Goal: Task Accomplishment & Management: Use online tool/utility

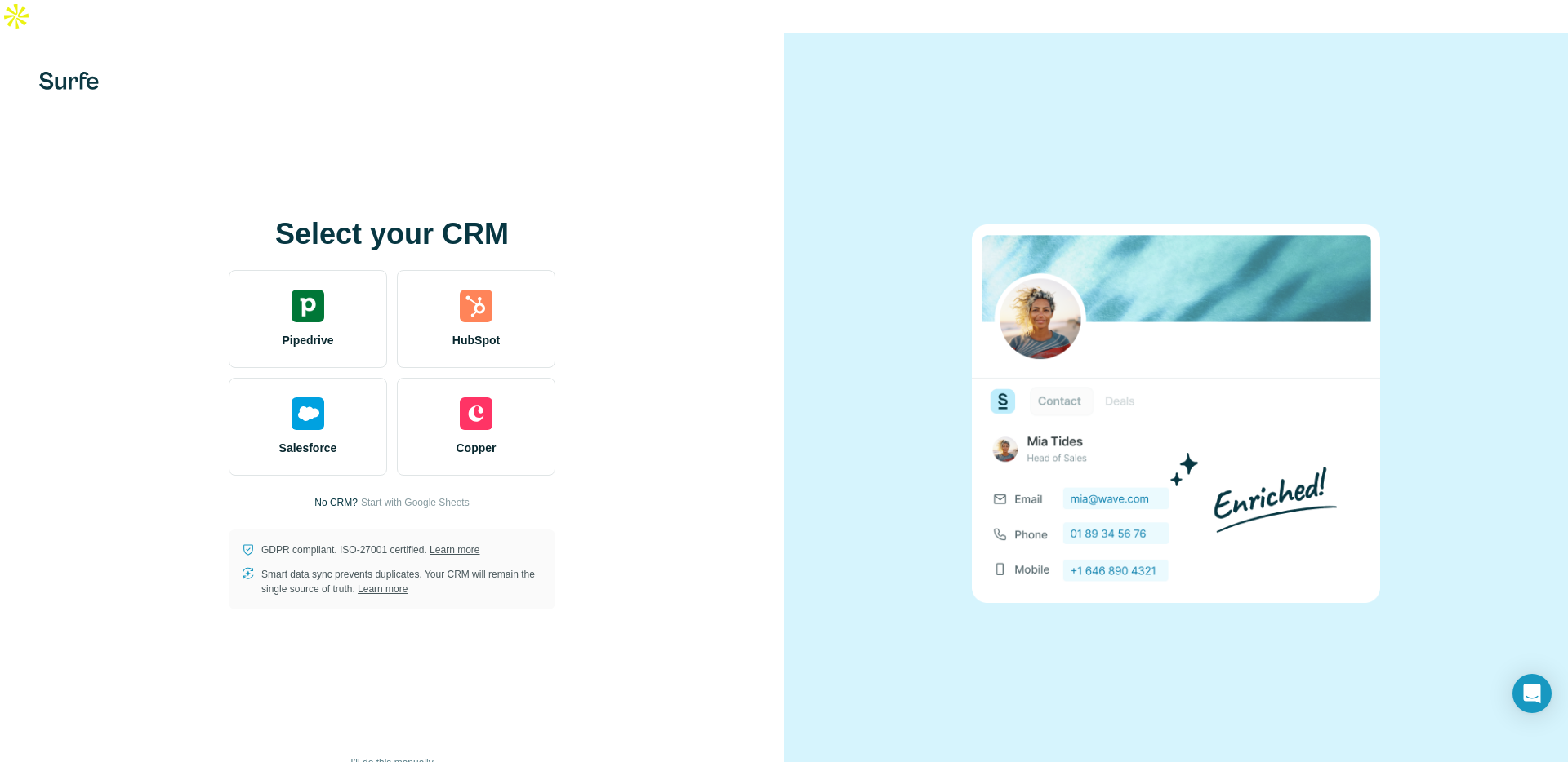
click at [431, 756] on span "I’ll do this manually" at bounding box center [391, 763] width 82 height 15
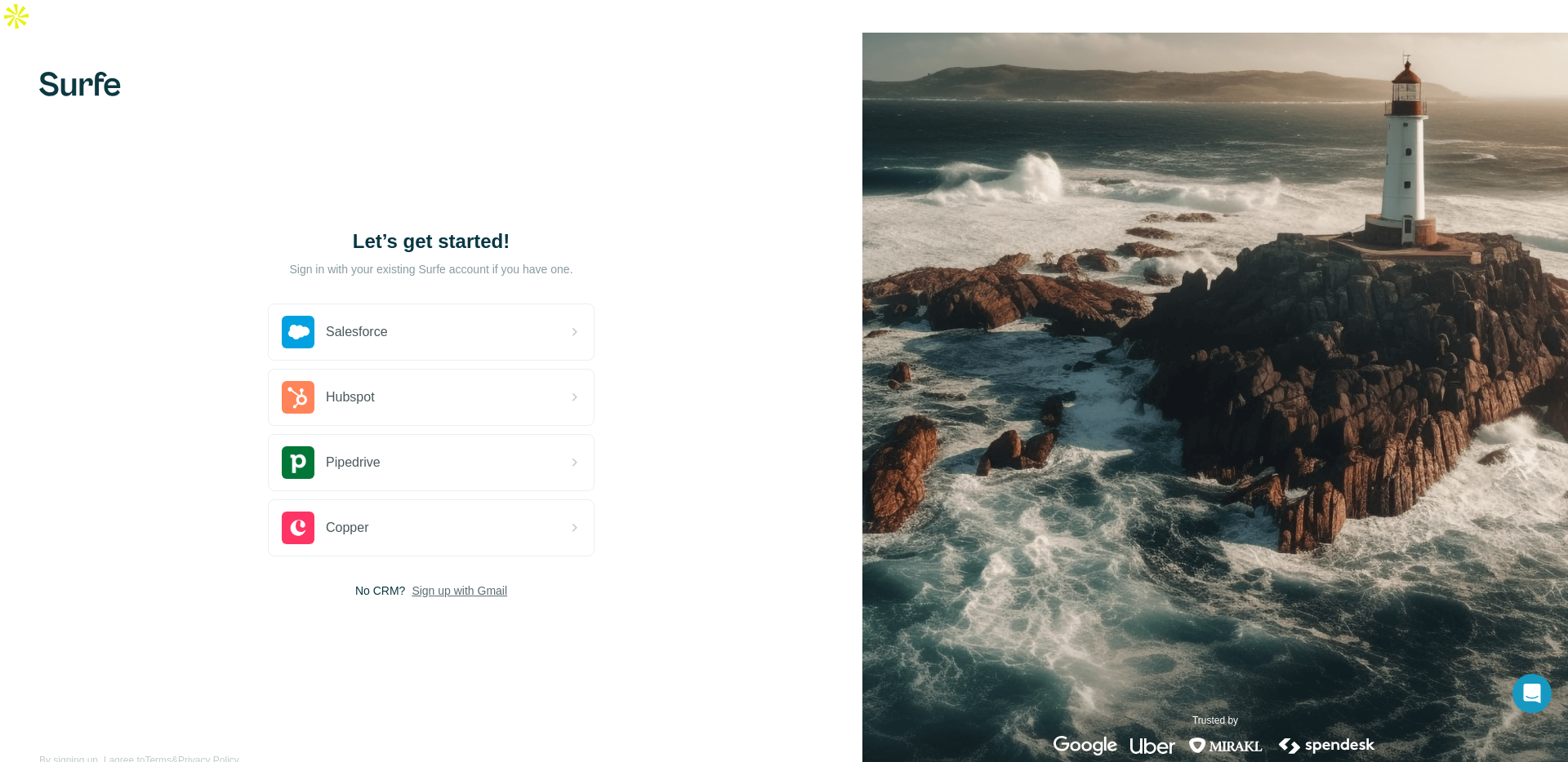
click at [461, 583] on span "Sign up with Gmail" at bounding box center [459, 591] width 96 height 16
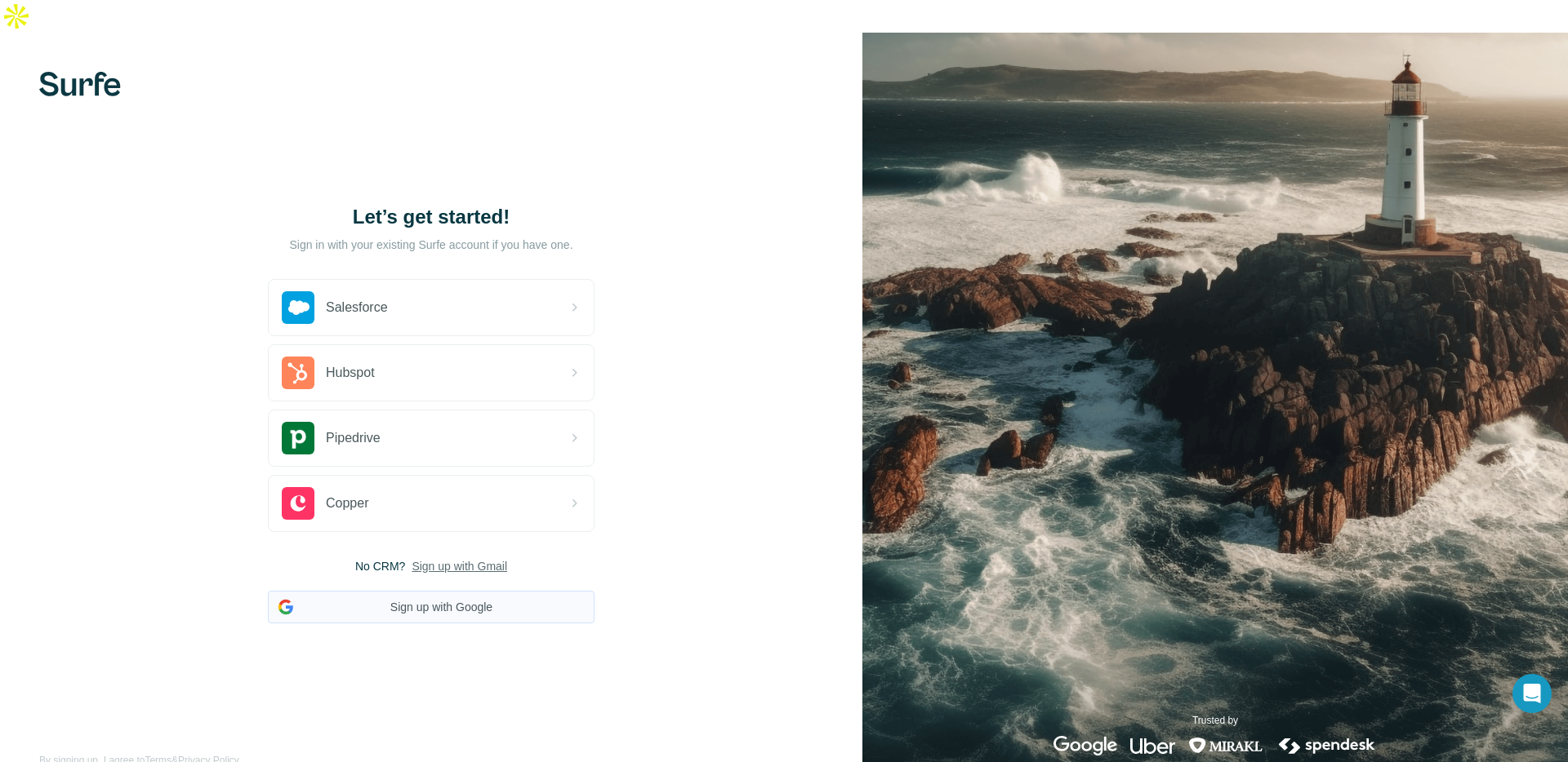
click at [456, 591] on button "Sign up with Google" at bounding box center [431, 607] width 327 height 33
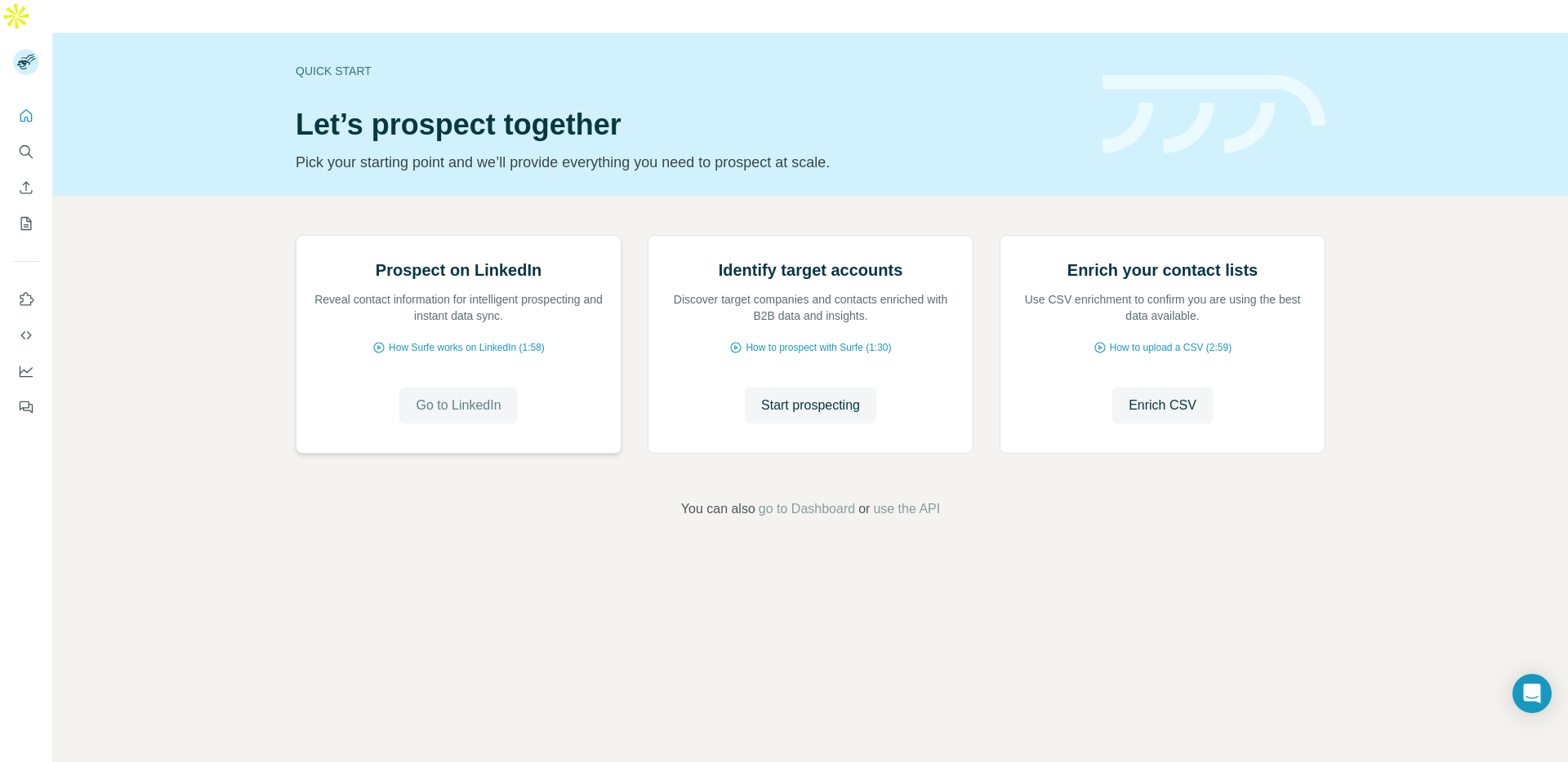
click at [458, 424] on button "Go to LinkedIn" at bounding box center [459, 405] width 118 height 36
click at [0, 33] on div "Quick start Let’s prospect together Pick your starting point and we’ll provide …" at bounding box center [784, 414] width 1568 height 762
click at [73, 196] on div "Prospect on LinkedIn Reveal contact information for intelligent prospecting and…" at bounding box center [811, 377] width 1515 height 363
click at [1169, 416] on span "Enrich CSV" at bounding box center [1162, 405] width 68 height 19
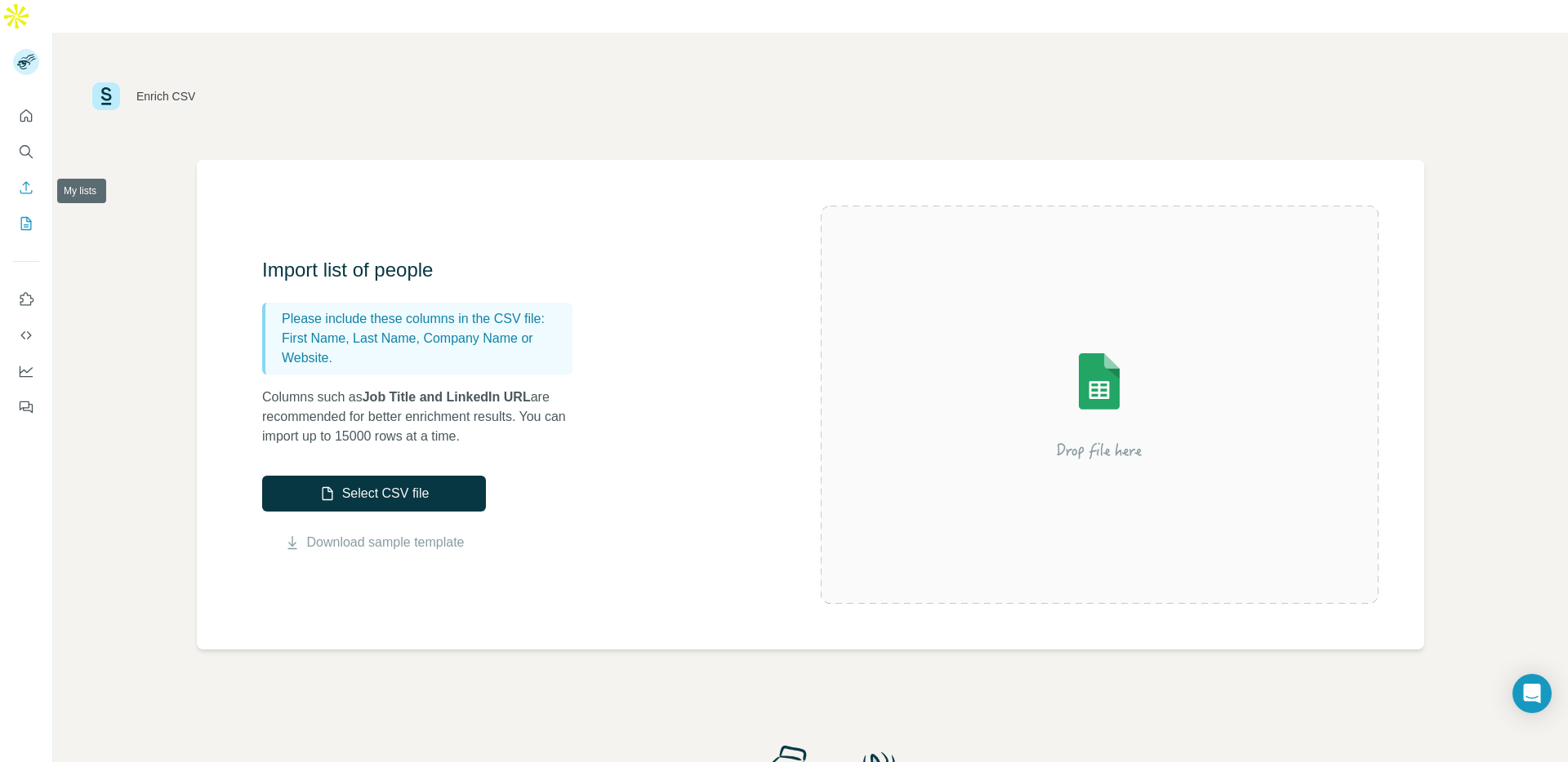
click at [25, 216] on icon "My lists" at bounding box center [26, 223] width 16 height 16
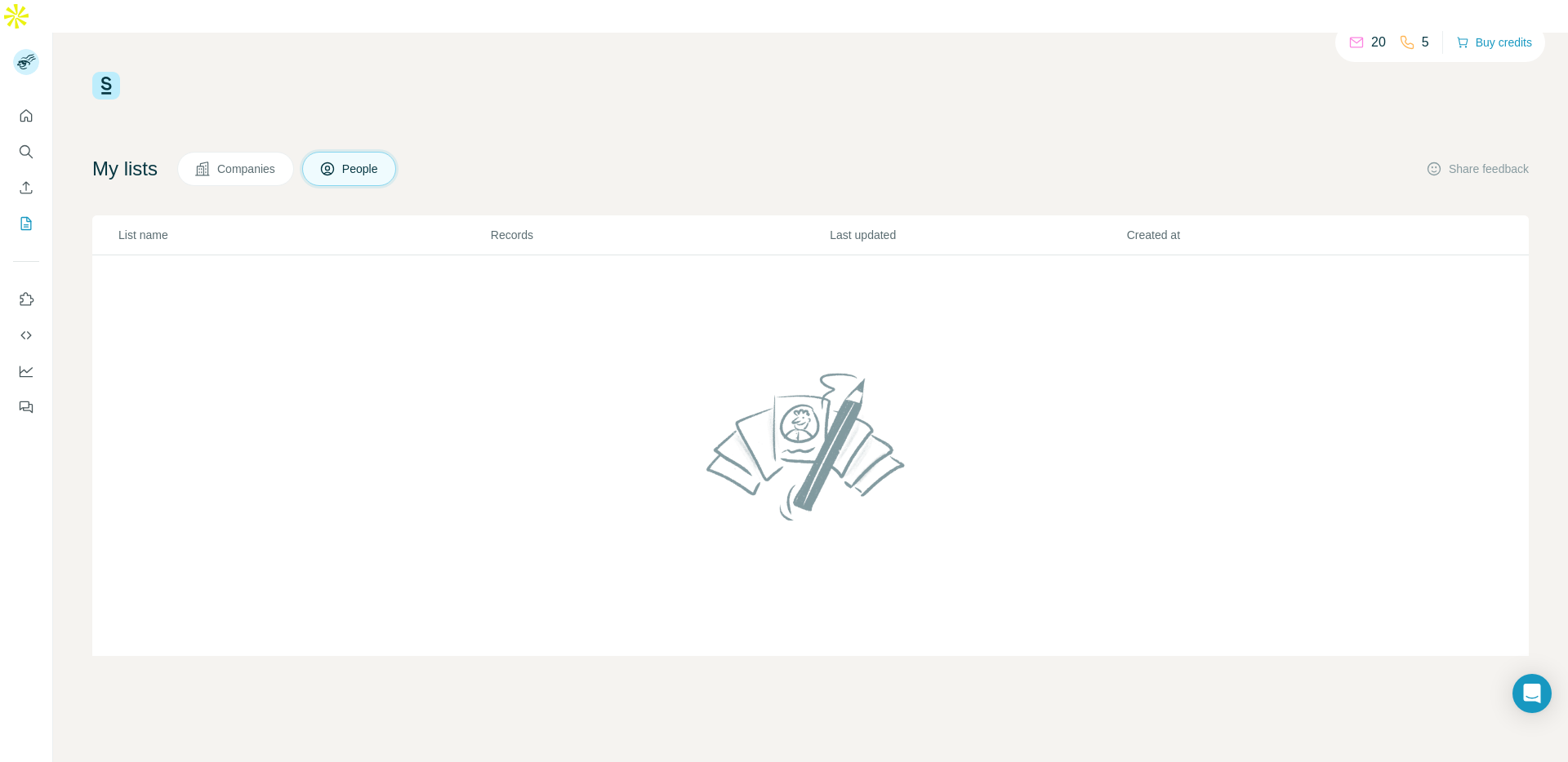
click at [1359, 48] on div "20" at bounding box center [1367, 43] width 38 height 19
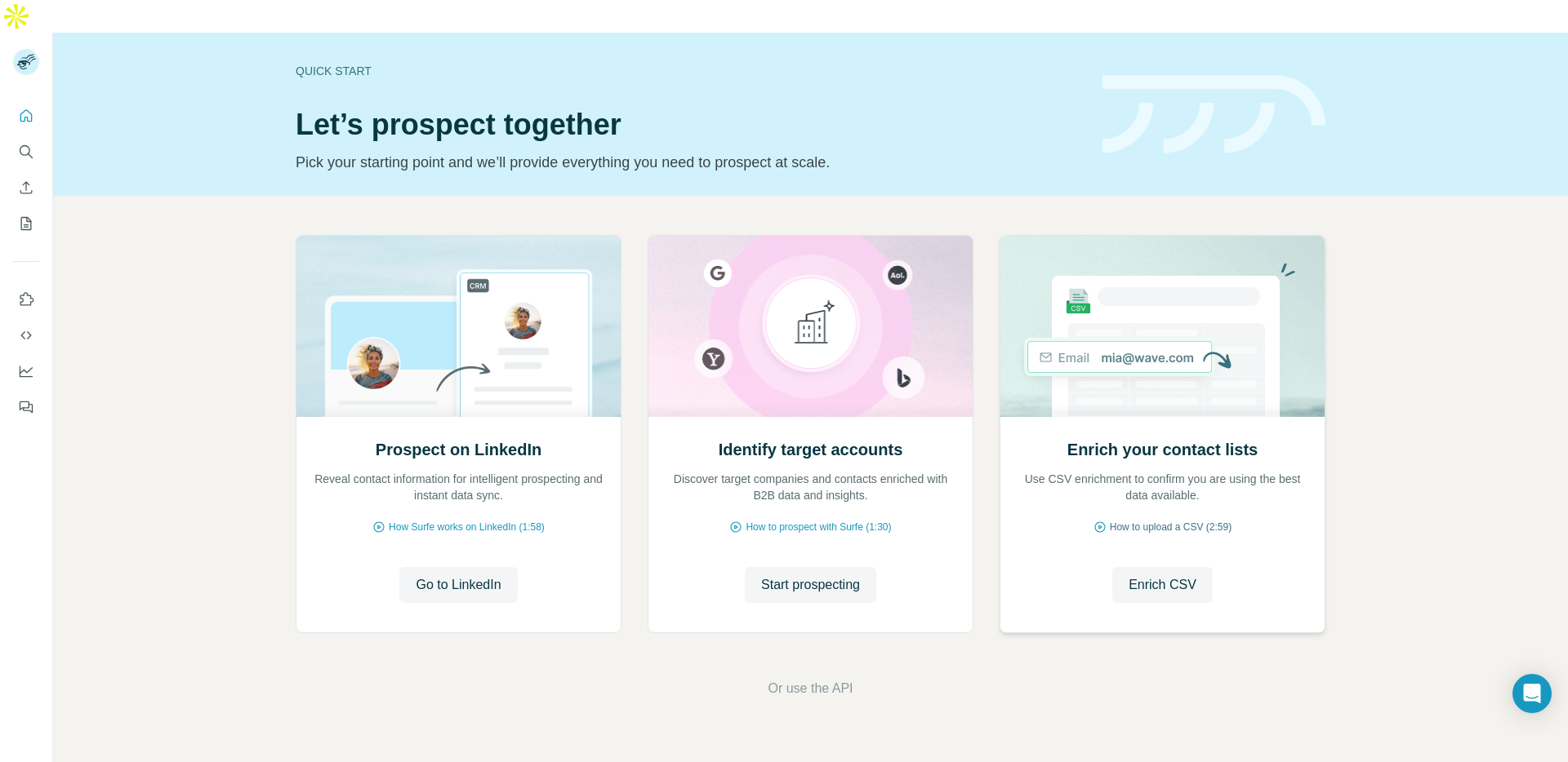
click at [1175, 520] on span "How to upload a CSV (2:59)" at bounding box center [1170, 527] width 122 height 15
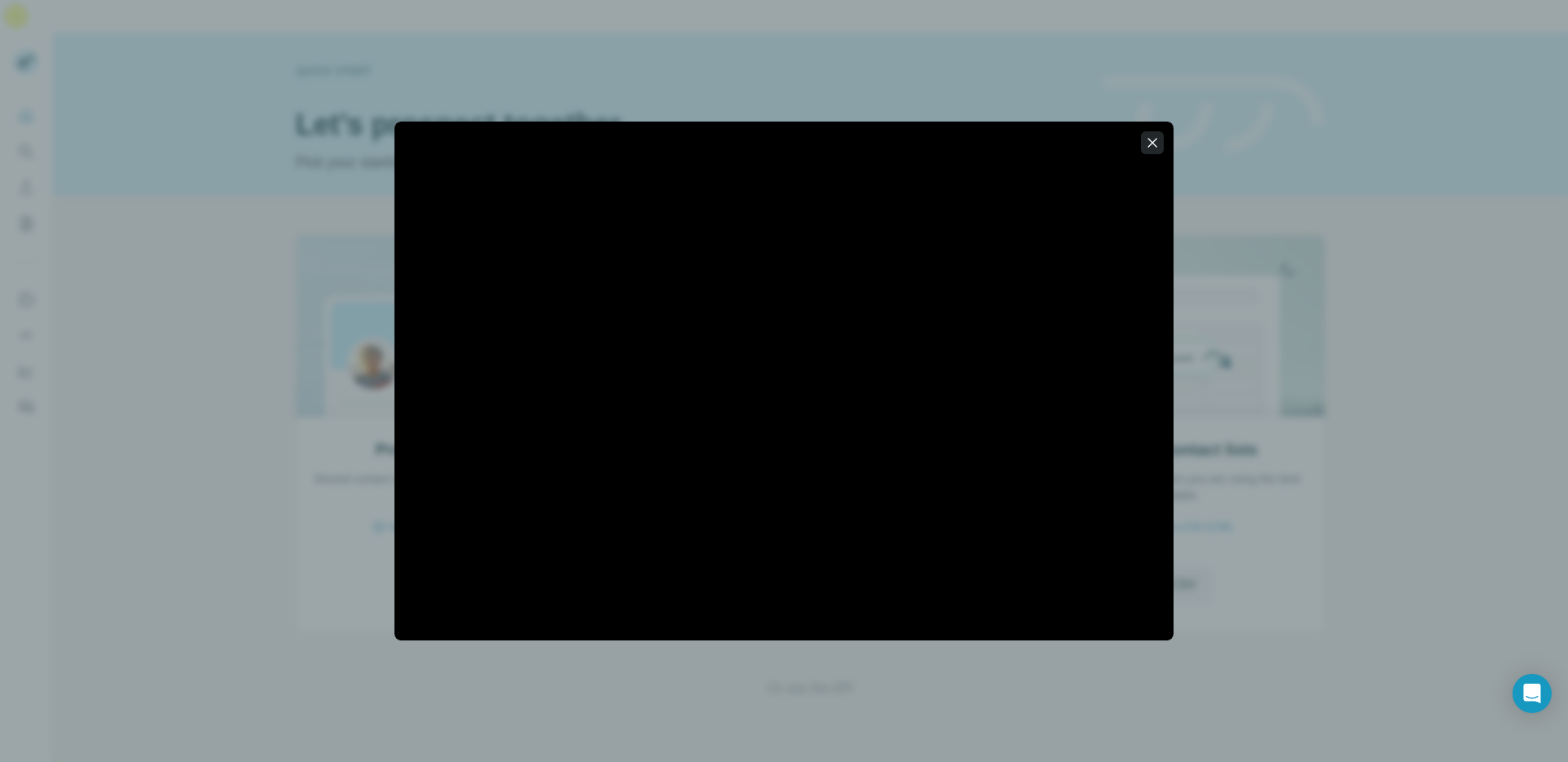
click at [1154, 152] on button "button" at bounding box center [1152, 143] width 23 height 23
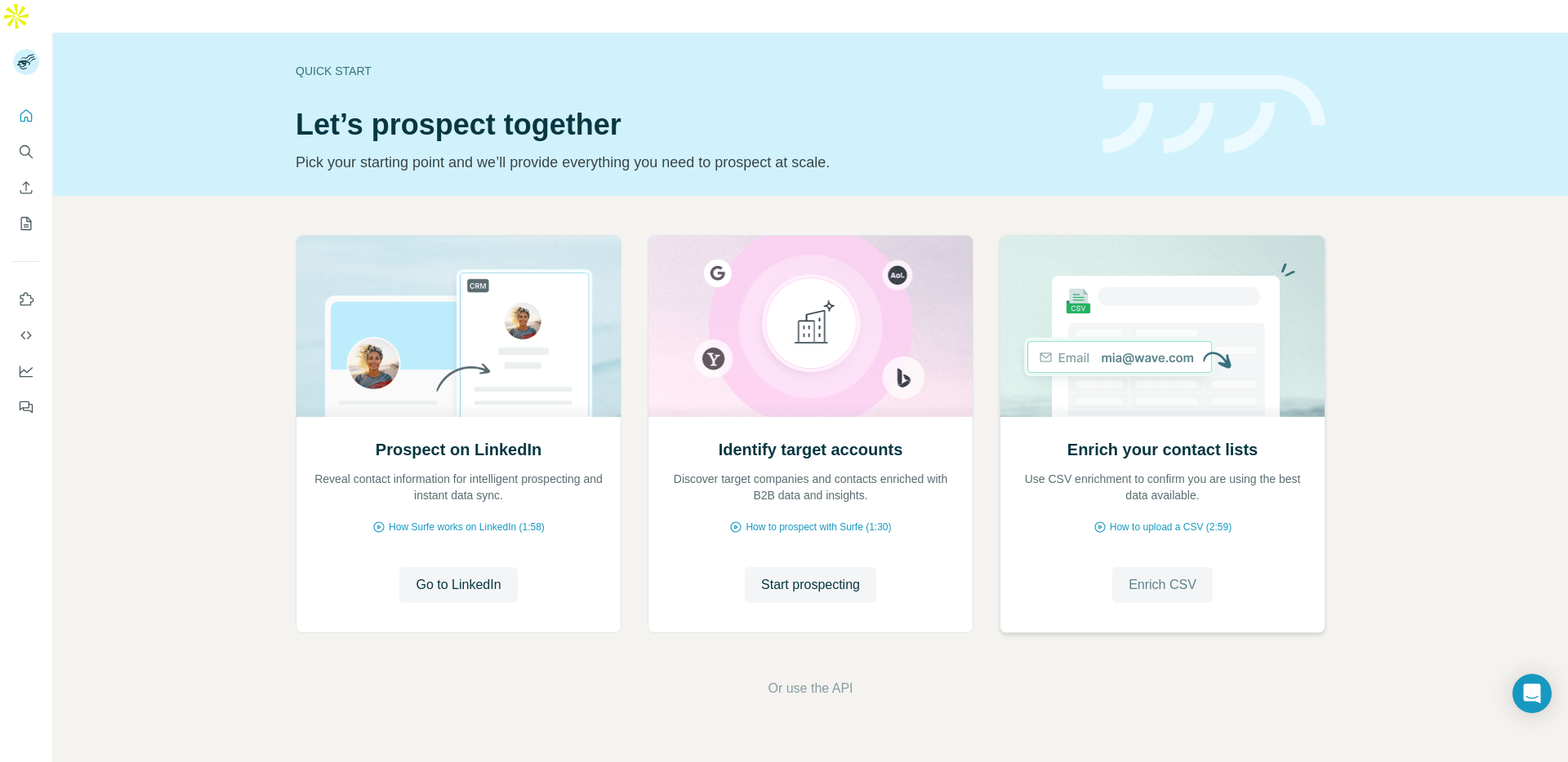
click at [1193, 575] on span "Enrich CSV" at bounding box center [1162, 585] width 68 height 19
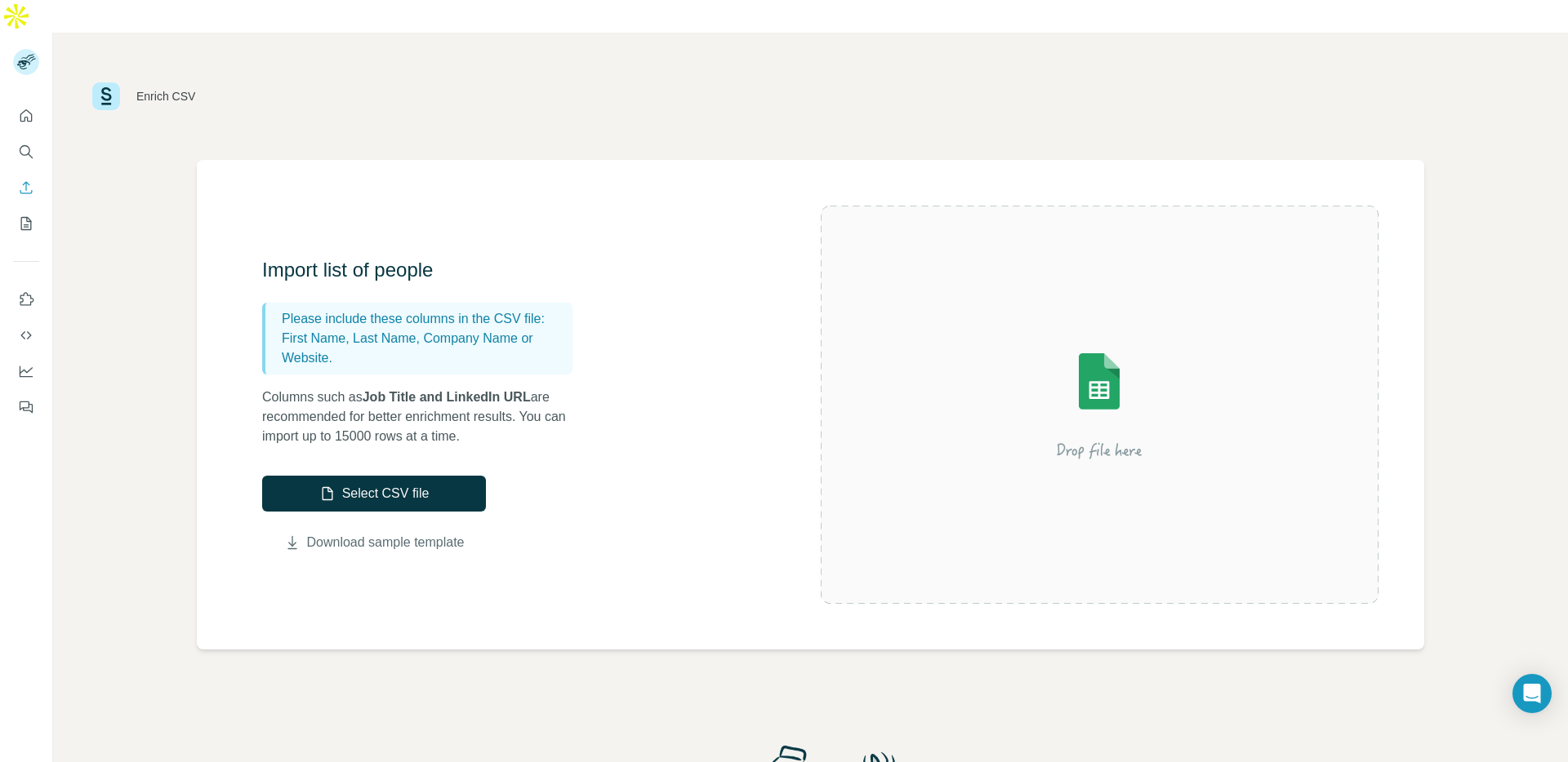
click at [396, 533] on link "Download sample template" at bounding box center [385, 542] width 158 height 19
click at [27, 216] on icon "My lists" at bounding box center [26, 223] width 16 height 16
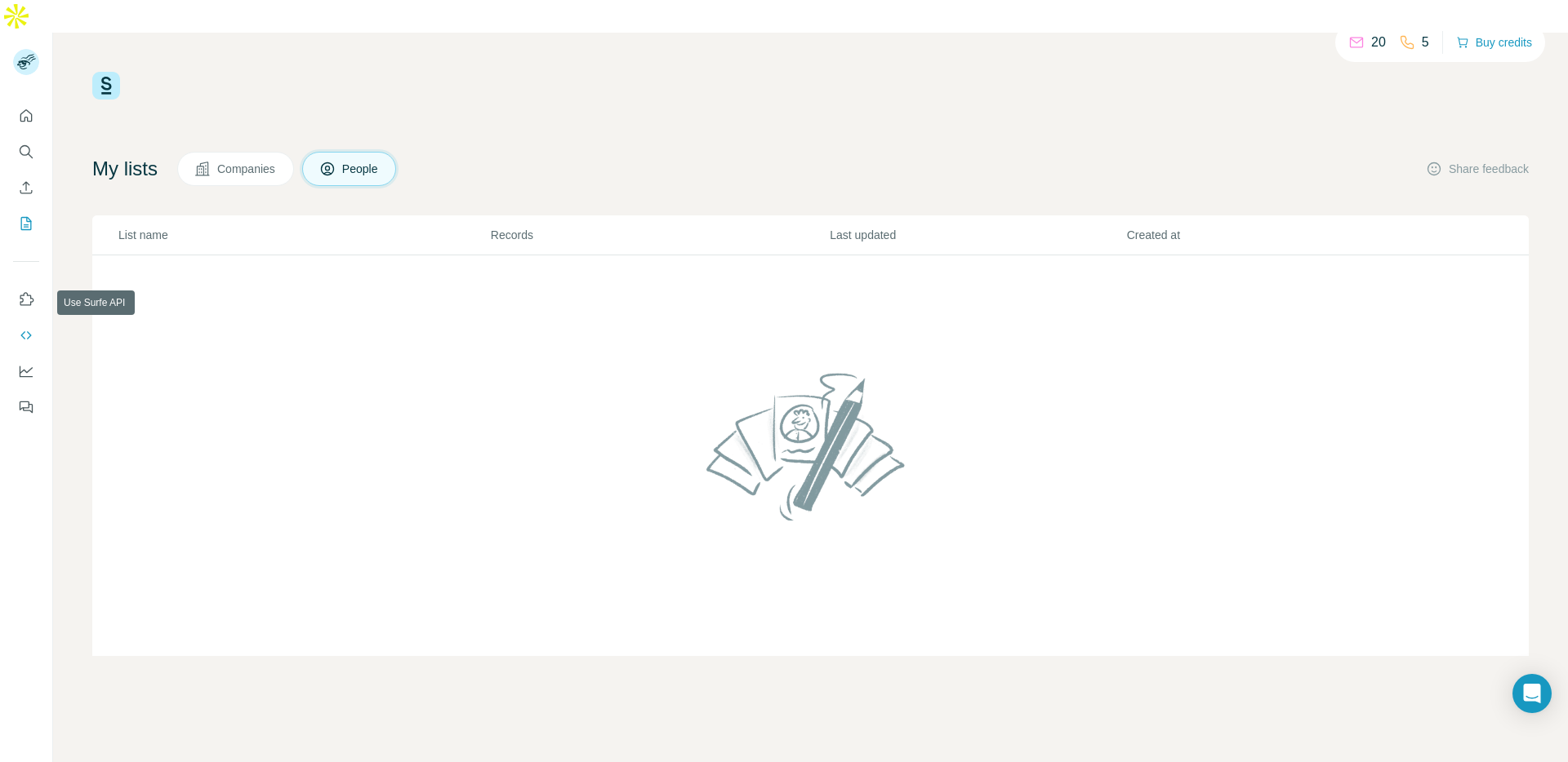
click at [23, 327] on icon "Use Surfe API" at bounding box center [26, 335] width 16 height 16
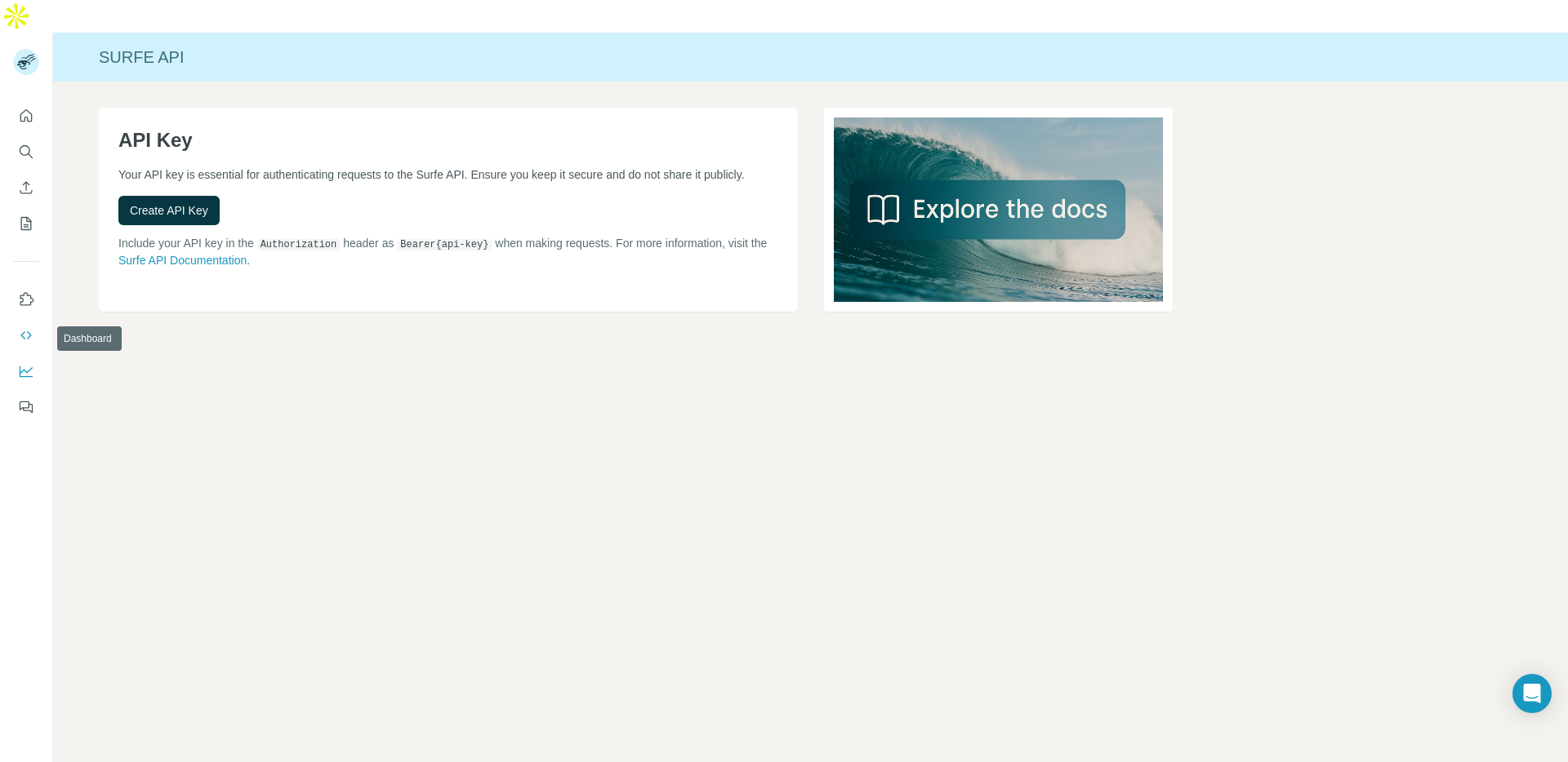
click at [35, 357] on button "Dashboard" at bounding box center [26, 371] width 26 height 29
click at [25, 401] on icon "Feedback" at bounding box center [24, 405] width 10 height 9
click at [1537, 702] on div "Open Intercom Messenger" at bounding box center [1531, 693] width 44 height 44
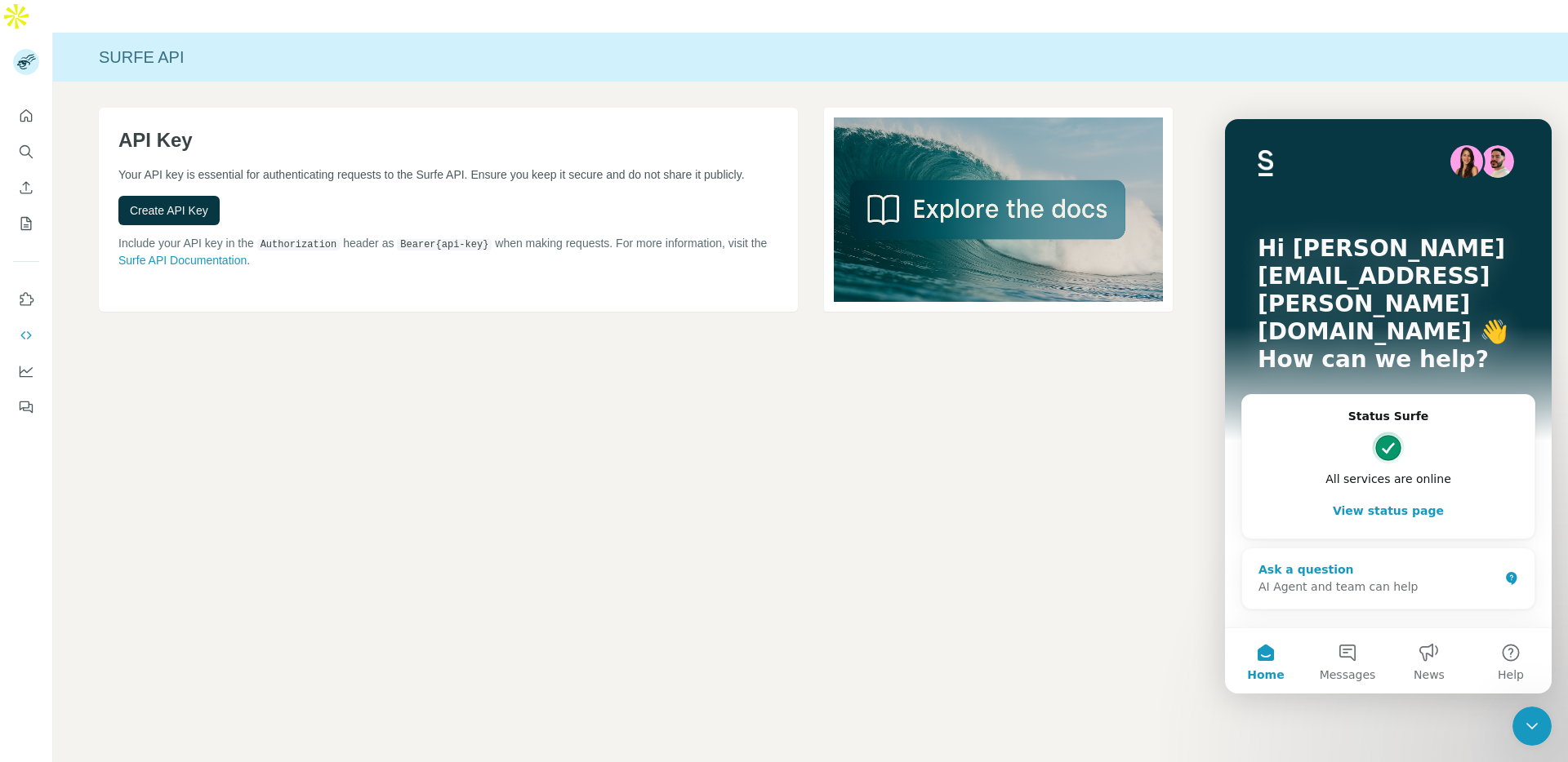
click at [1405, 578] on div "AI Agent and team can help" at bounding box center [1378, 587] width 240 height 17
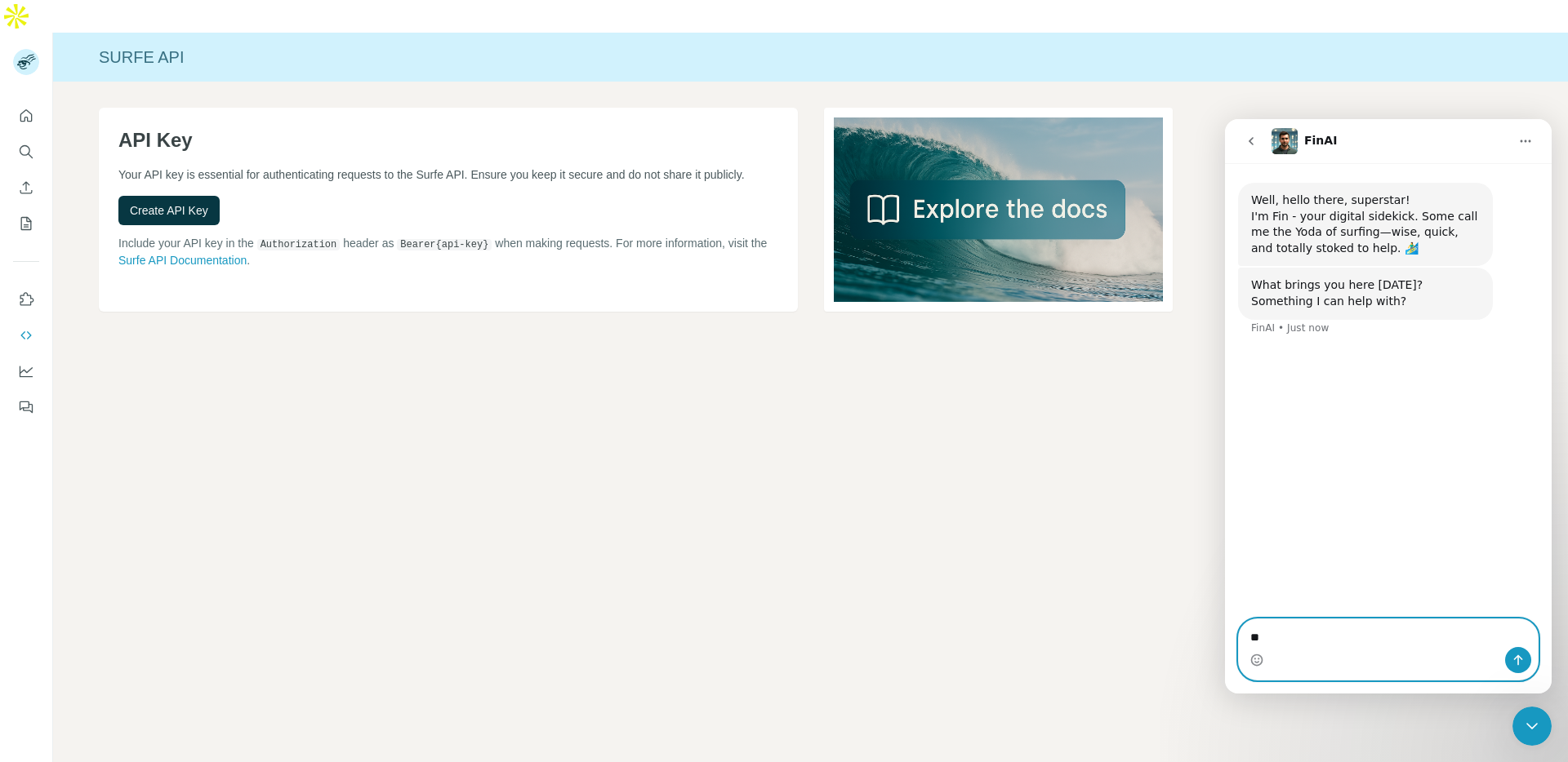
type textarea "*"
type textarea "**********"
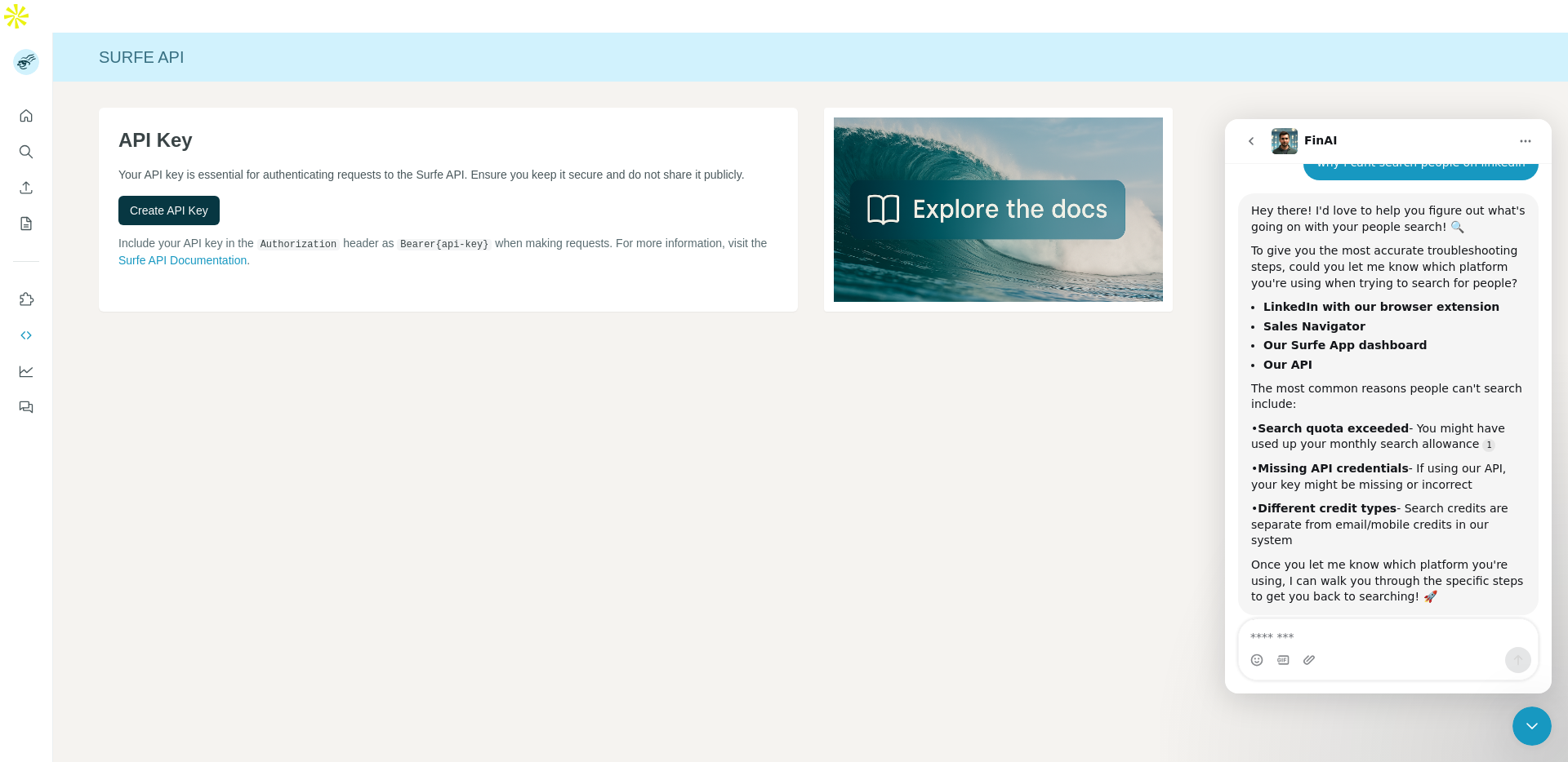
scroll to position [201, 0]
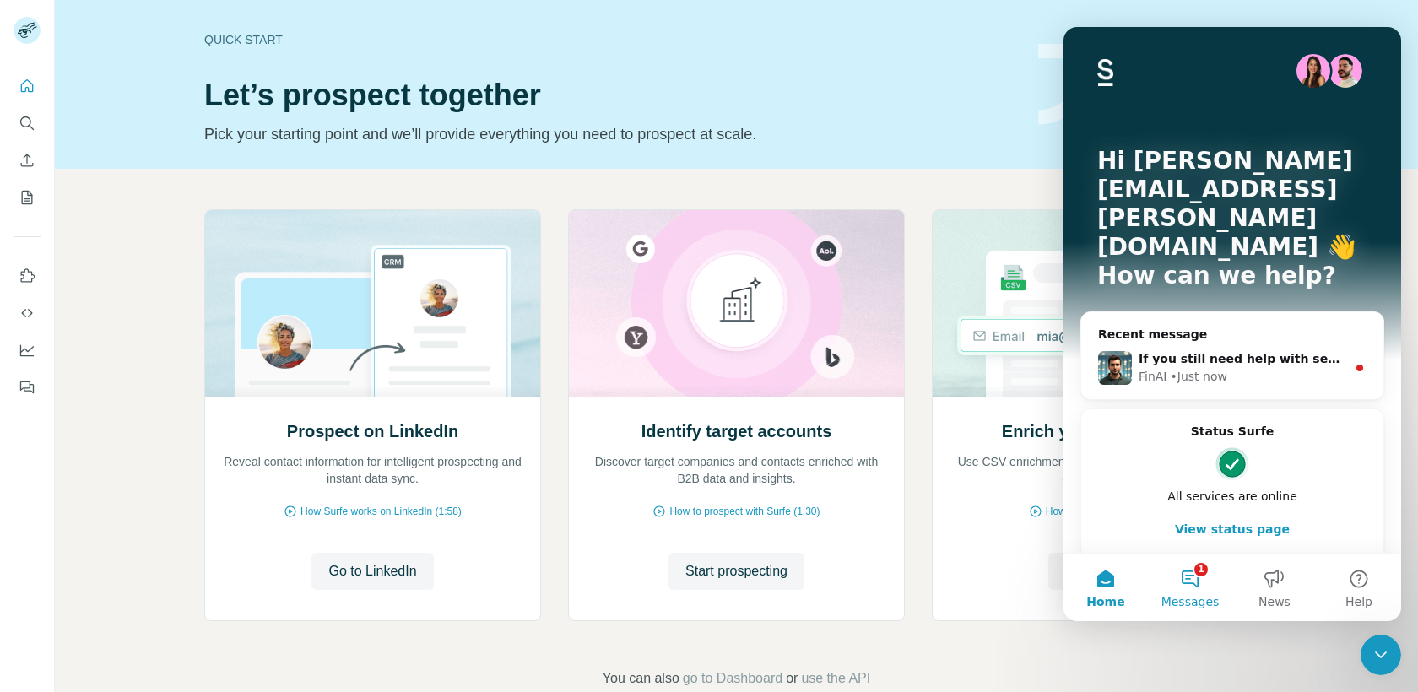
click at [1203, 603] on span "Messages" at bounding box center [1190, 602] width 58 height 12
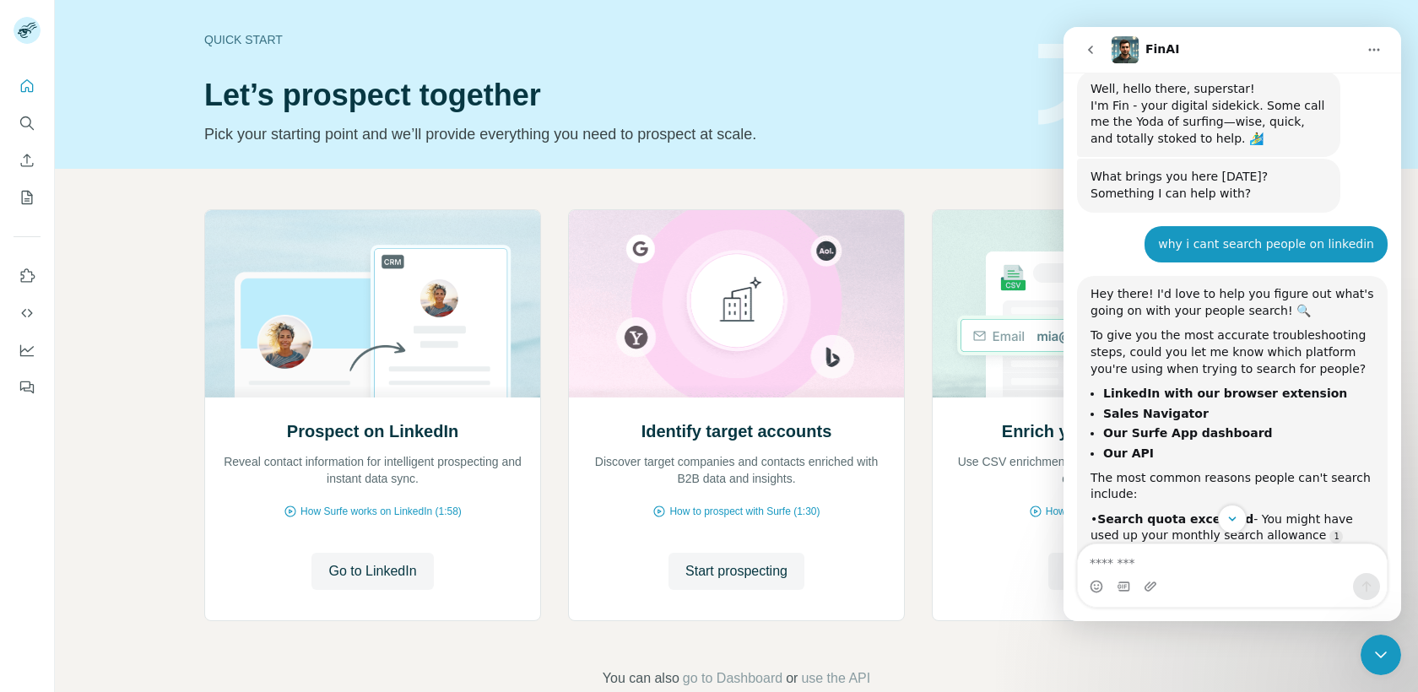
scroll to position [184, 0]
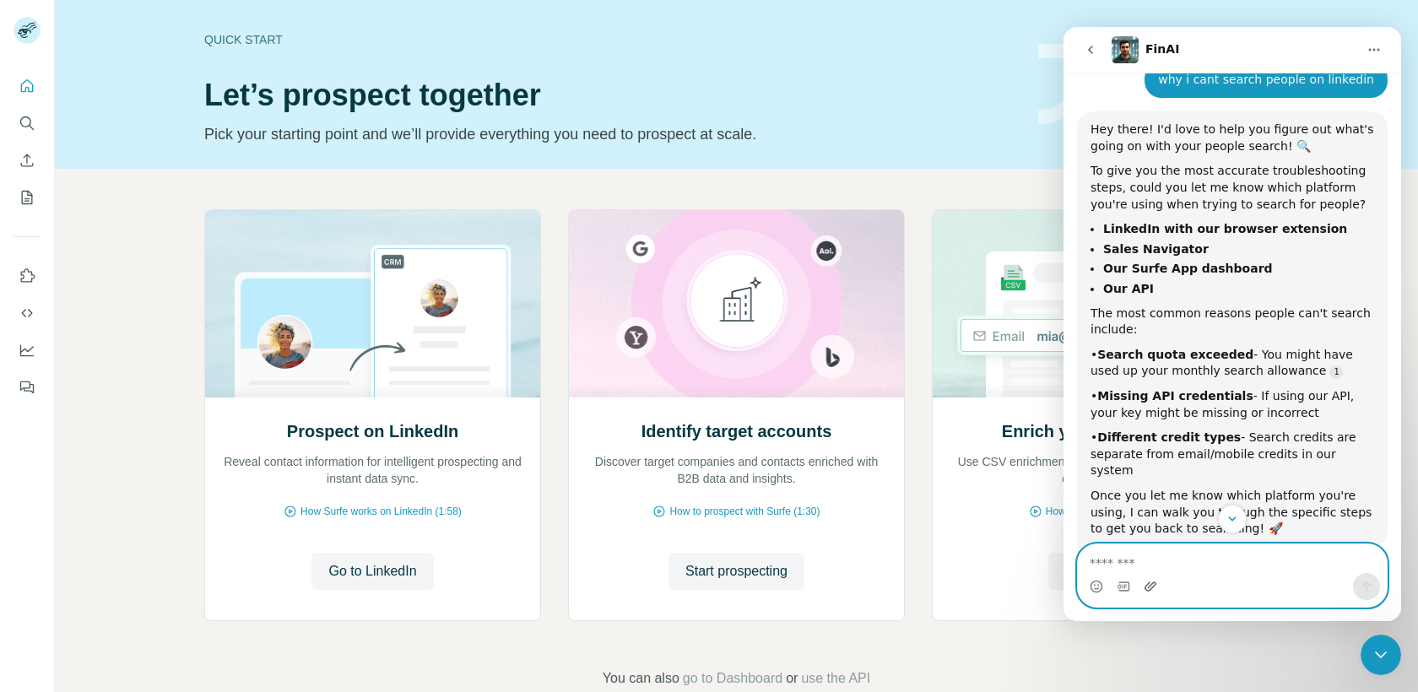
click at [1148, 584] on icon "Upload attachment" at bounding box center [1151, 587] width 14 height 14
click at [1228, 549] on textarea "Message…" at bounding box center [1232, 558] width 309 height 29
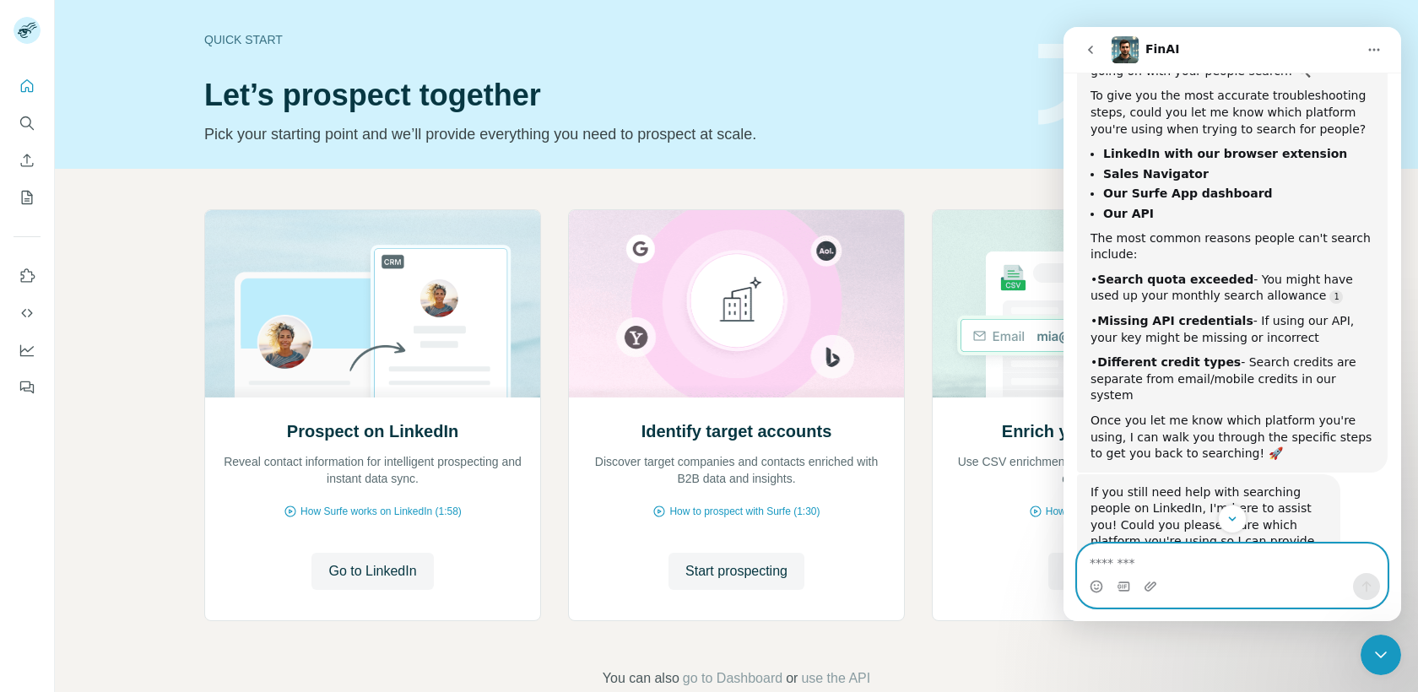
scroll to position [296, 0]
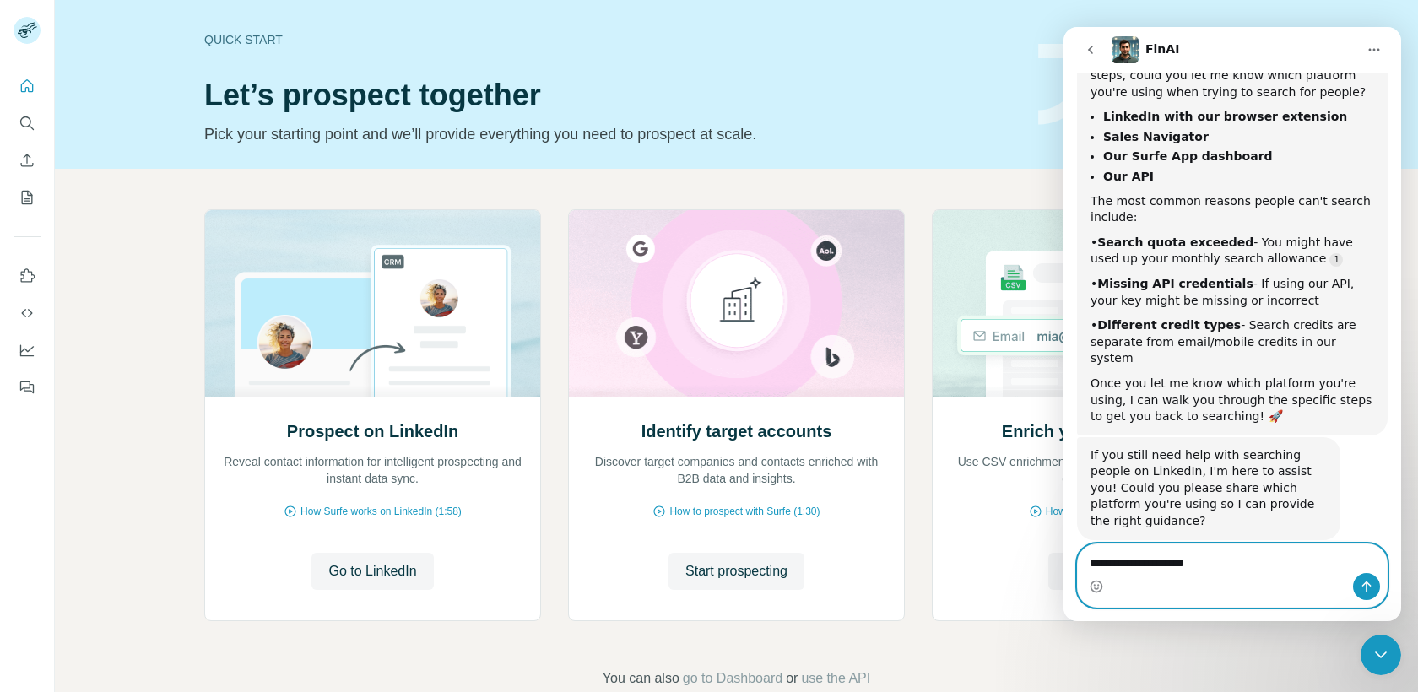
type textarea "**********"
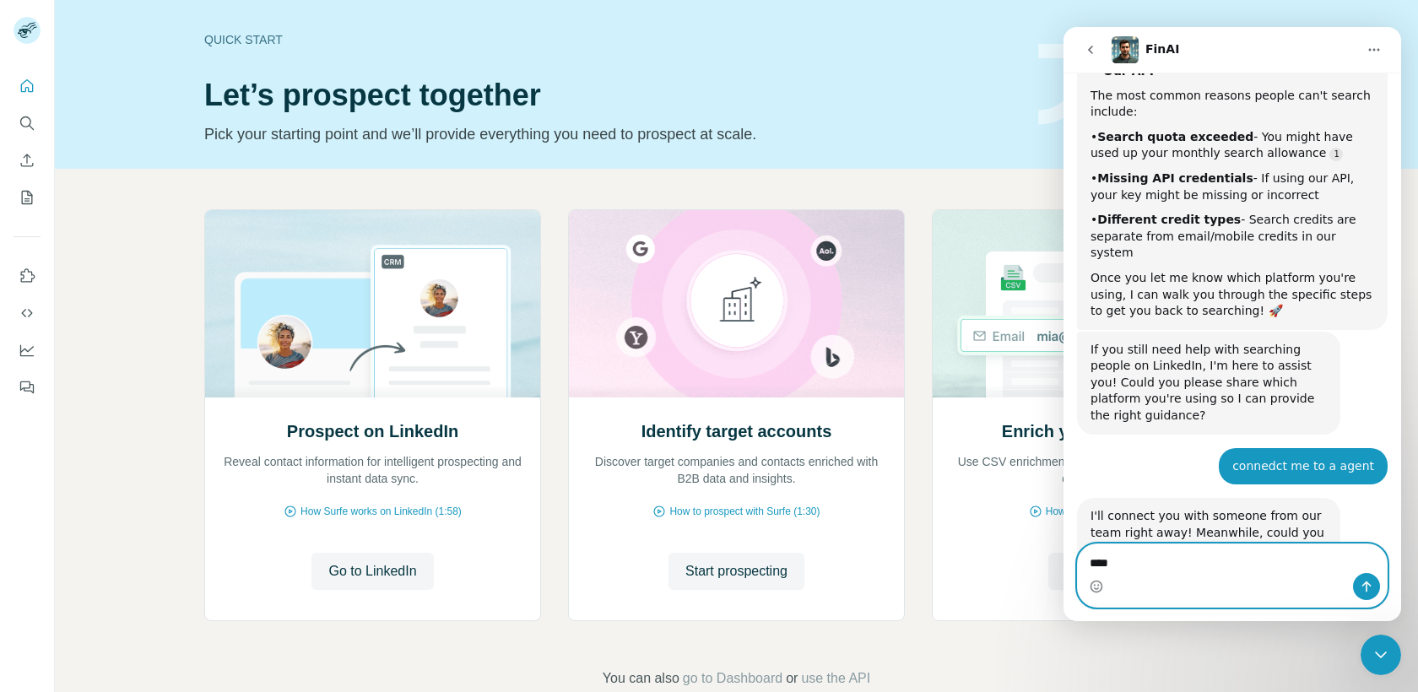
scroll to position [463, 0]
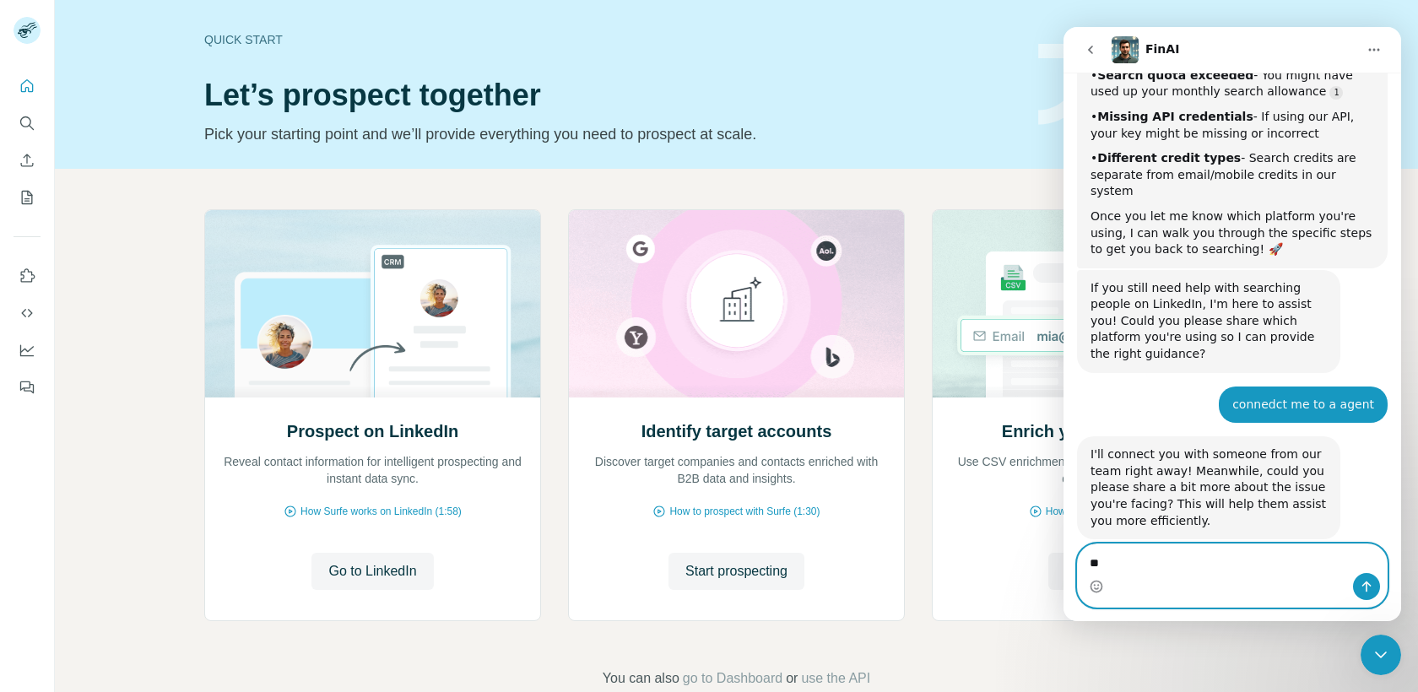
type textarea "*"
click at [1145, 586] on icon "Upload attachment" at bounding box center [1151, 586] width 12 height 9
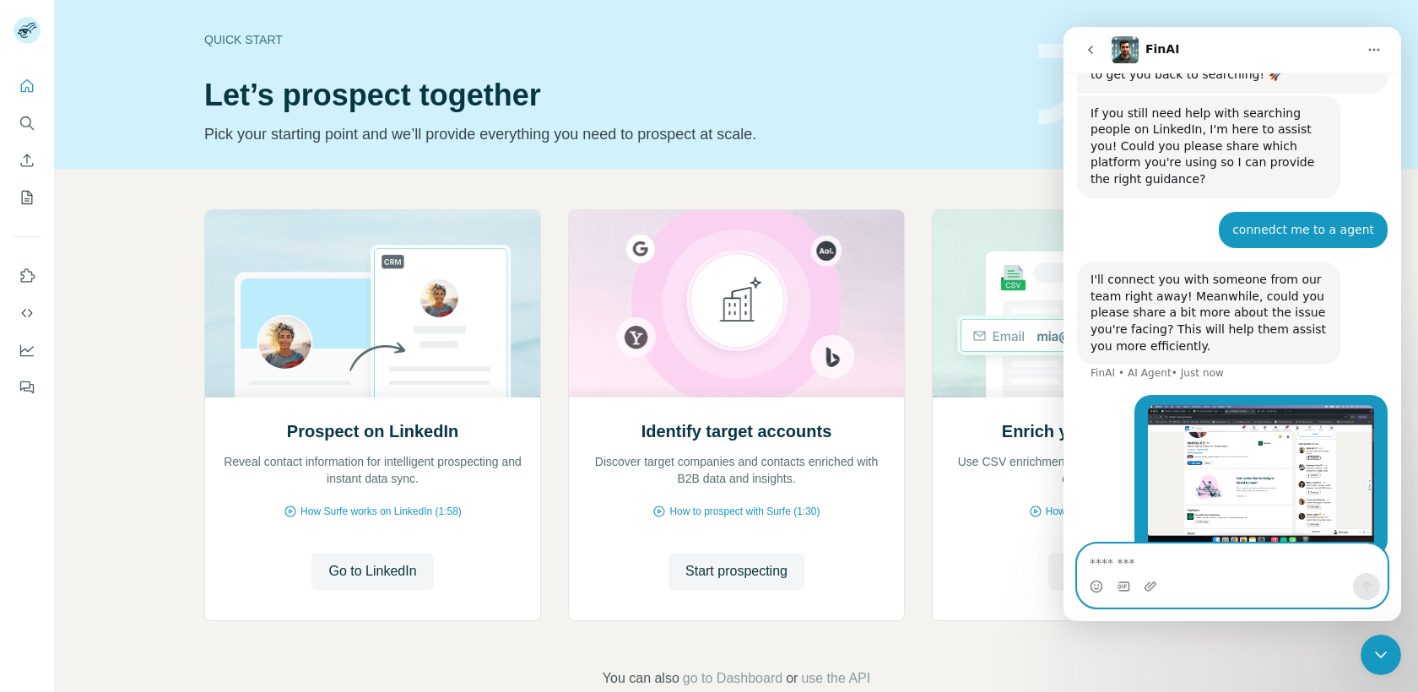
scroll to position [638, 0]
click at [1182, 555] on textarea "Message…" at bounding box center [1232, 558] width 309 height 29
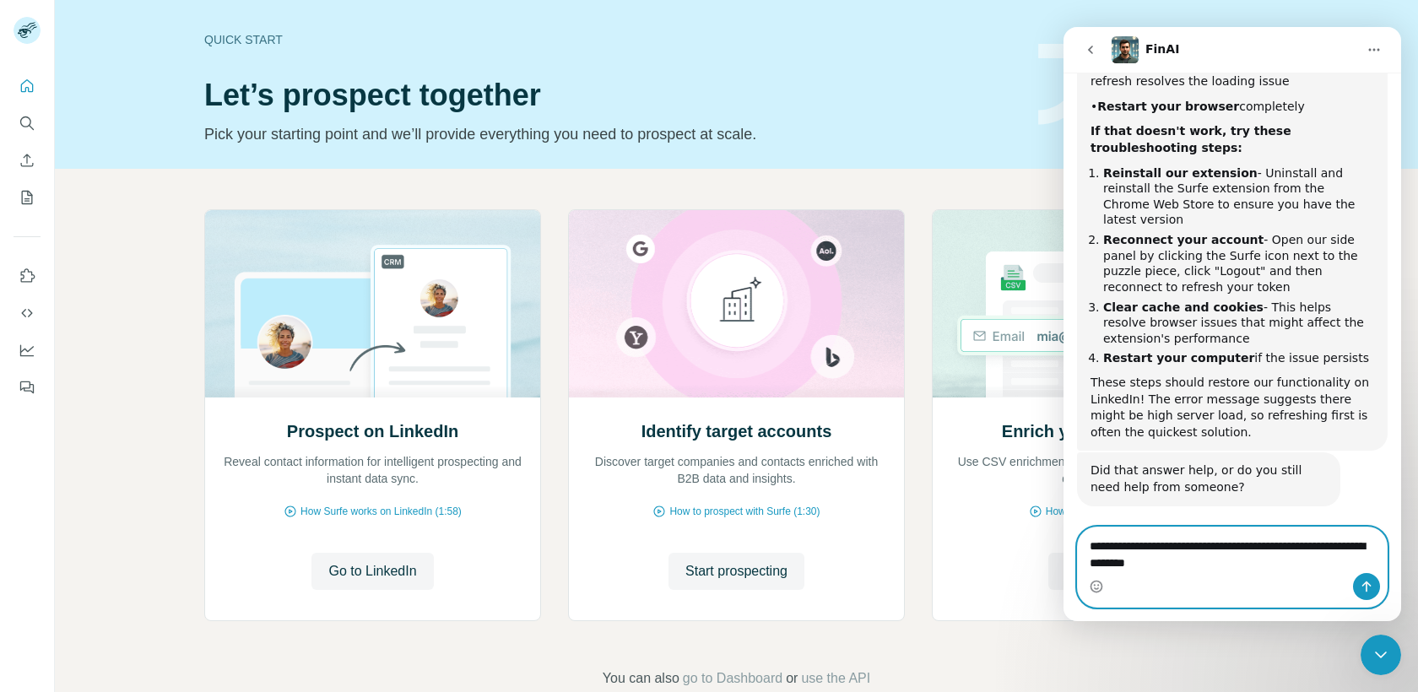
scroll to position [1255, 0]
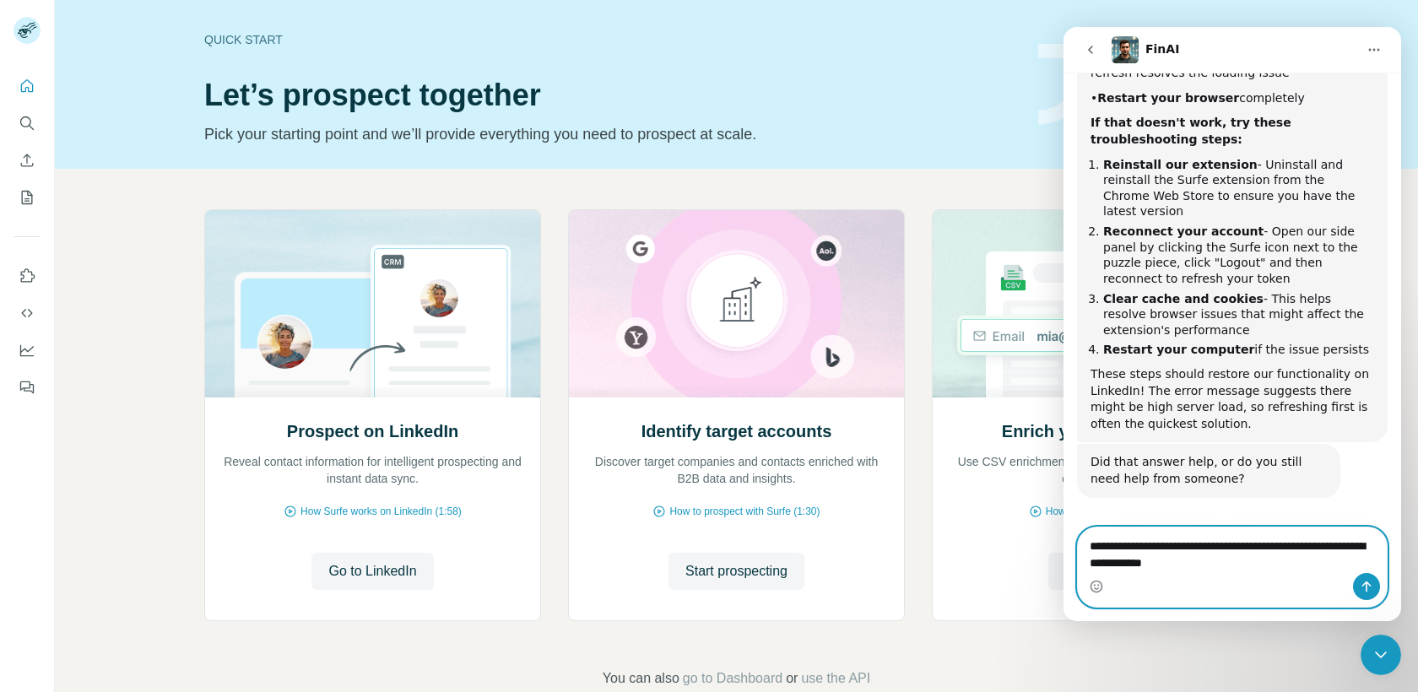
type textarea "**********"
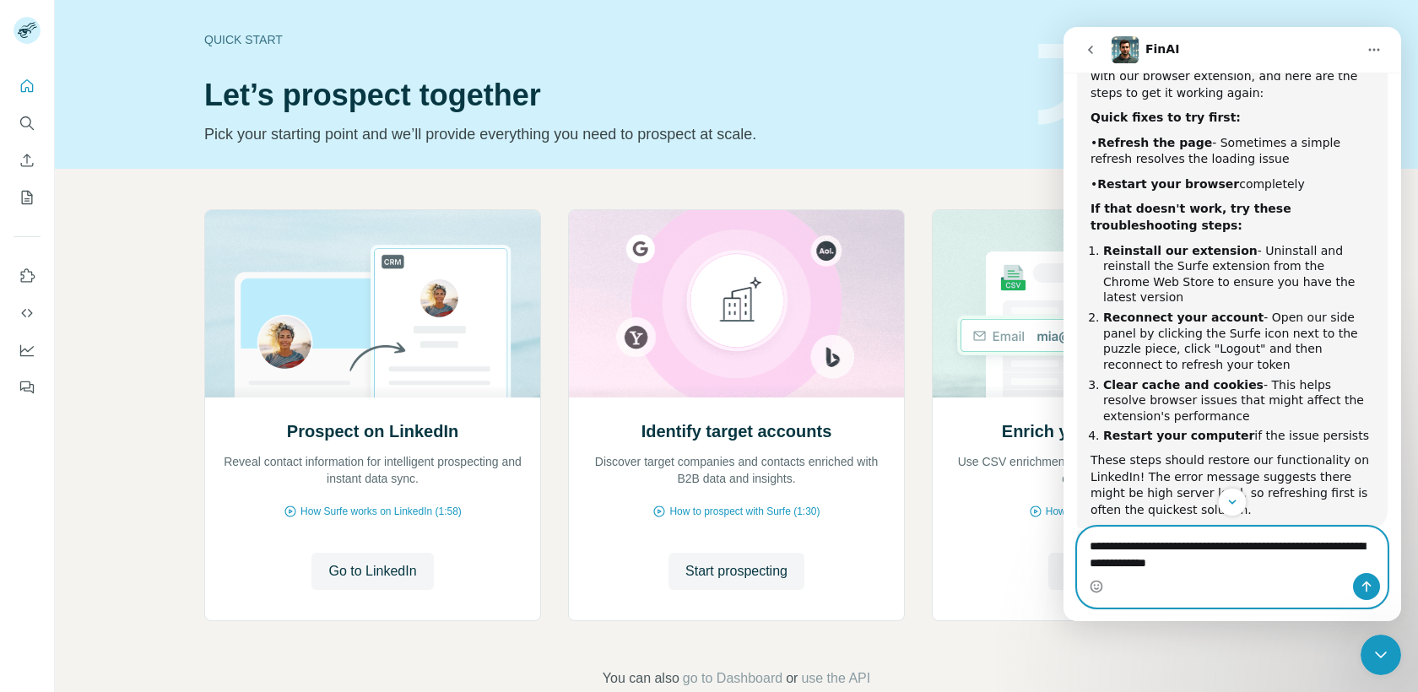
scroll to position [1169, 0]
click at [1280, 572] on textarea "**********" at bounding box center [1232, 551] width 309 height 46
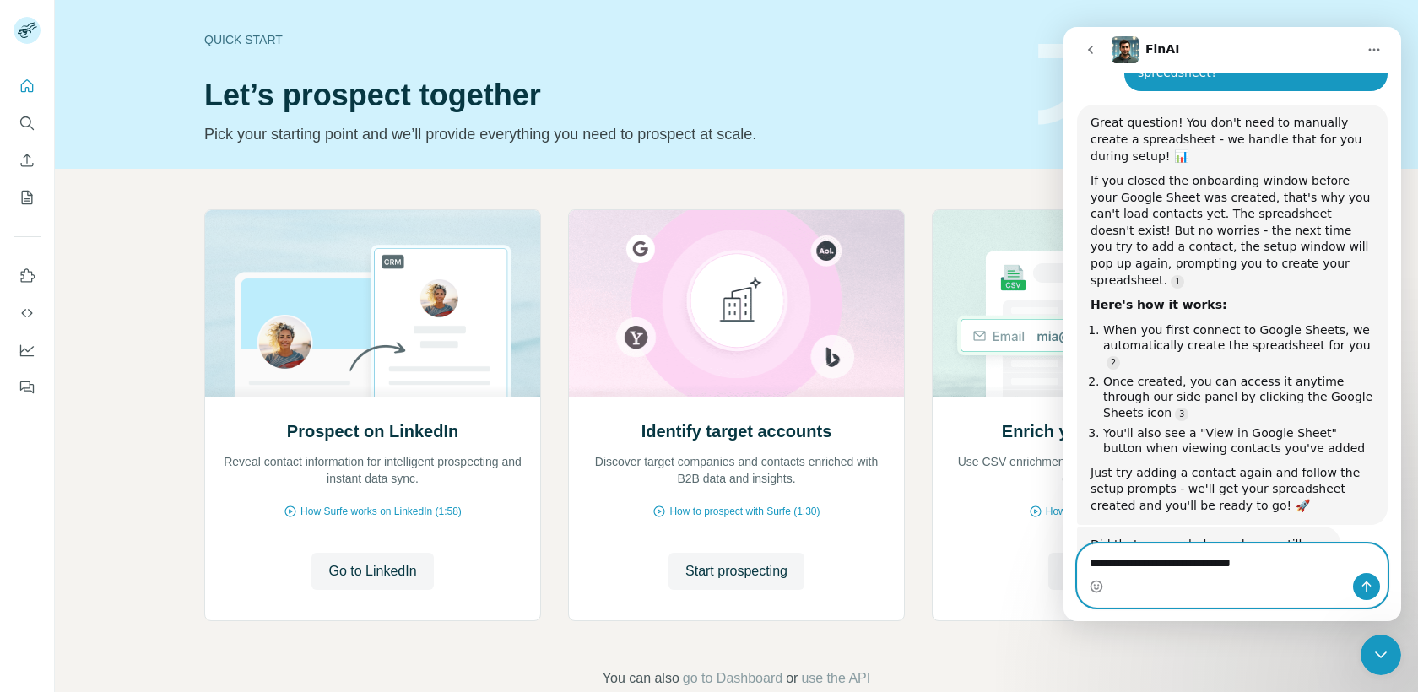
scroll to position [1761, 0]
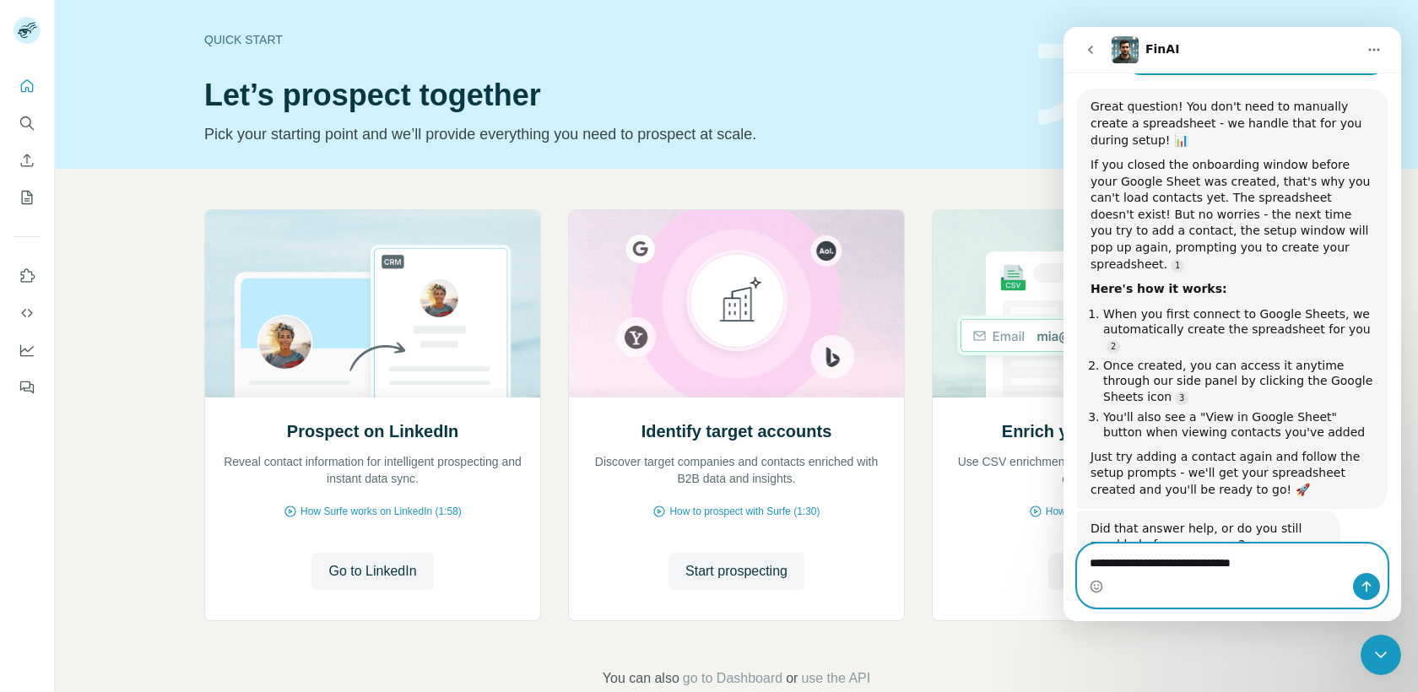
type textarea "**********"
click at [1322, 595] on button "No, I still need help 👤" at bounding box center [1300, 612] width 158 height 34
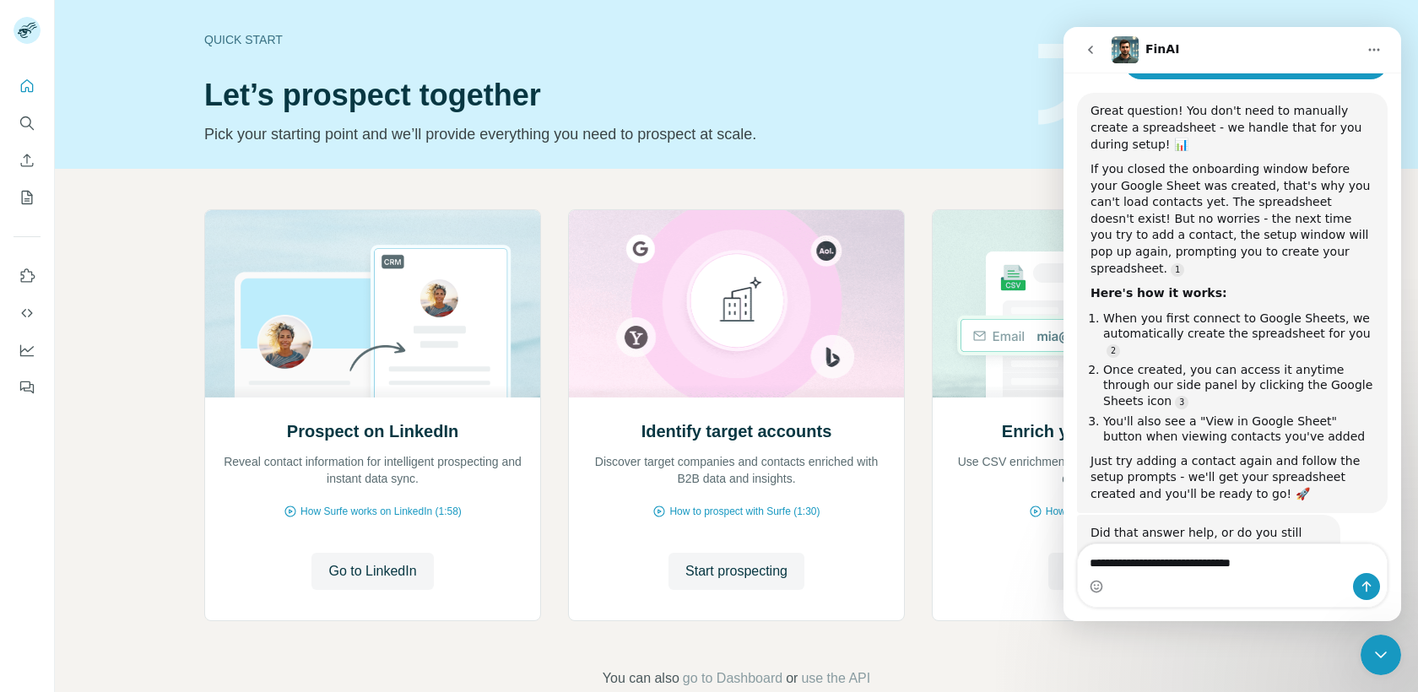
scroll to position [1751, 0]
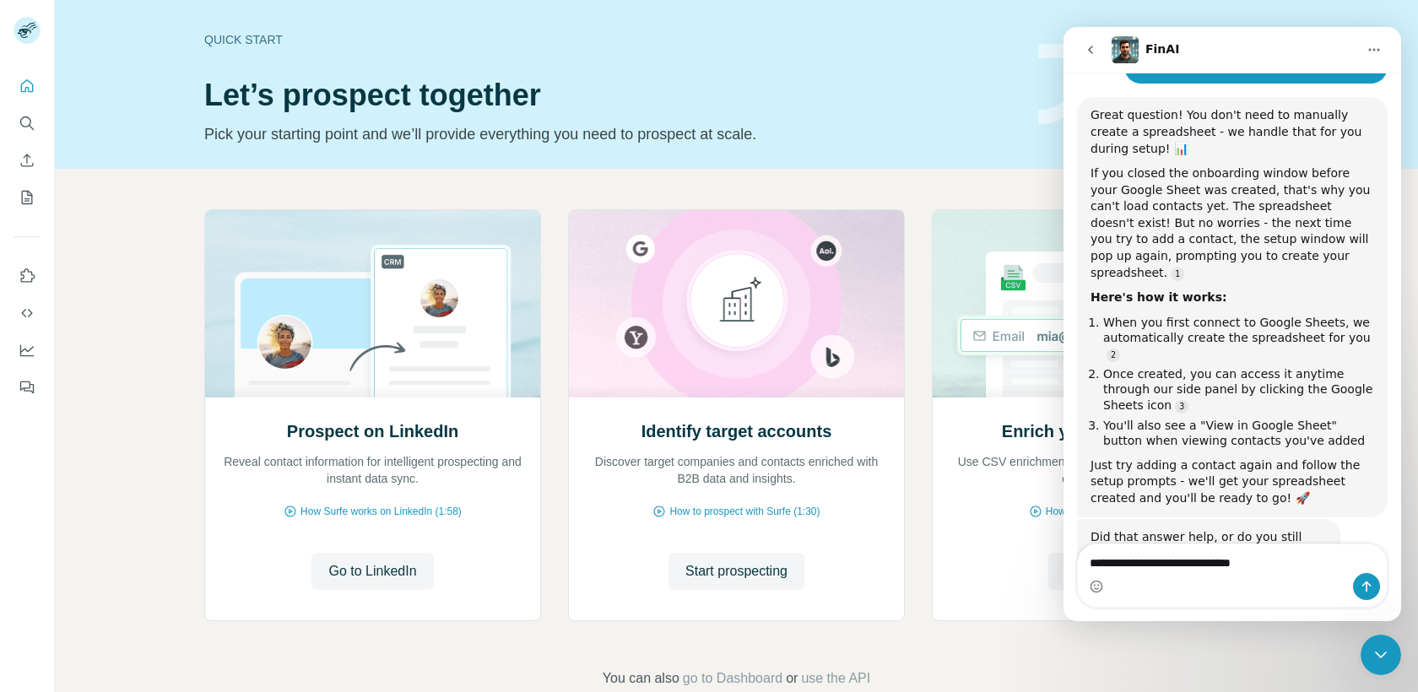
drag, startPoint x: 1322, startPoint y: 518, endPoint x: 1282, endPoint y: 544, distance: 47.5
click at [1282, 544] on div "Well, hello there, superstar! I'm Fin - your digital sidekick. Some call me the…" at bounding box center [1233, 347] width 338 height 549
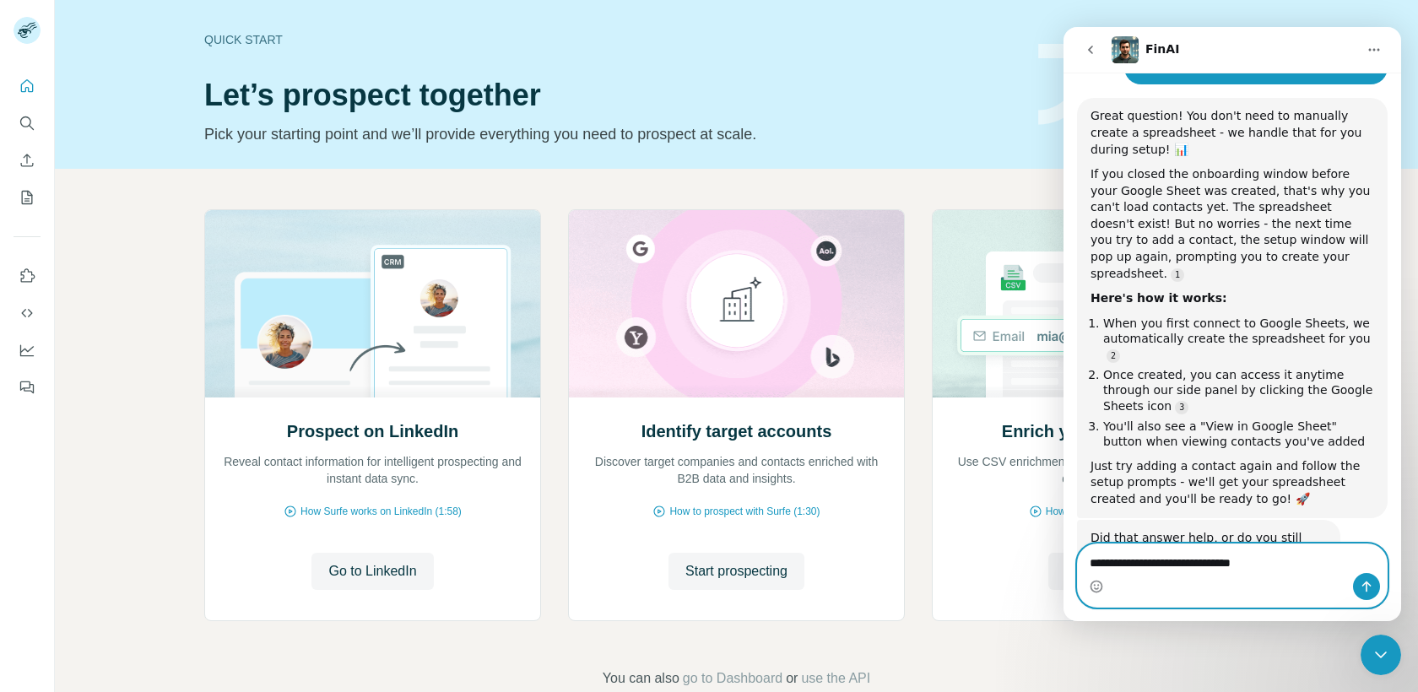
click at [1279, 556] on textarea "**********" at bounding box center [1232, 558] width 309 height 29
click at [1361, 581] on icon "Send a message…" at bounding box center [1367, 587] width 14 height 14
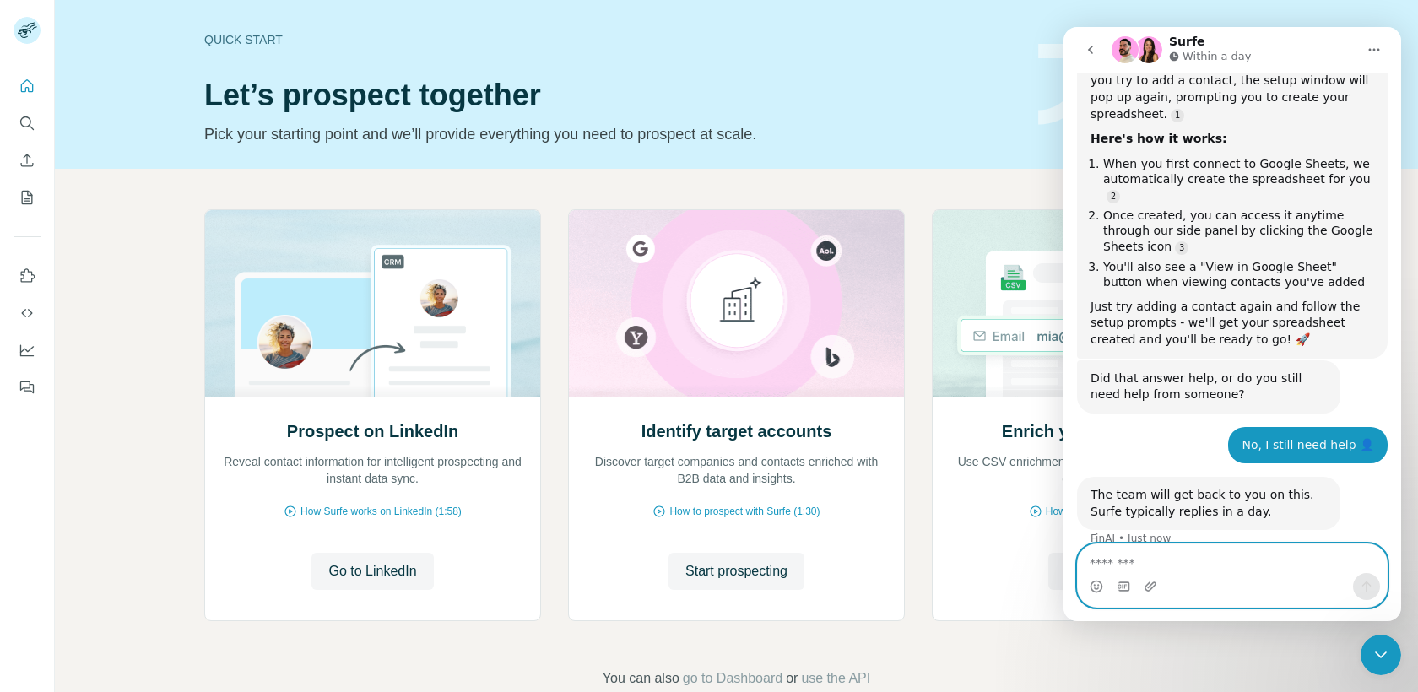
scroll to position [1932, 0]
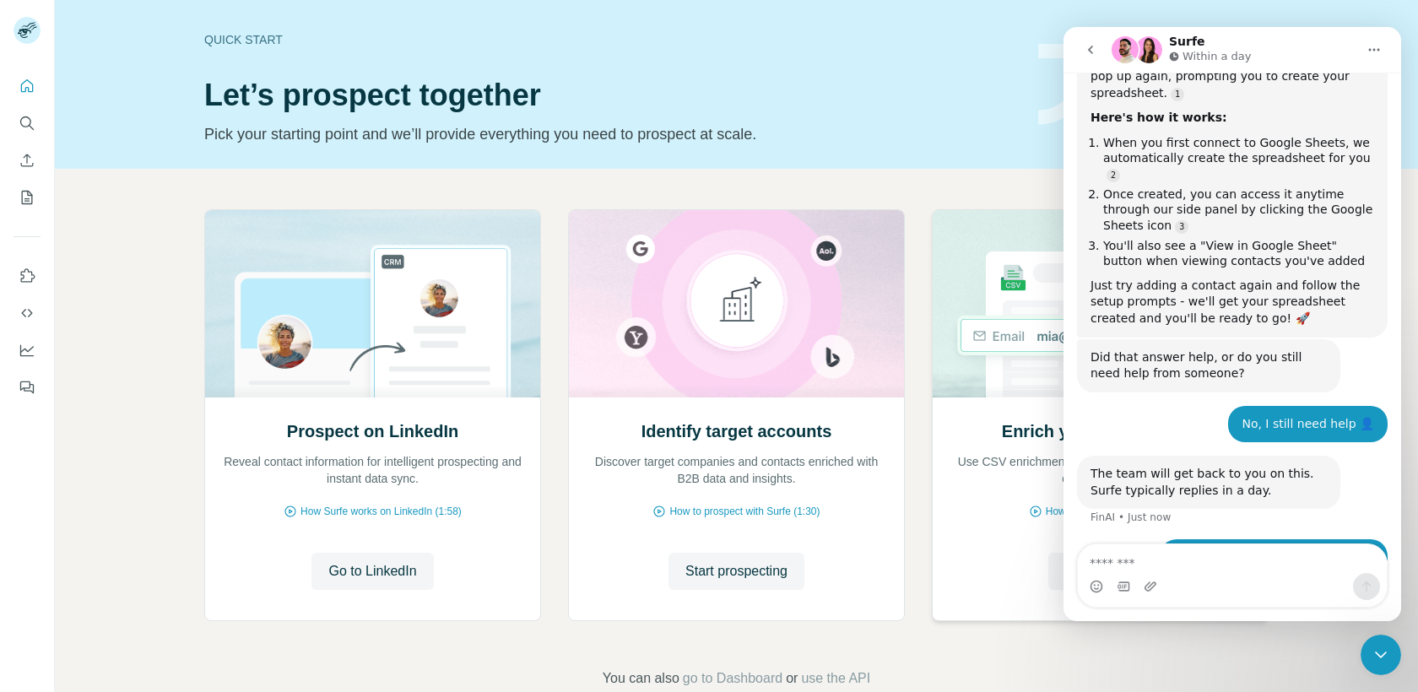
click at [1018, 371] on img at bounding box center [1100, 303] width 337 height 187
click at [1048, 571] on button "Enrich CSV" at bounding box center [1100, 571] width 104 height 37
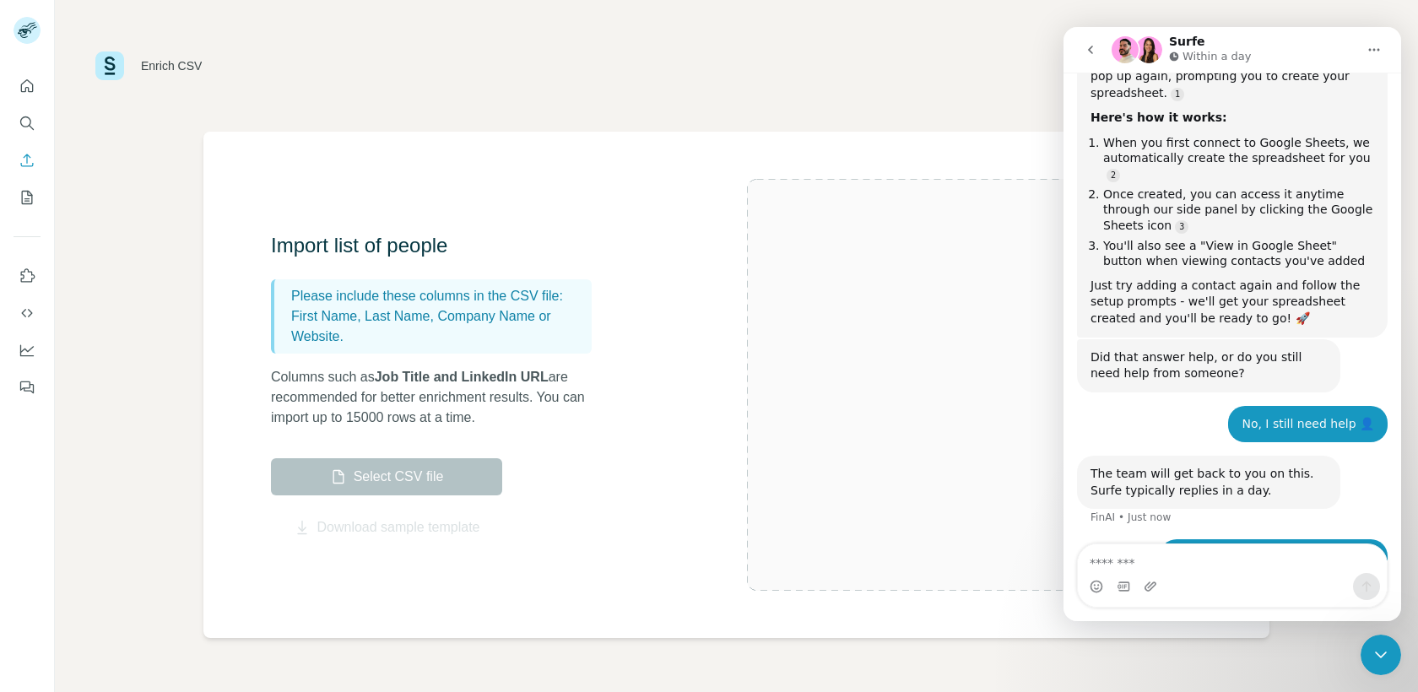
click at [1048, 571] on div at bounding box center [985, 385] width 476 height 412
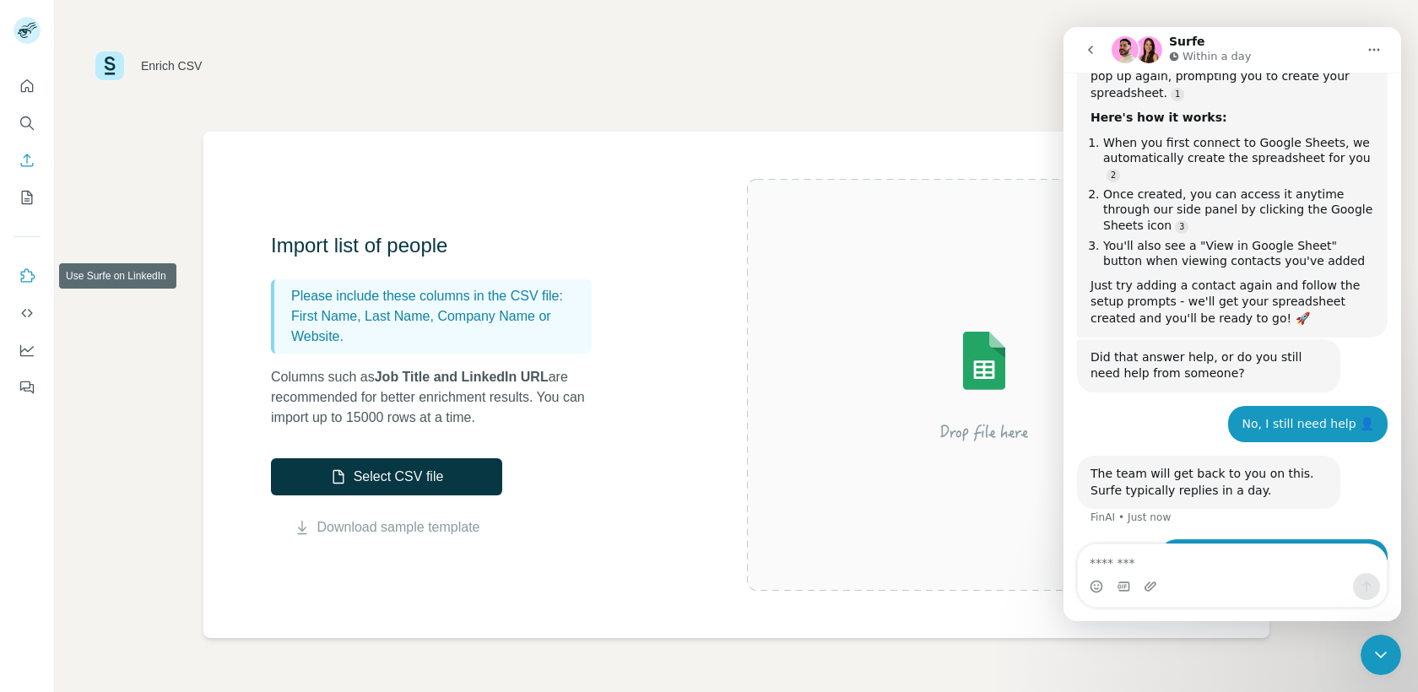
click at [28, 282] on icon "Use Surfe on LinkedIn" at bounding box center [27, 276] width 17 height 17
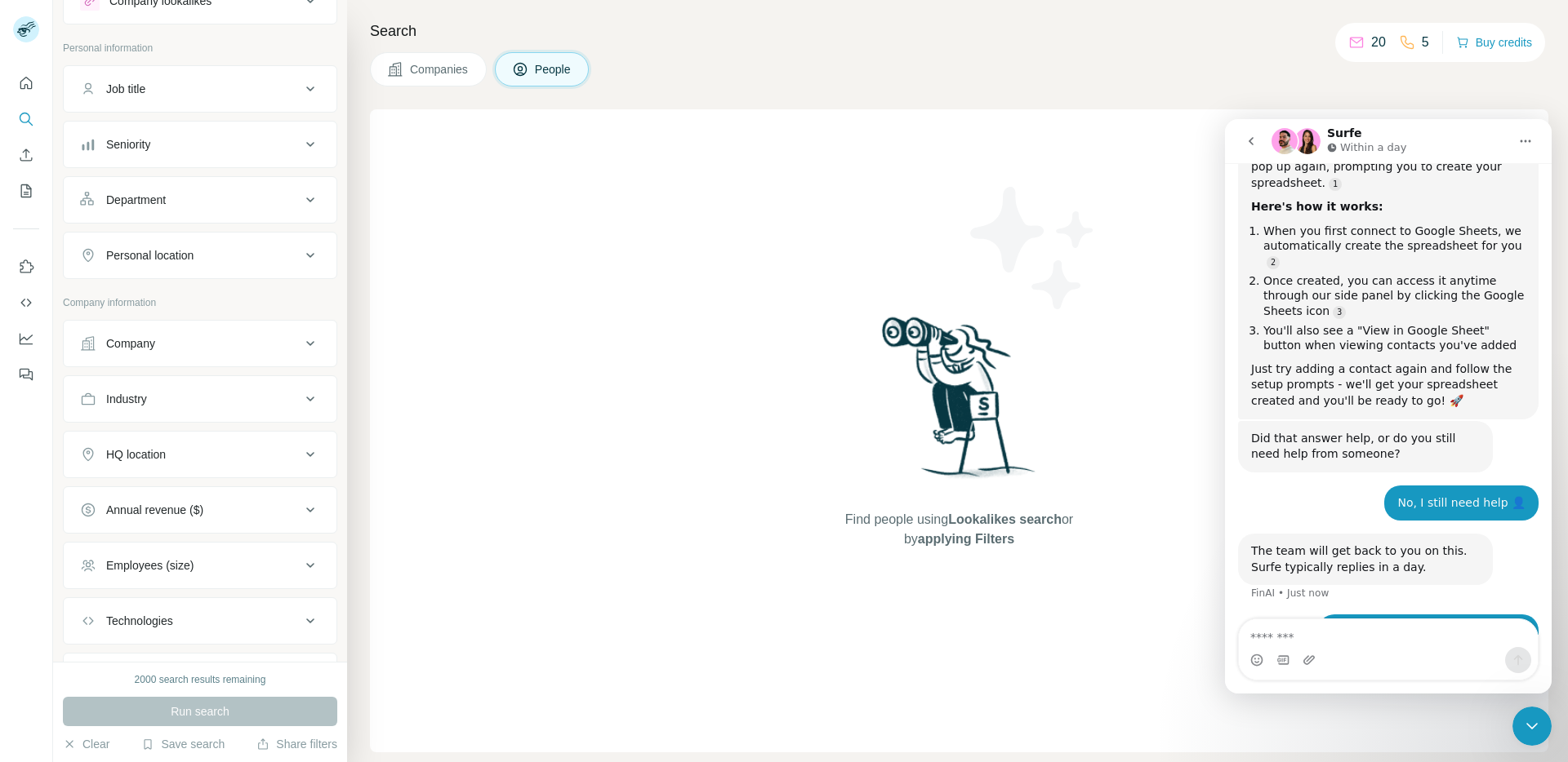
scroll to position [149, 0]
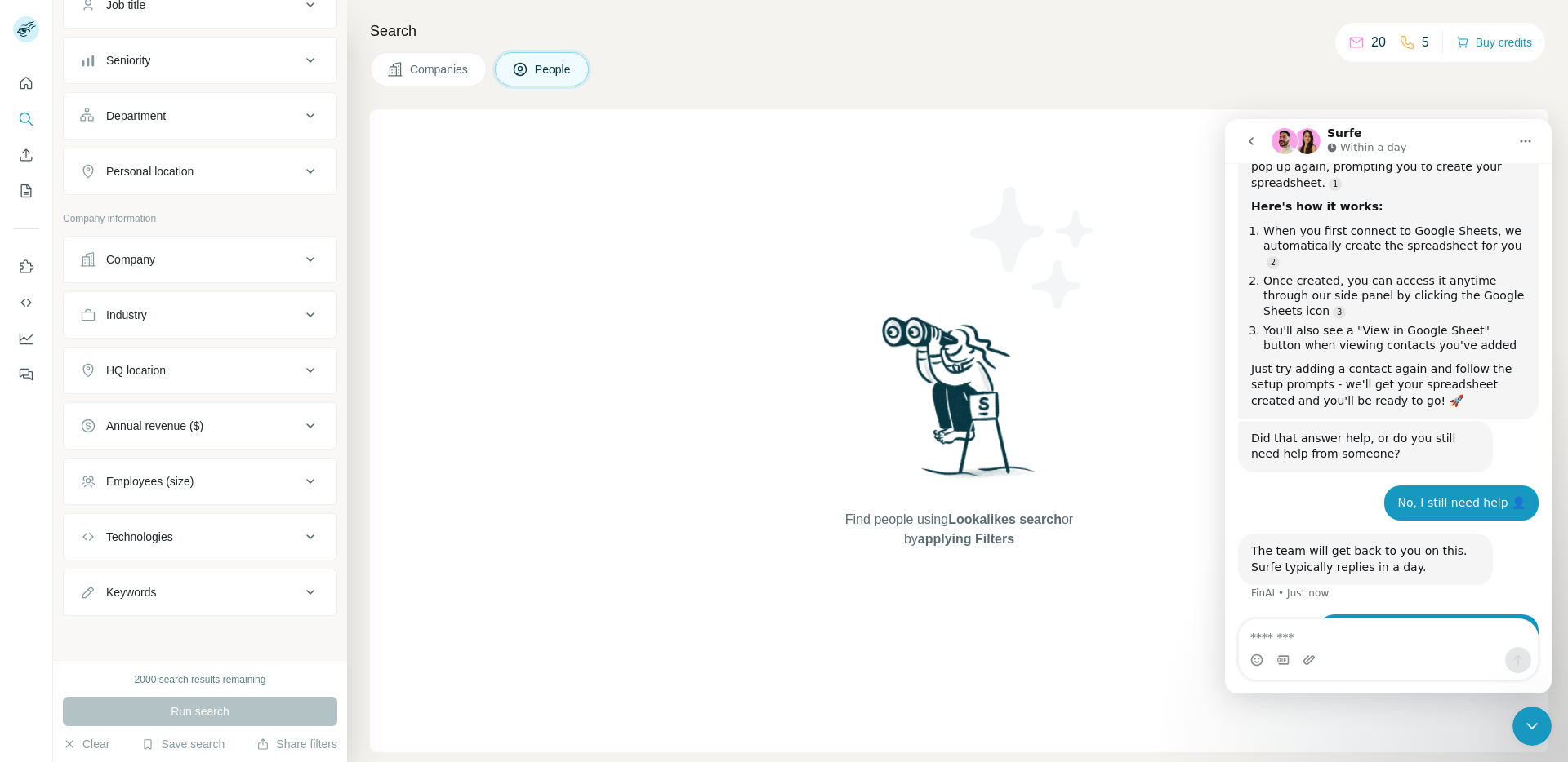
click at [301, 613] on div "Keywords" at bounding box center [200, 592] width 275 height 47
click at [301, 608] on button "Keywords" at bounding box center [200, 593] width 273 height 40
click at [302, 595] on icon at bounding box center [311, 593] width 19 height 19
click at [290, 280] on div "Company" at bounding box center [200, 259] width 275 height 47
click at [301, 262] on icon at bounding box center [311, 259] width 19 height 19
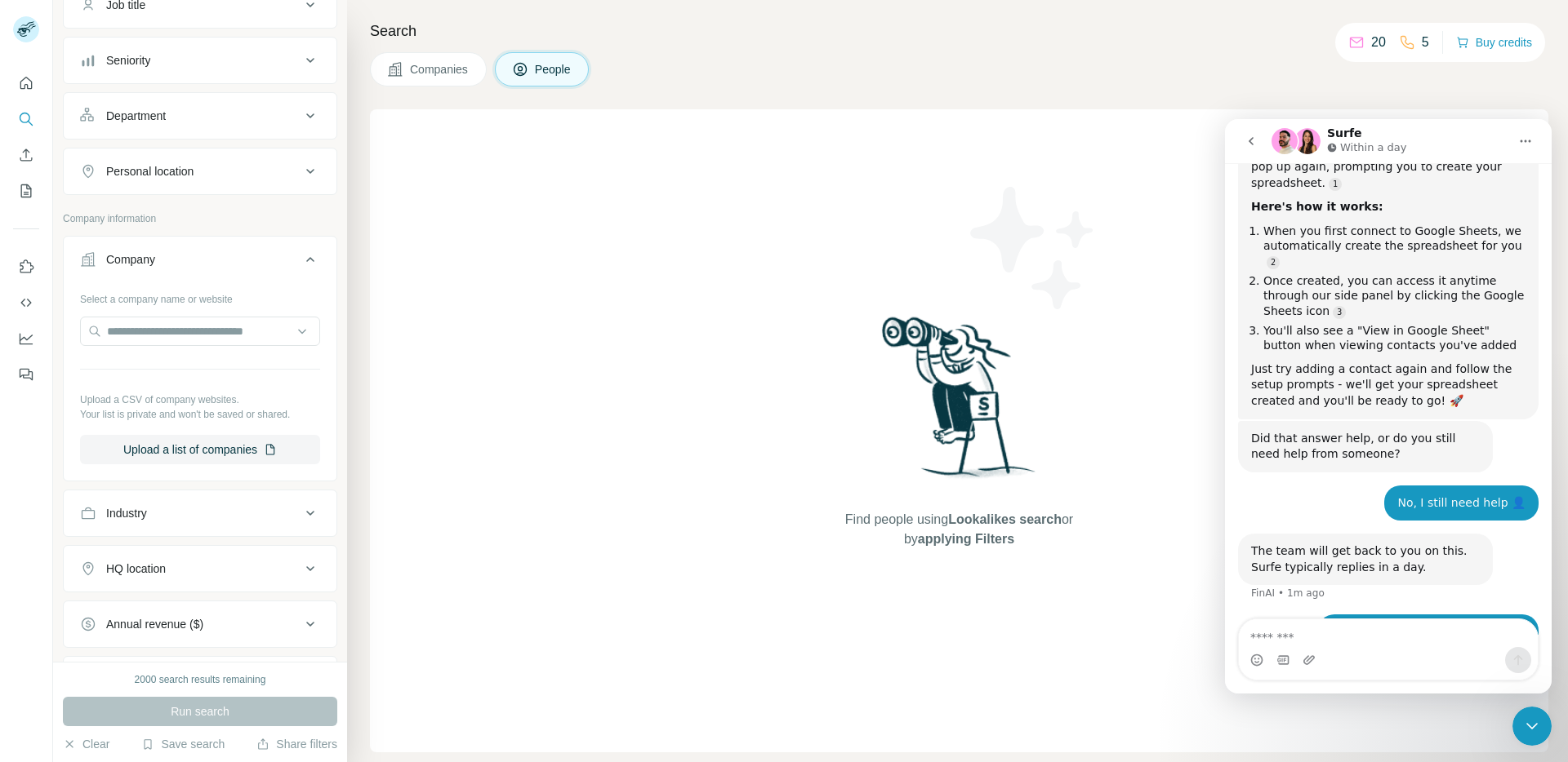
click at [301, 525] on button "Industry" at bounding box center [200, 513] width 273 height 40
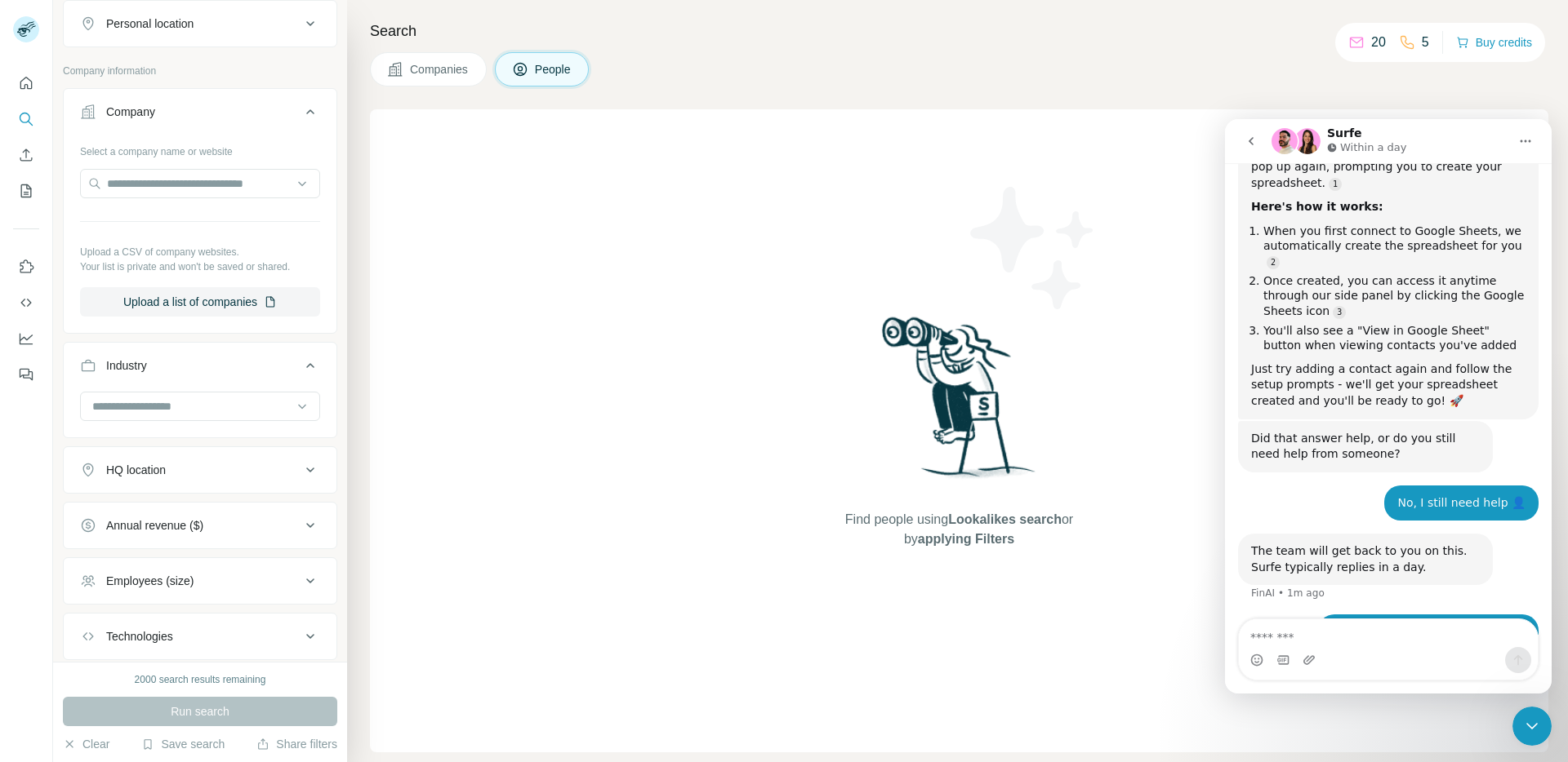
scroll to position [296, 0]
click at [264, 305] on icon "button" at bounding box center [271, 304] width 14 height 14
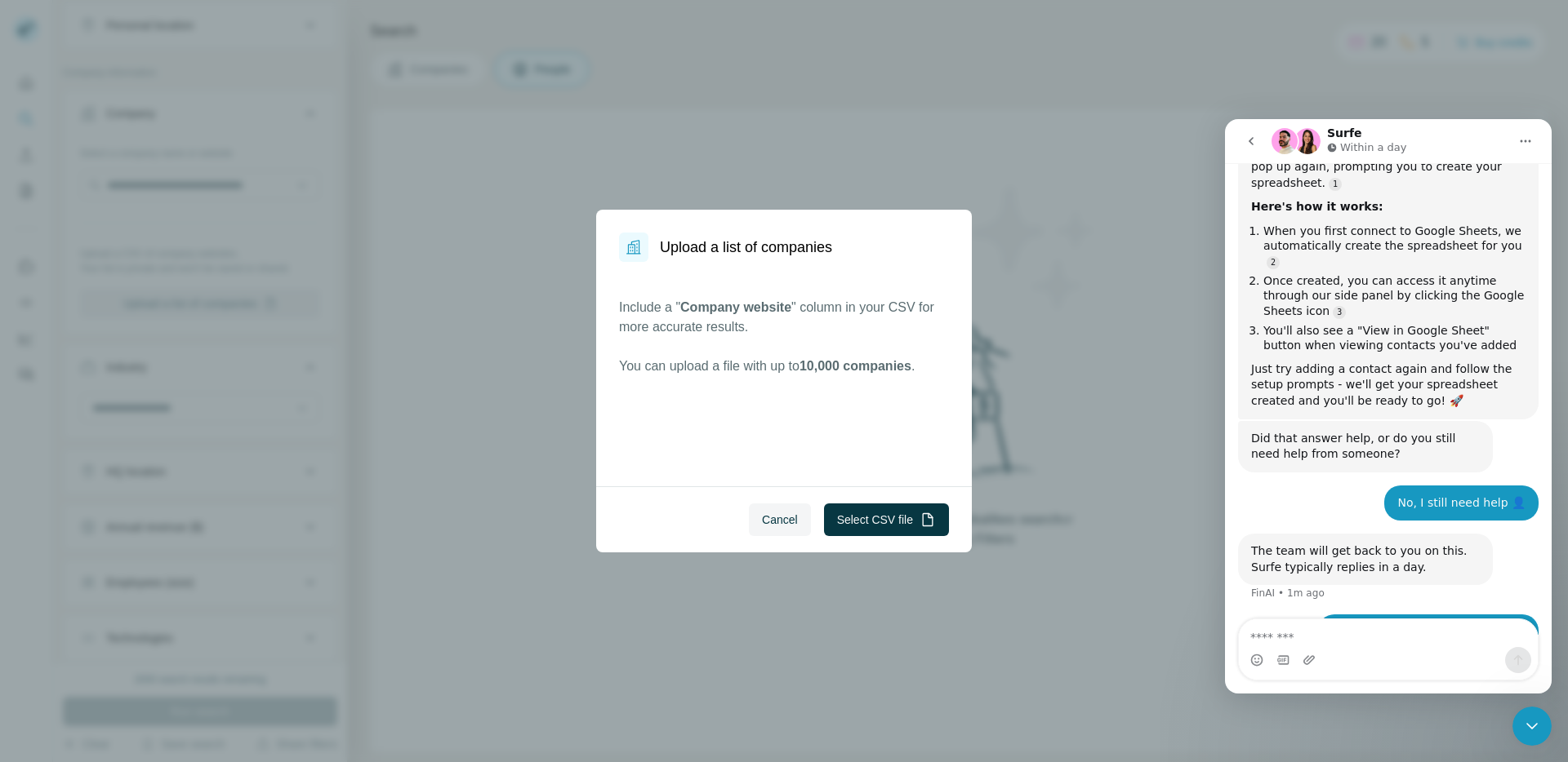
click at [847, 490] on div "Cancel Select CSV file" at bounding box center [784, 519] width 375 height 66
click at [875, 526] on button "Select CSV file" at bounding box center [886, 520] width 125 height 33
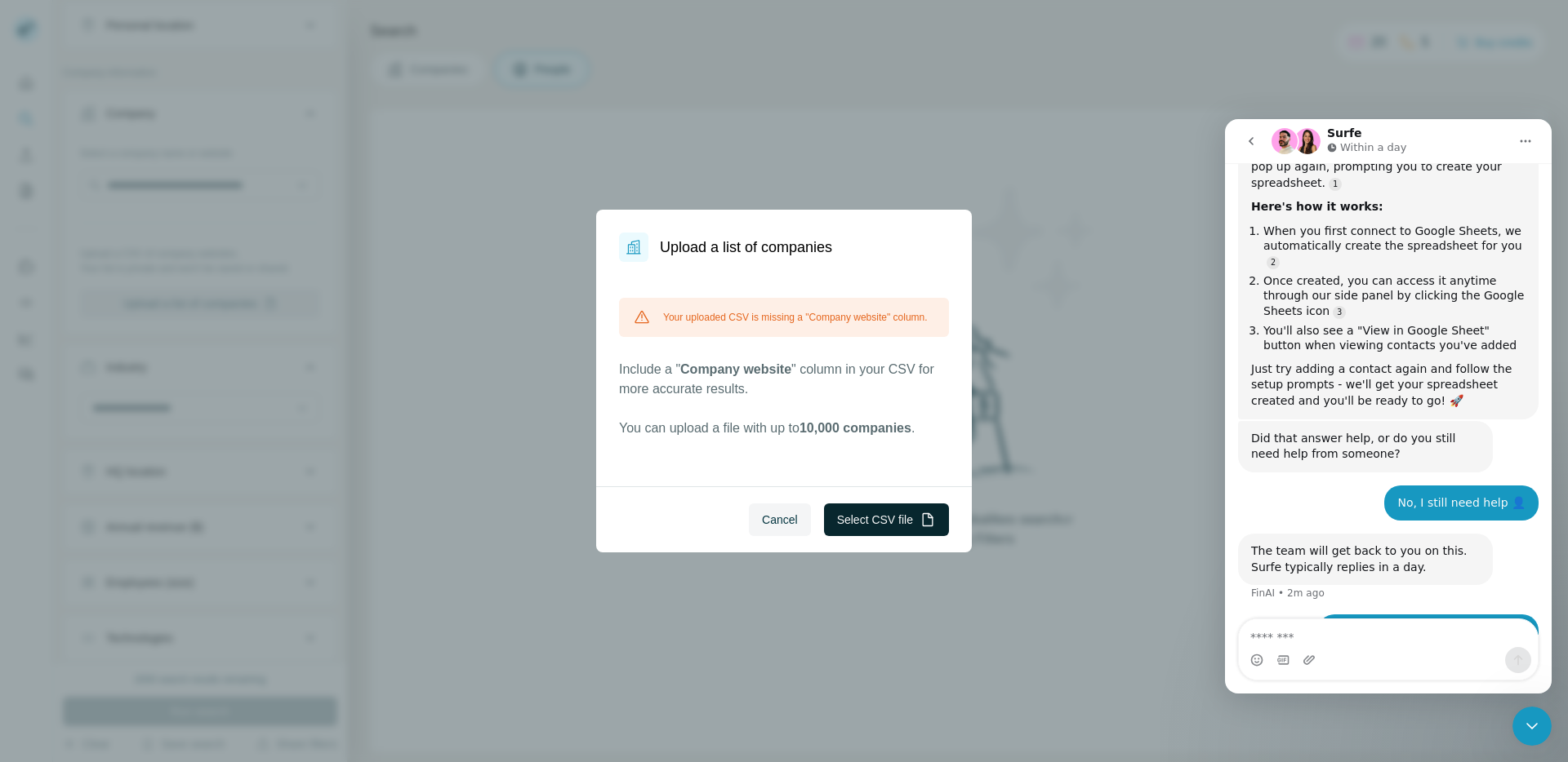
click at [874, 522] on button "Select CSV file" at bounding box center [886, 520] width 125 height 33
click at [785, 525] on span "Cancel" at bounding box center [779, 519] width 36 height 16
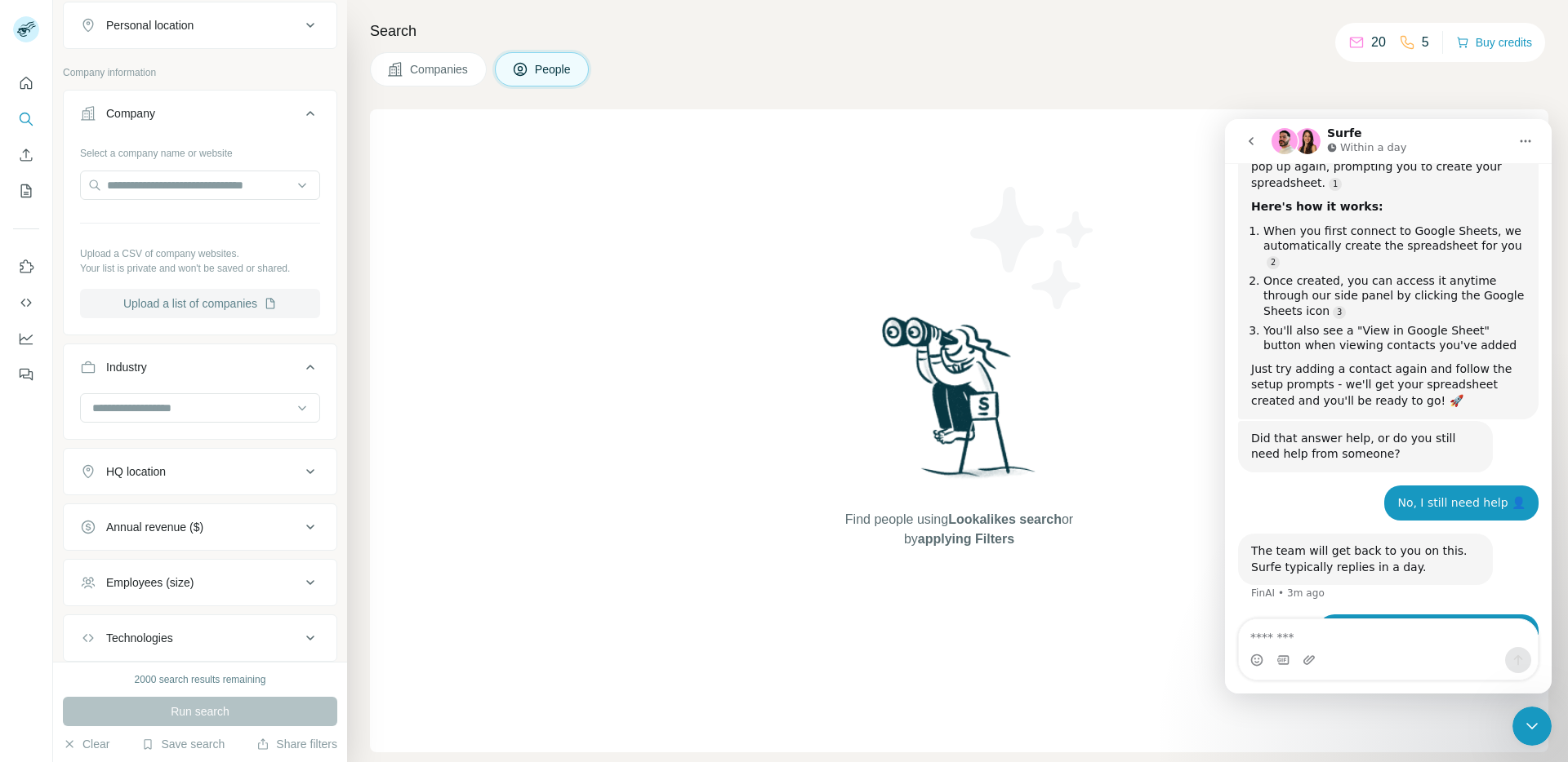
click at [231, 309] on button "Upload a list of companies" at bounding box center [200, 304] width 240 height 29
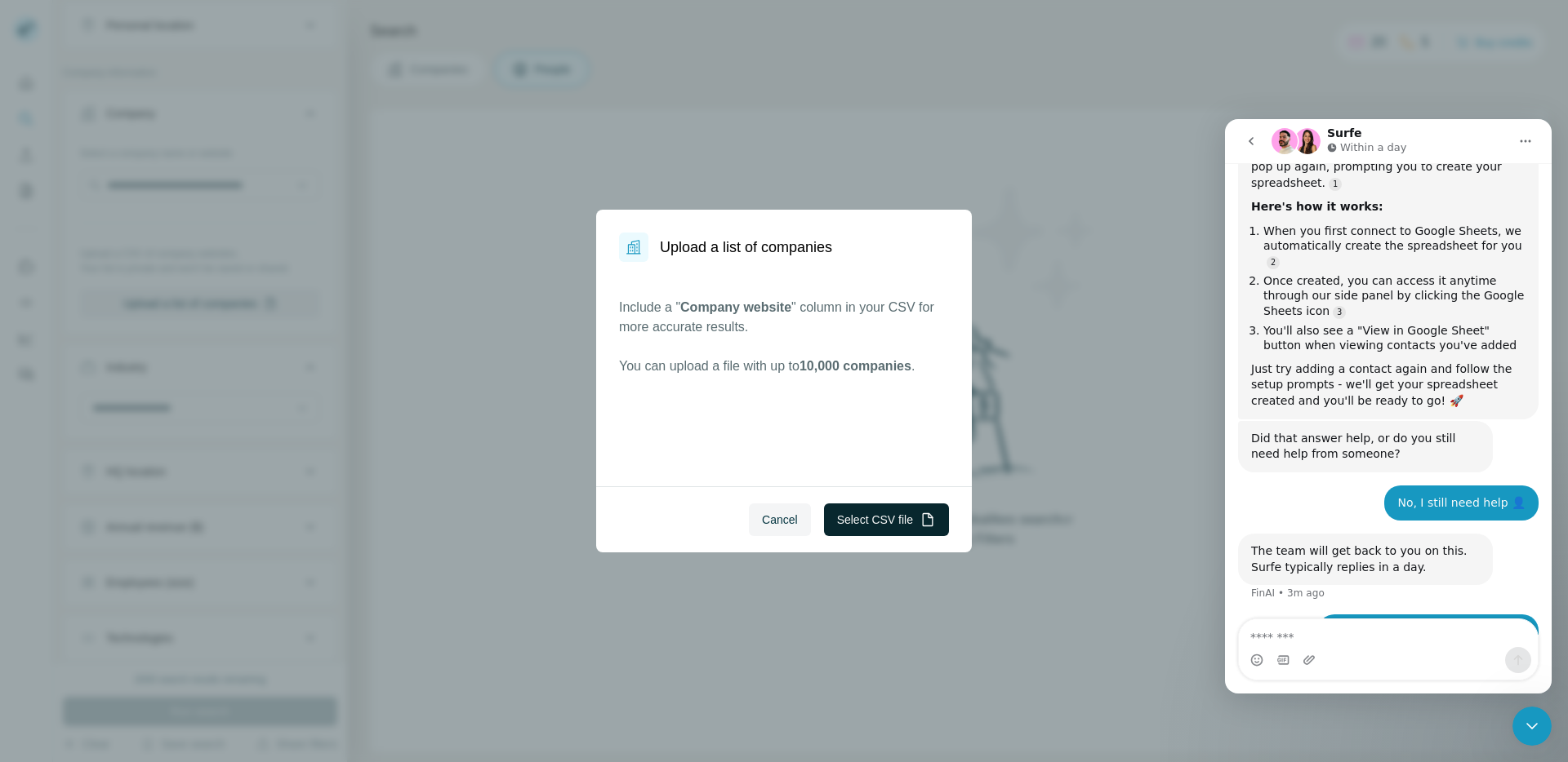
click at [873, 521] on button "Select CSV file" at bounding box center [886, 520] width 125 height 33
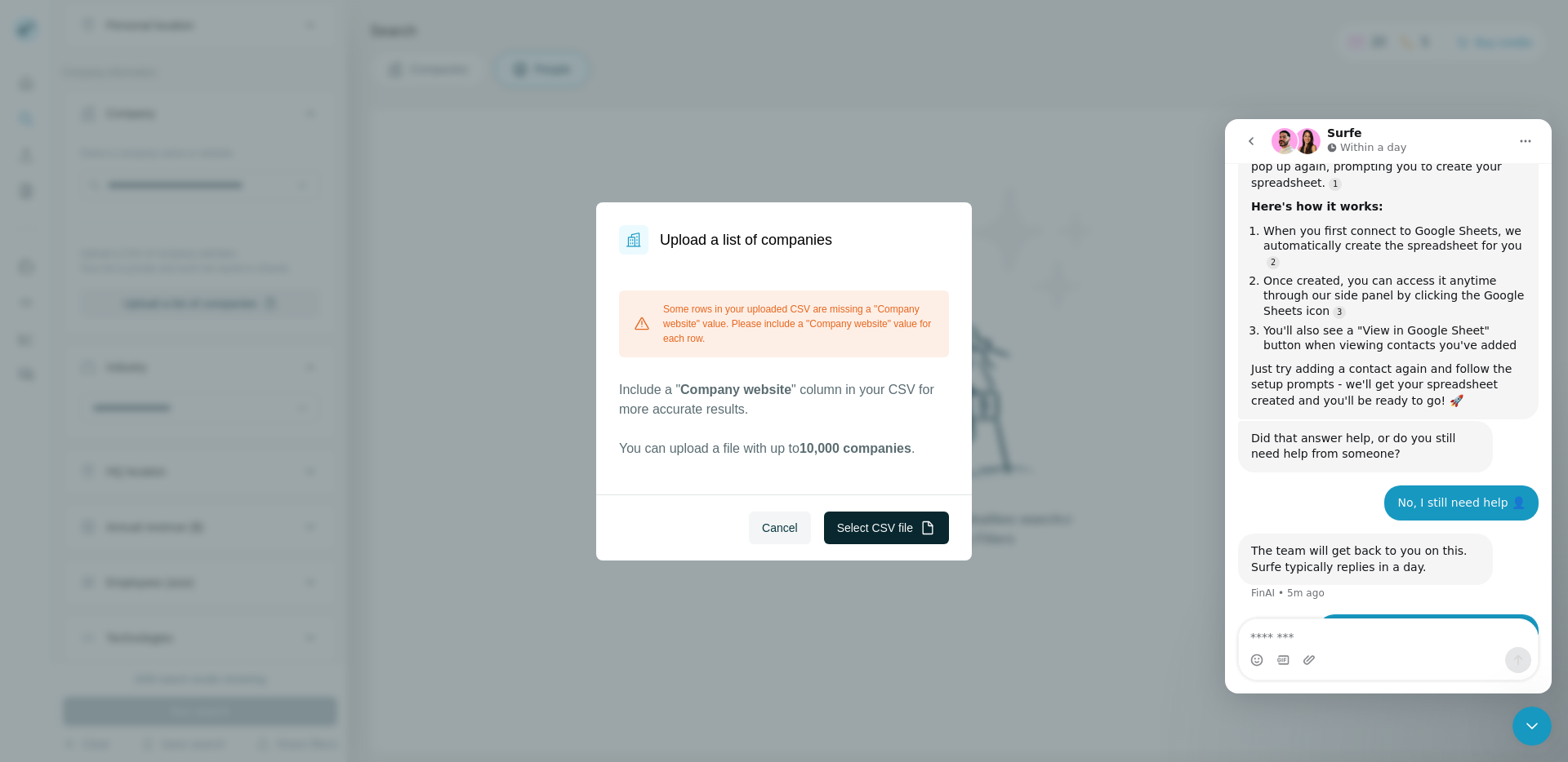
click at [914, 533] on button "Select CSV file" at bounding box center [886, 528] width 125 height 33
click at [761, 538] on button "Cancel" at bounding box center [780, 528] width 62 height 33
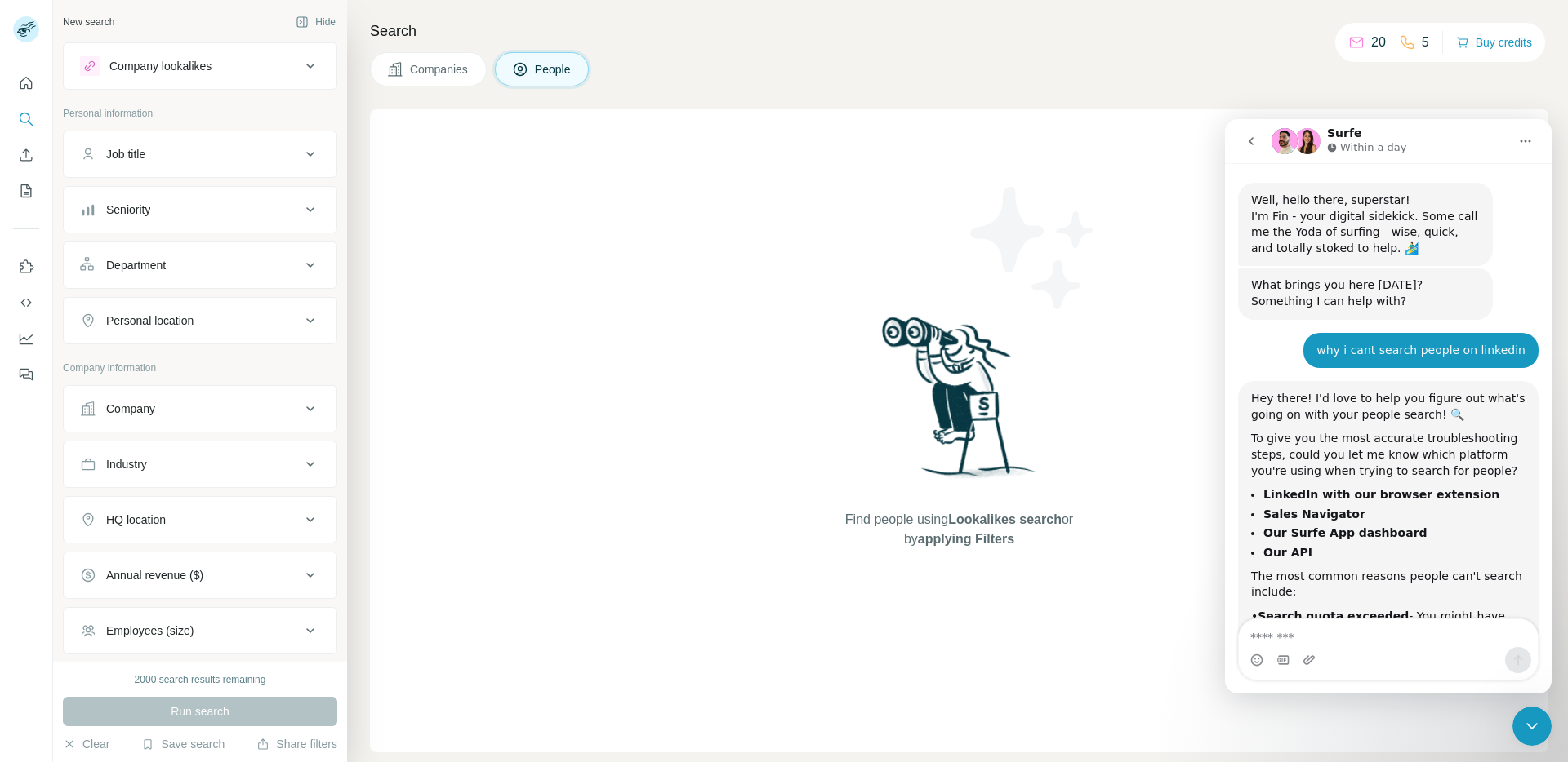
scroll to position [1868, 0]
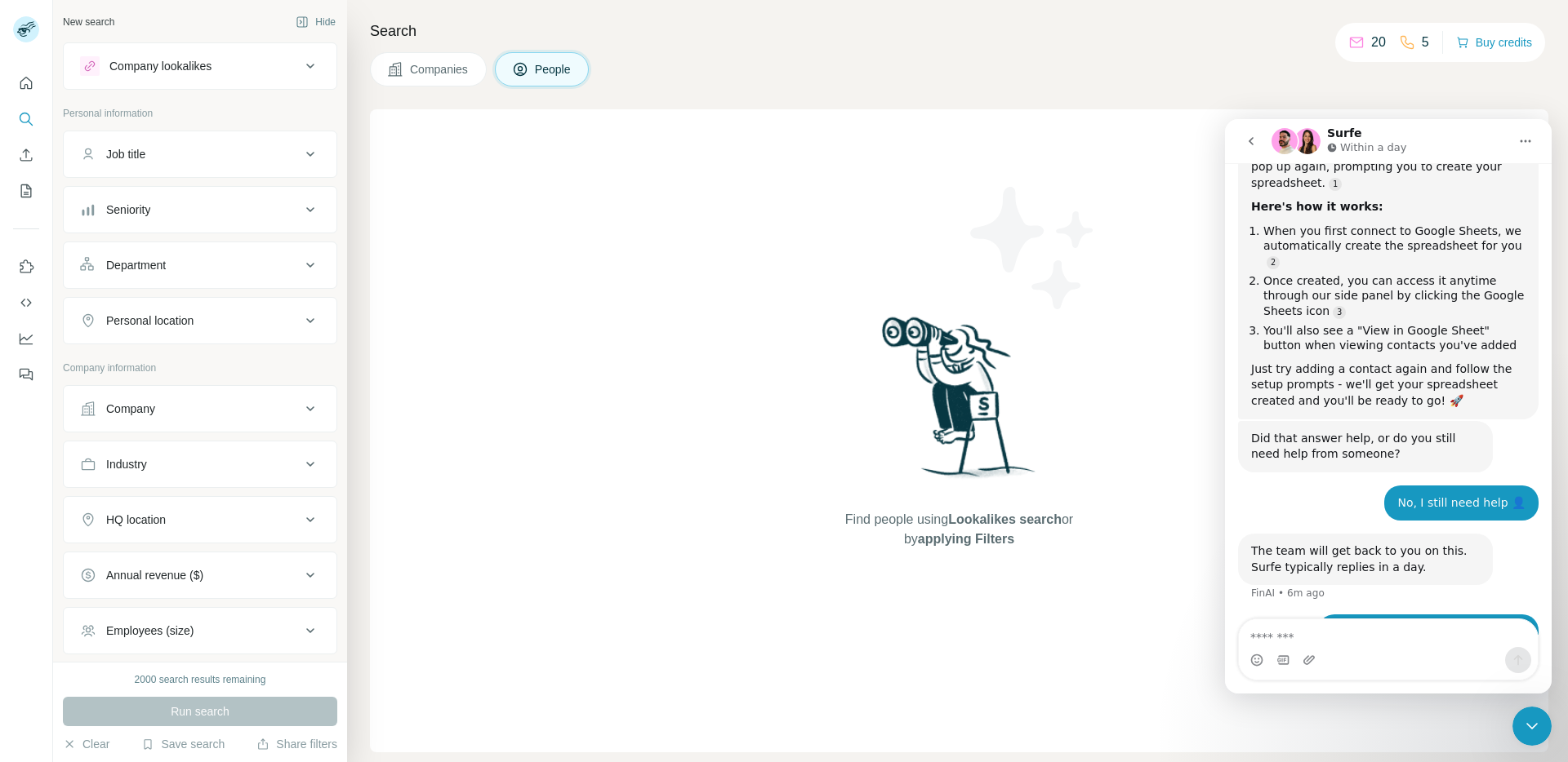
click at [304, 134] on button "Job title" at bounding box center [200, 154] width 273 height 40
click at [301, 265] on icon at bounding box center [311, 258] width 19 height 19
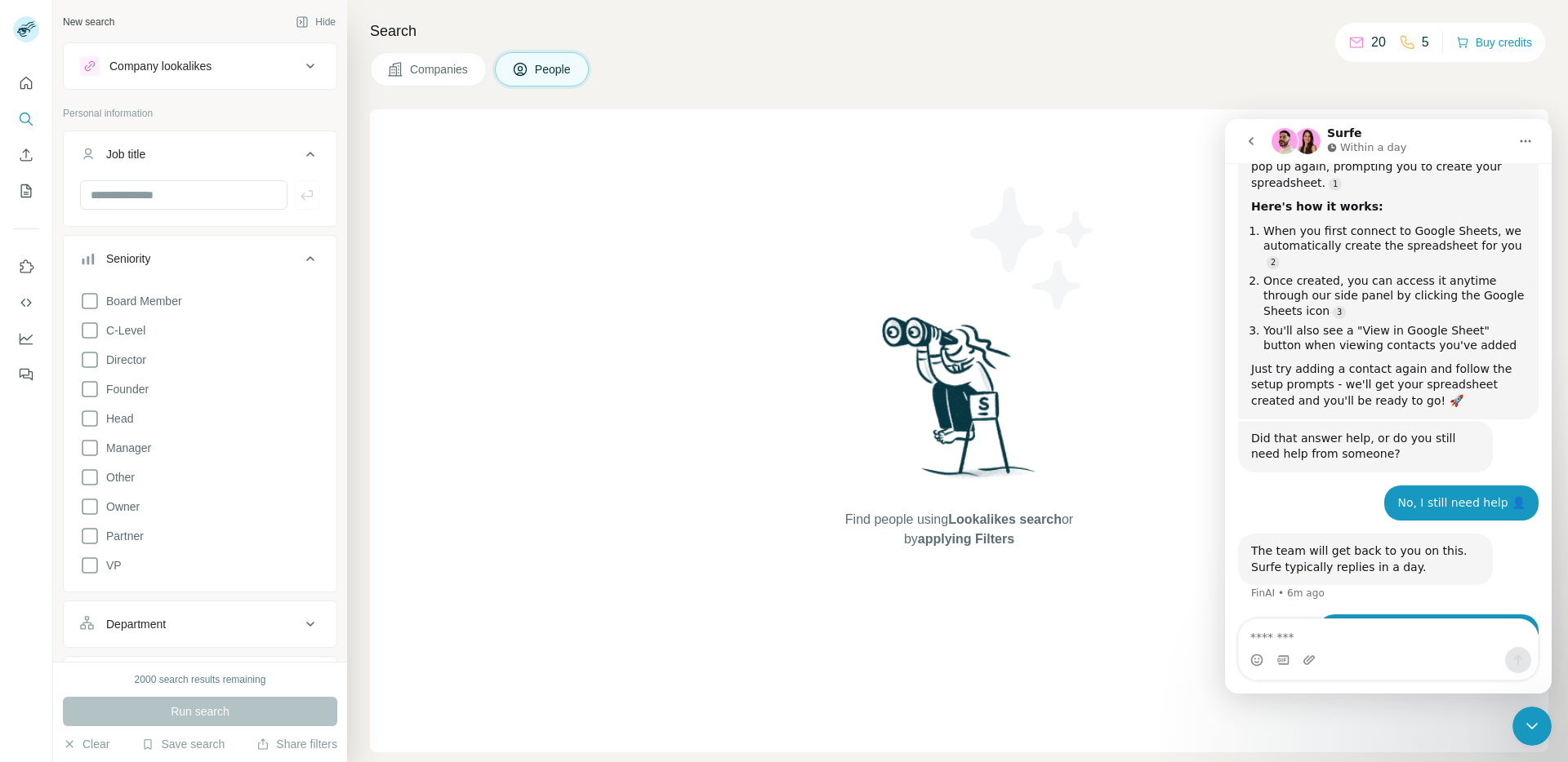
click at [301, 255] on icon at bounding box center [311, 258] width 19 height 19
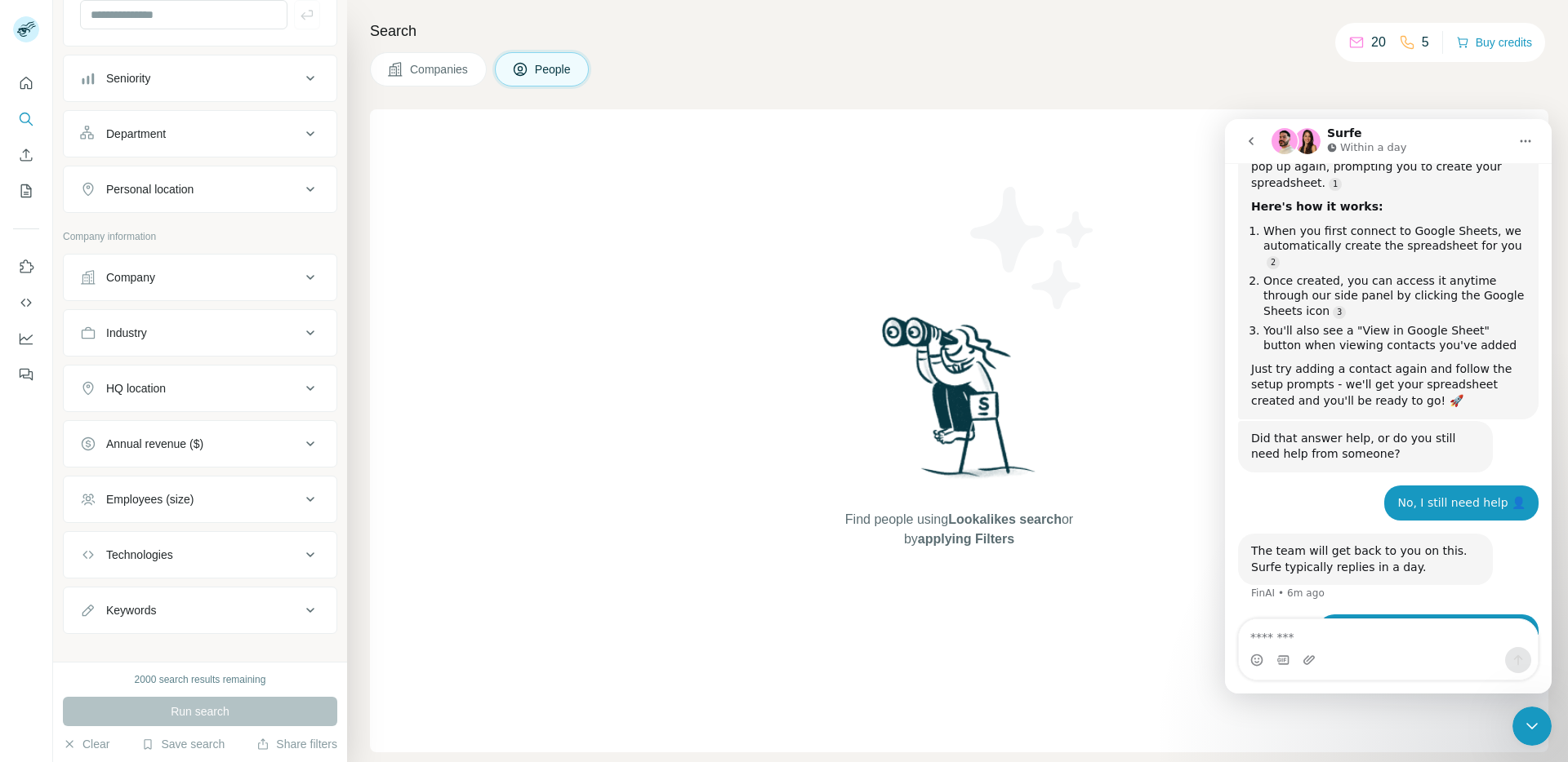
scroll to position [198, 0]
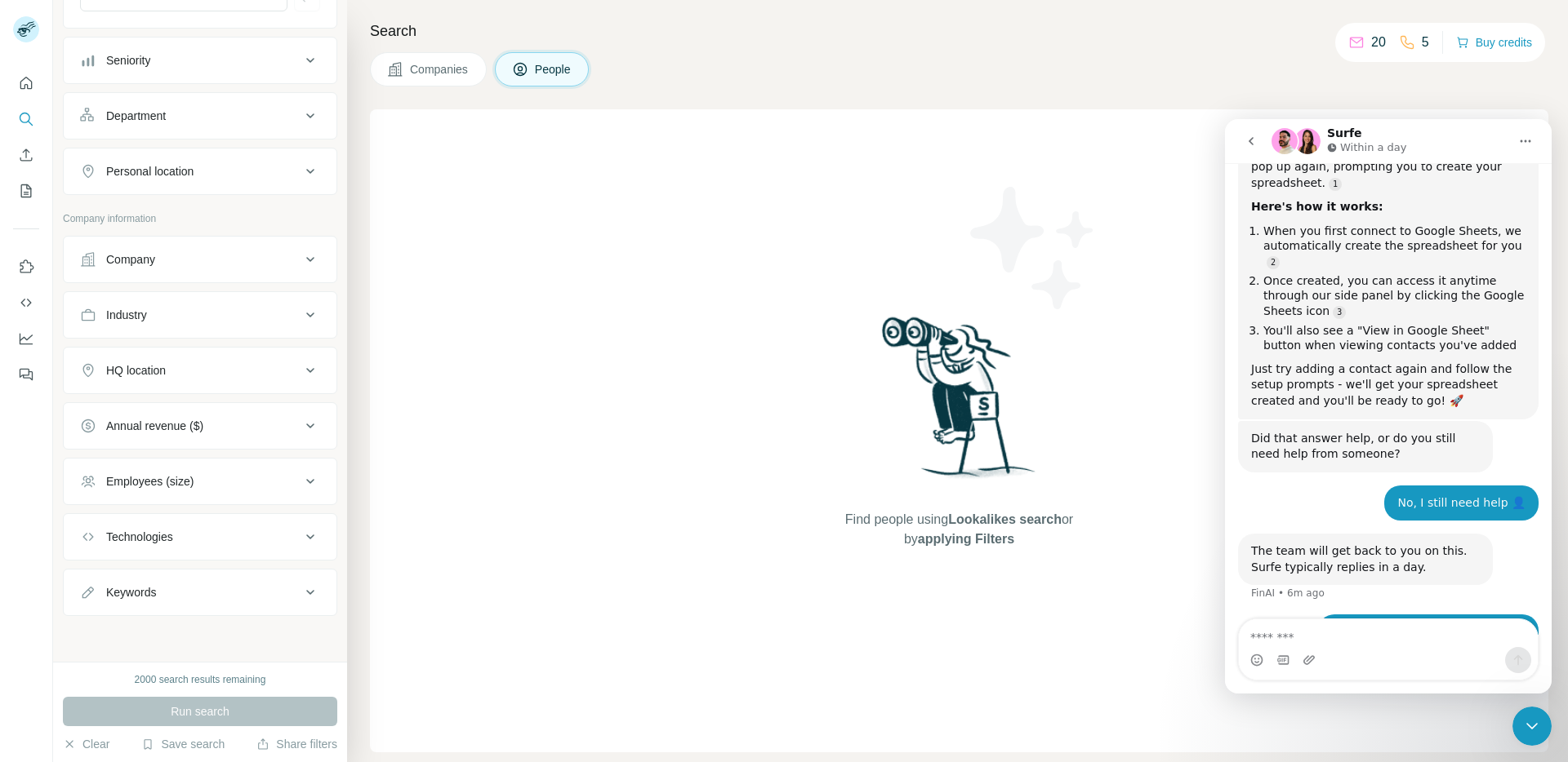
click at [301, 275] on button "Company" at bounding box center [200, 259] width 273 height 40
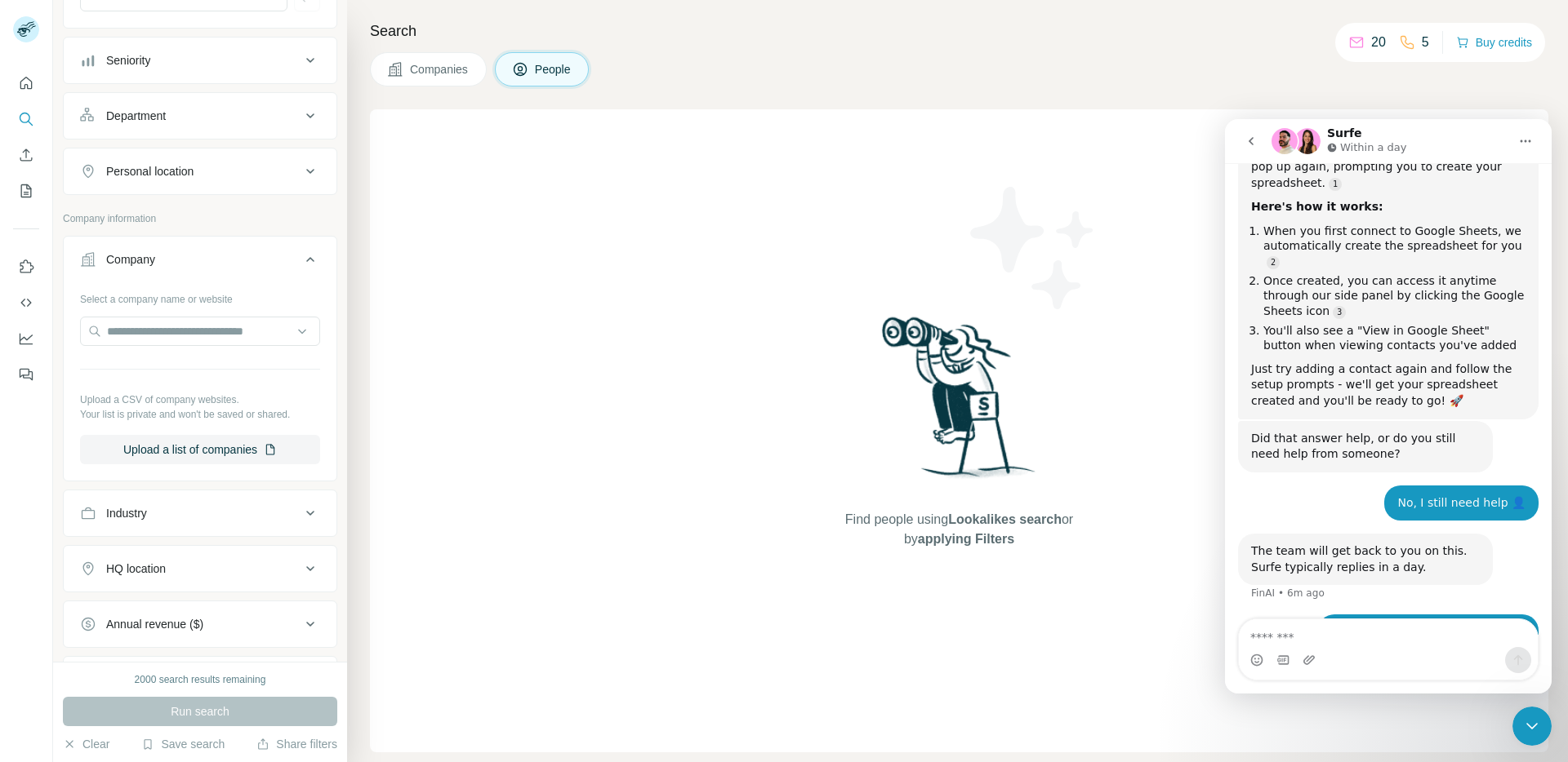
click at [301, 262] on icon at bounding box center [311, 259] width 19 height 19
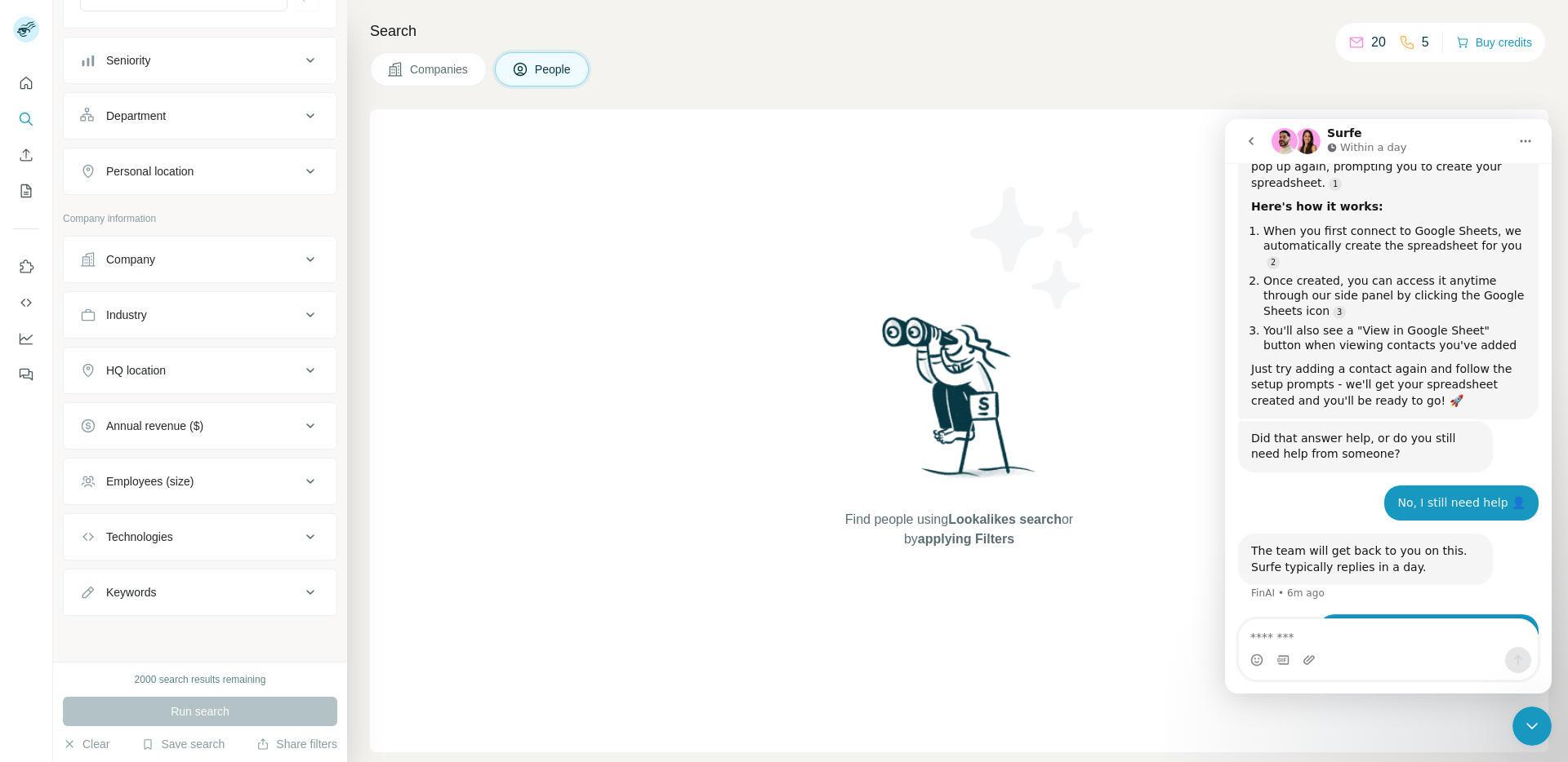
click at [291, 338] on ul "Company Industry HQ location Annual revenue ($) Employees (size) Technologies K…" at bounding box center [200, 425] width 275 height 380
click at [301, 316] on icon at bounding box center [311, 315] width 19 height 19
click at [307, 316] on icon at bounding box center [311, 314] width 8 height 5
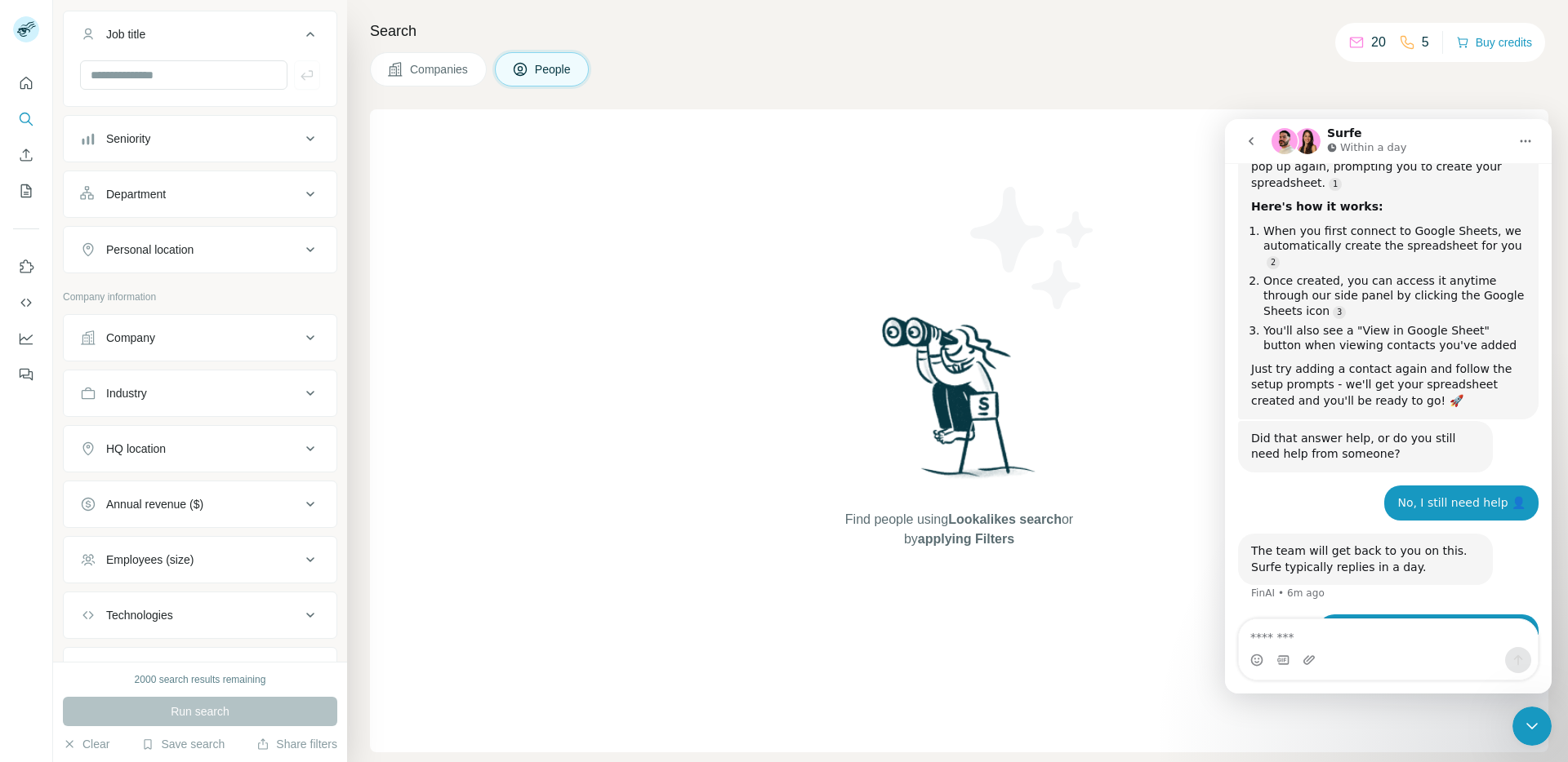
scroll to position [0, 0]
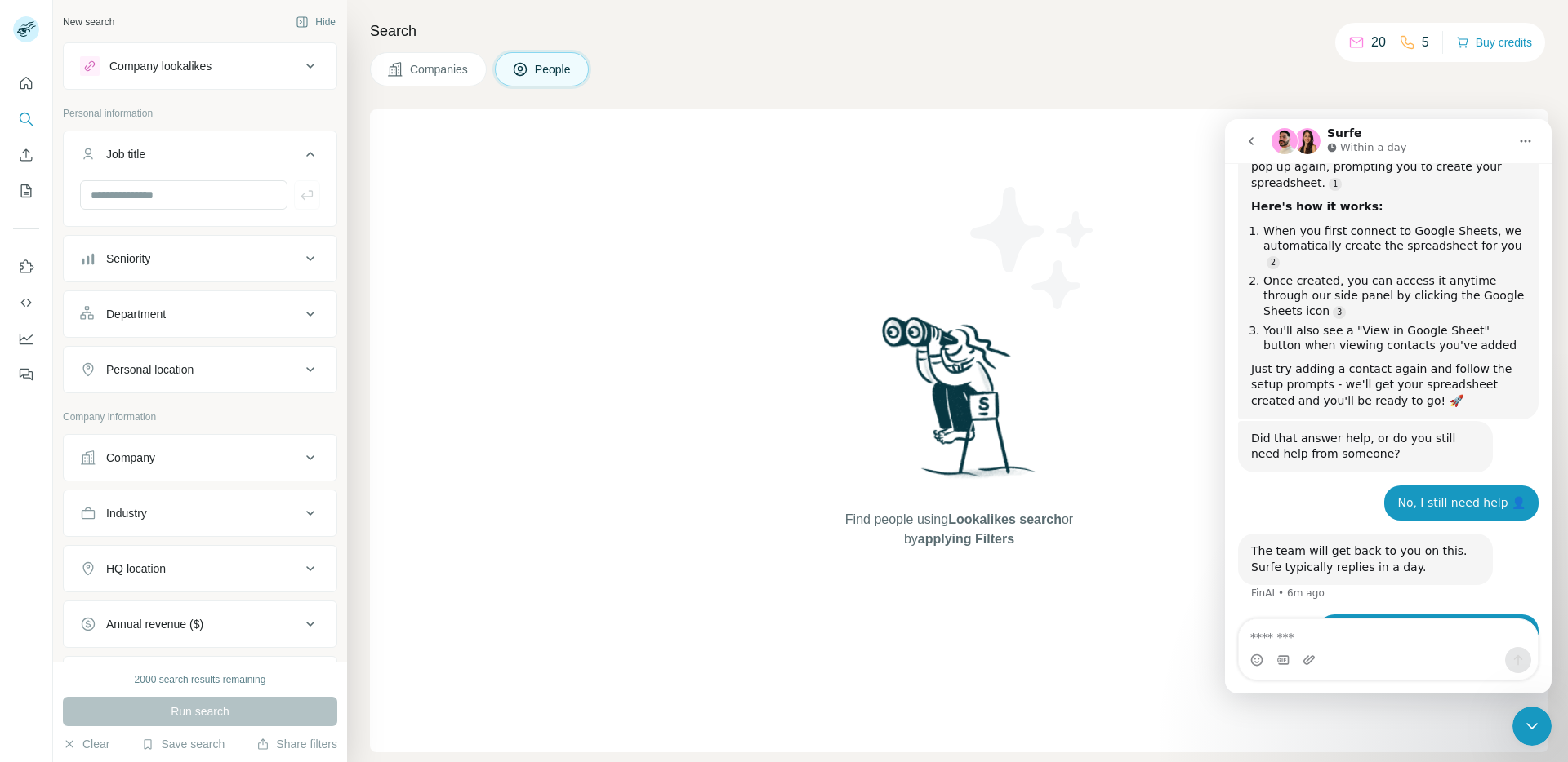
click at [275, 70] on div "Company lookalikes" at bounding box center [191, 66] width 221 height 19
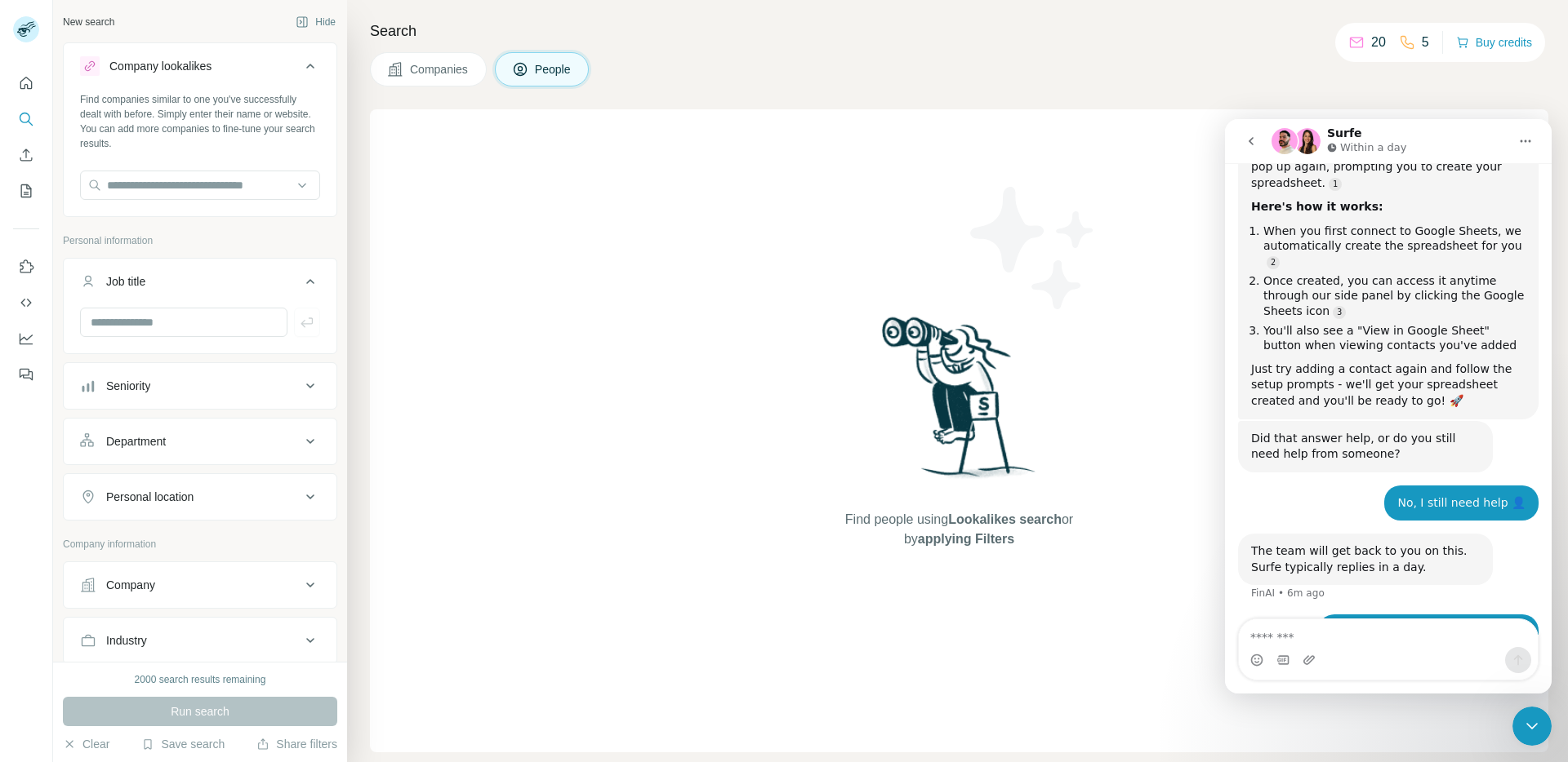
click at [301, 279] on icon at bounding box center [311, 281] width 19 height 19
click at [286, 344] on div "Seniority" at bounding box center [191, 337] width 221 height 16
click at [301, 342] on icon at bounding box center [311, 337] width 19 height 19
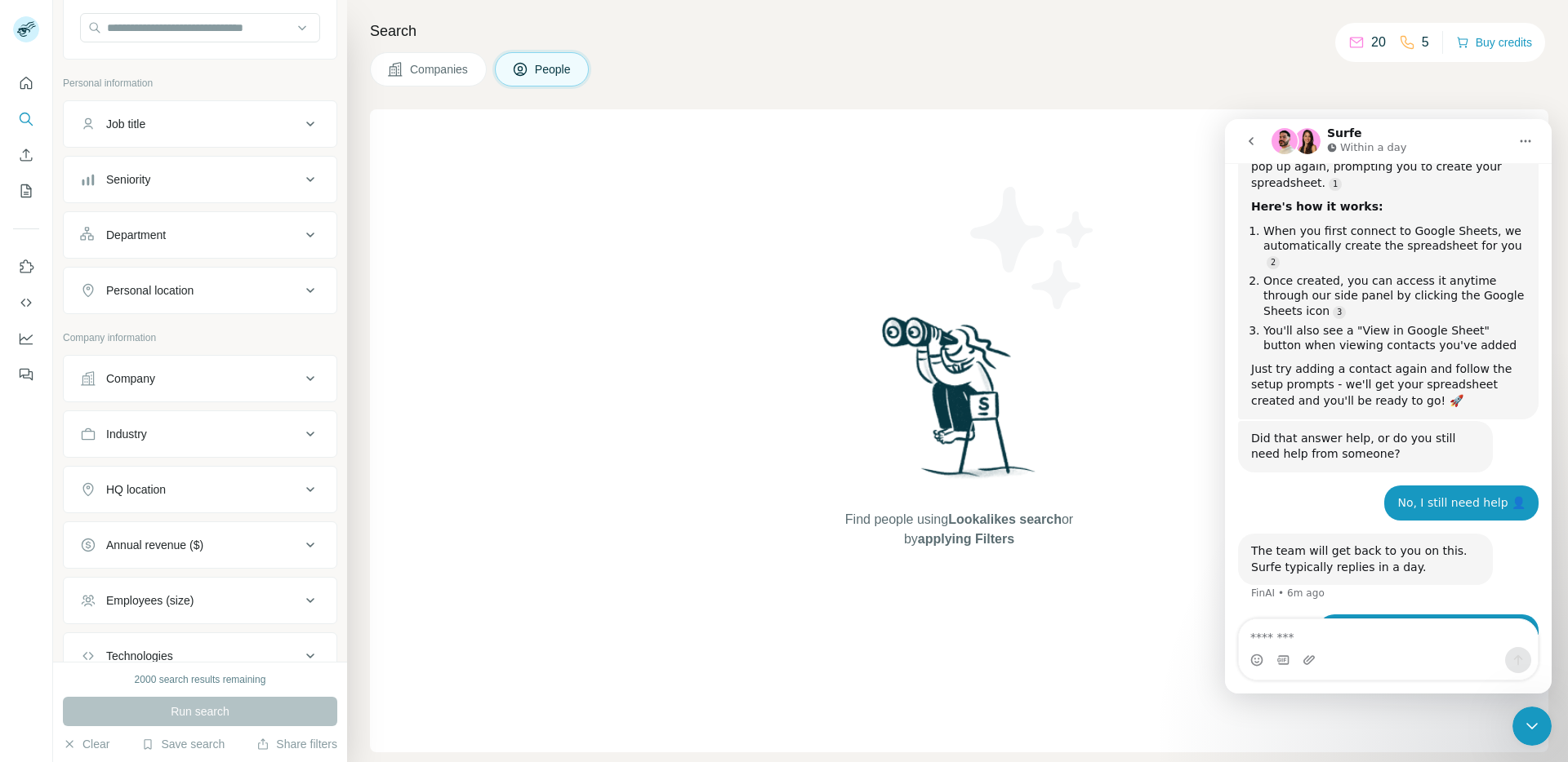
scroll to position [202, 0]
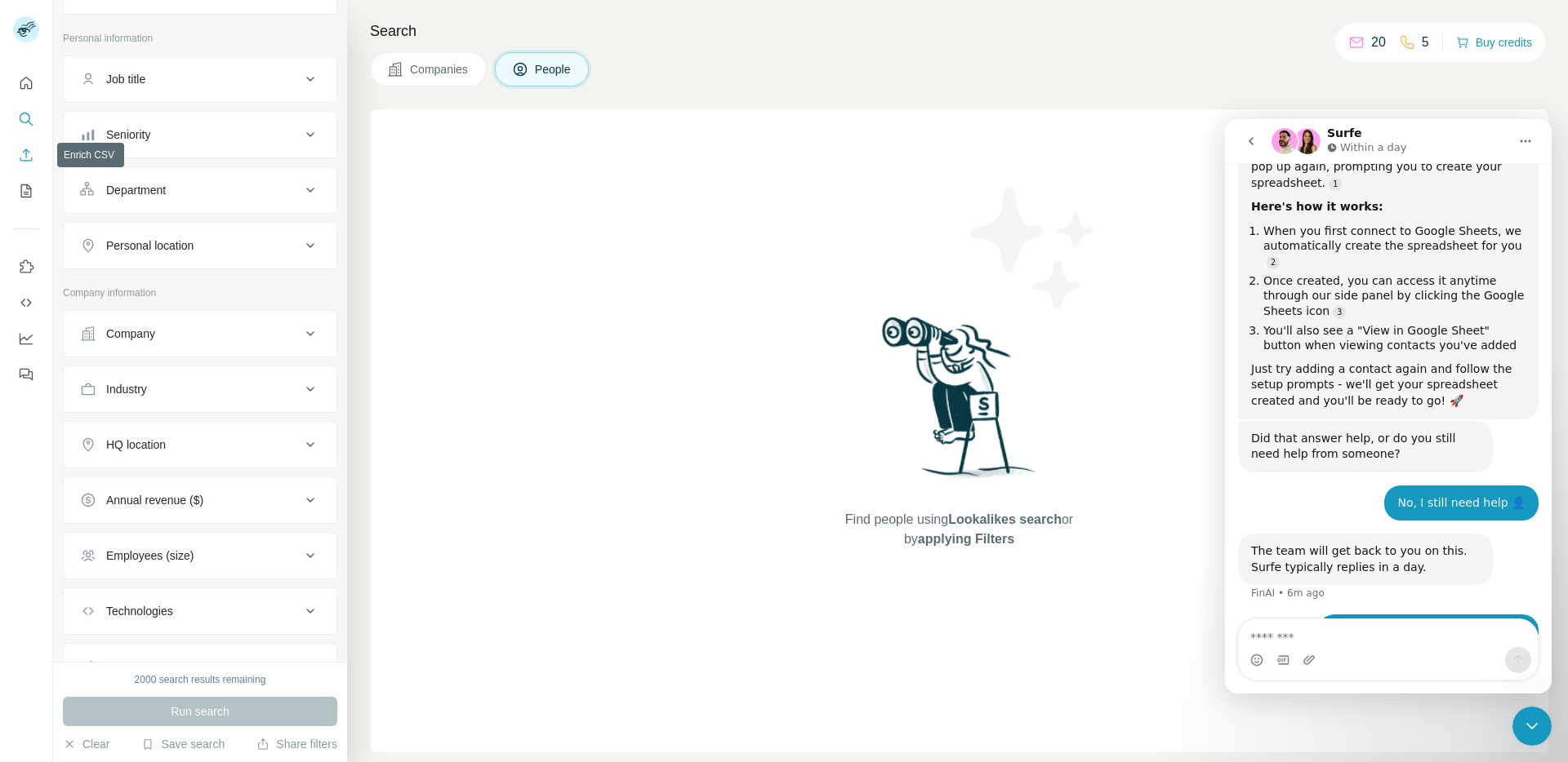
click at [28, 161] on icon "Enrich CSV" at bounding box center [26, 155] width 13 height 13
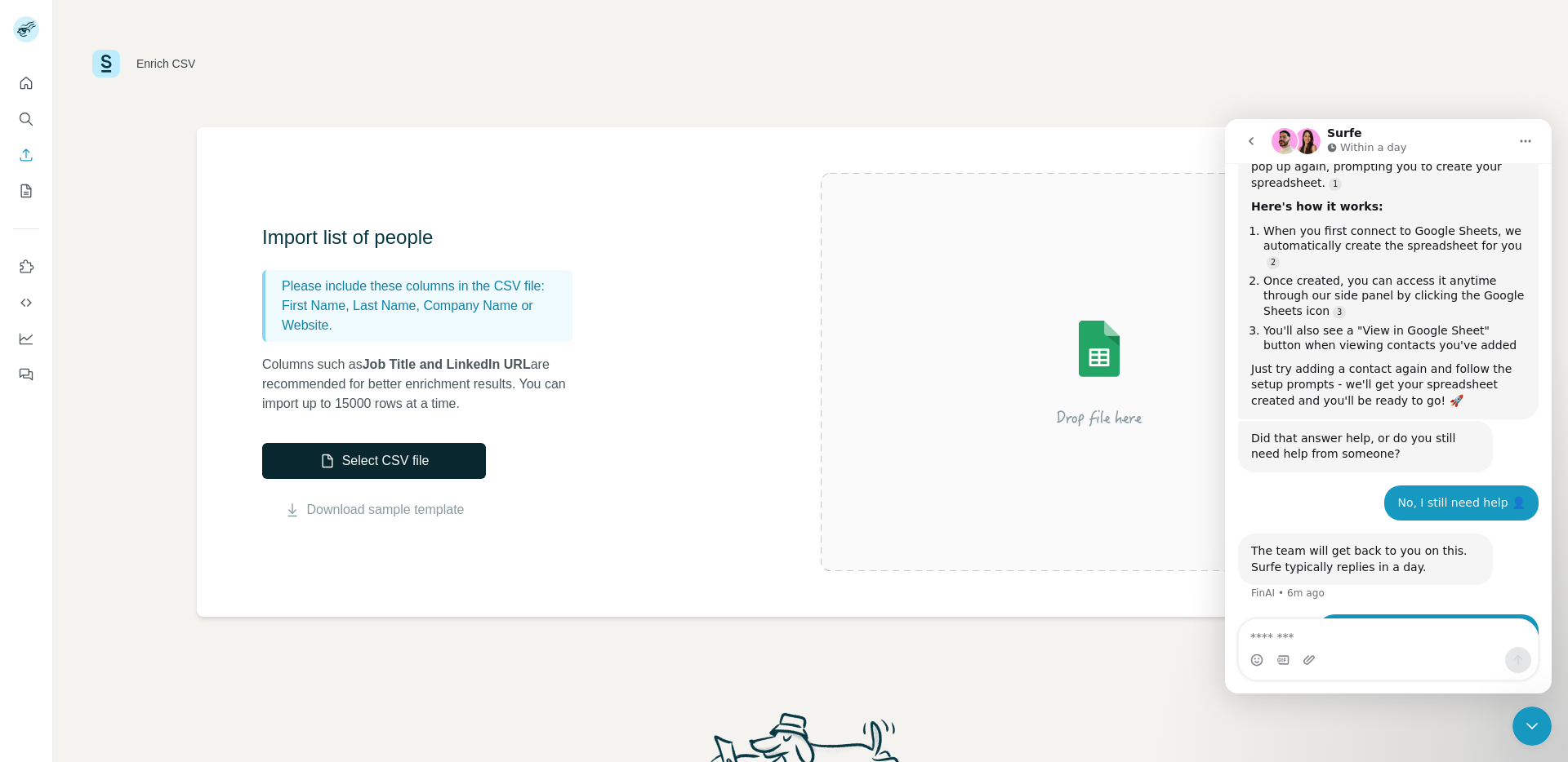
click at [462, 458] on button "Select CSV file" at bounding box center [373, 460] width 223 height 36
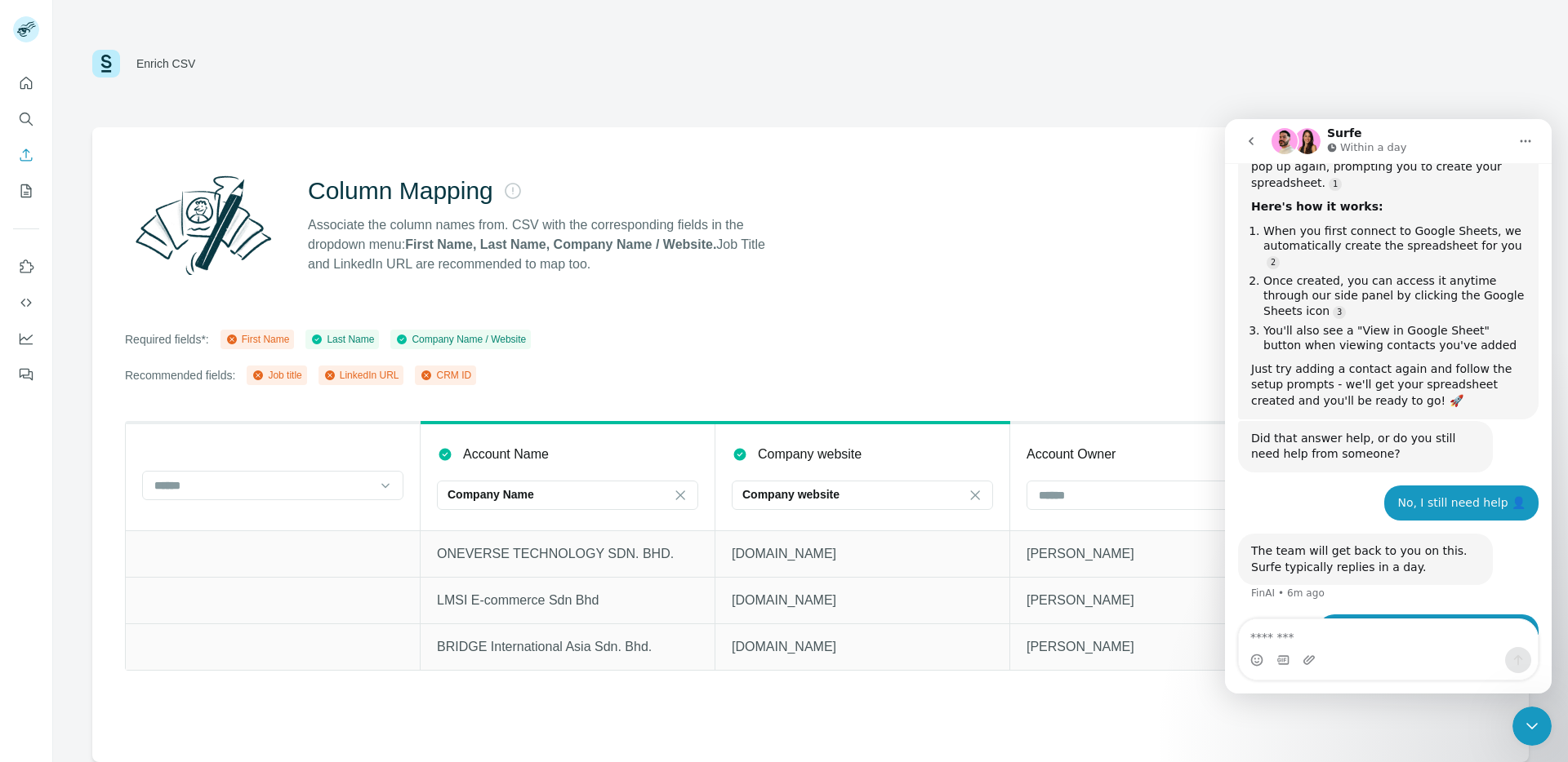
click at [1491, 142] on div "Surfe Within a day" at bounding box center [1389, 142] width 237 height 29
click at [32, 190] on icon "My lists" at bounding box center [26, 190] width 16 height 16
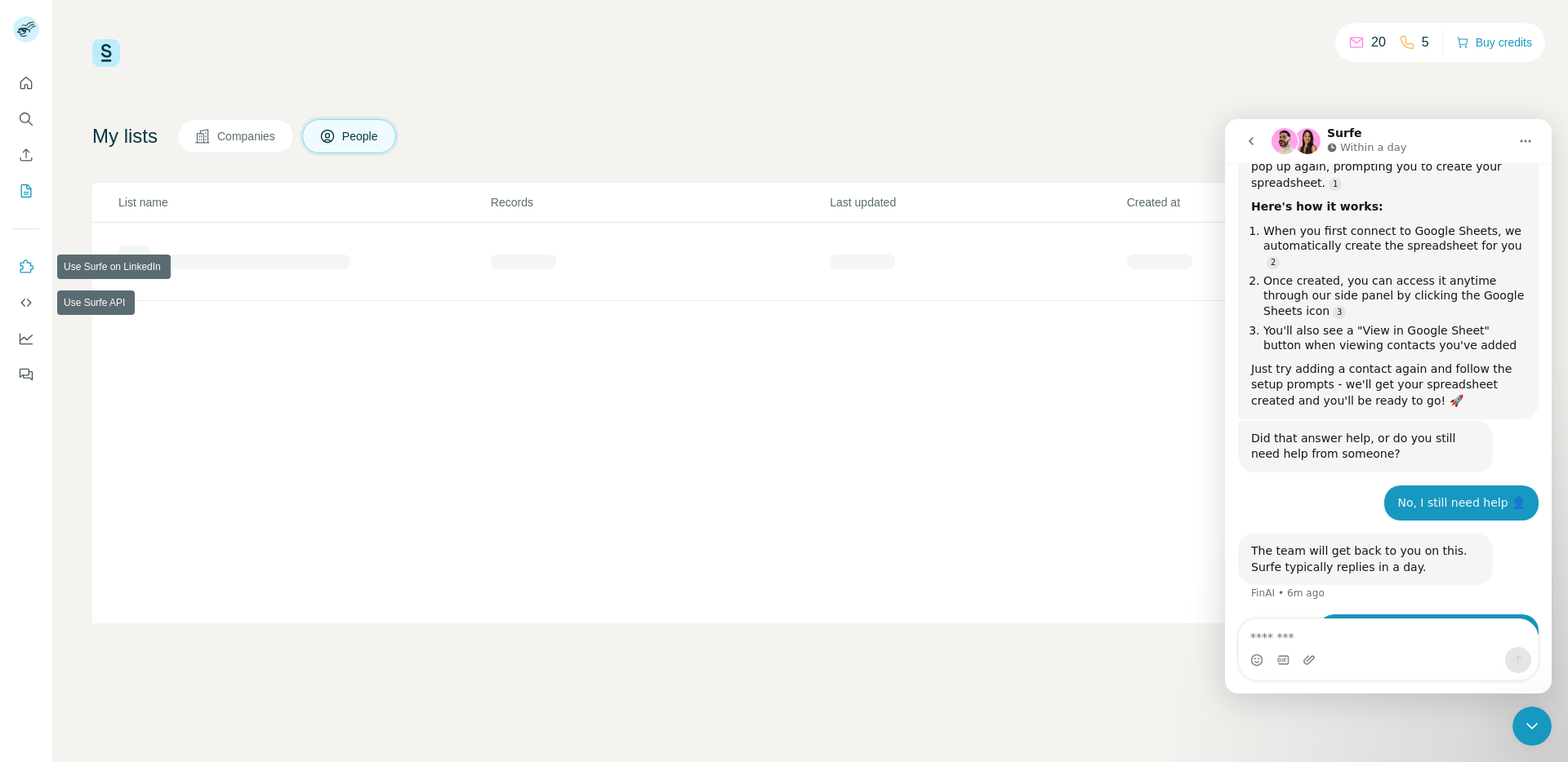
click at [28, 278] on button "Use Surfe on LinkedIn" at bounding box center [26, 267] width 26 height 29
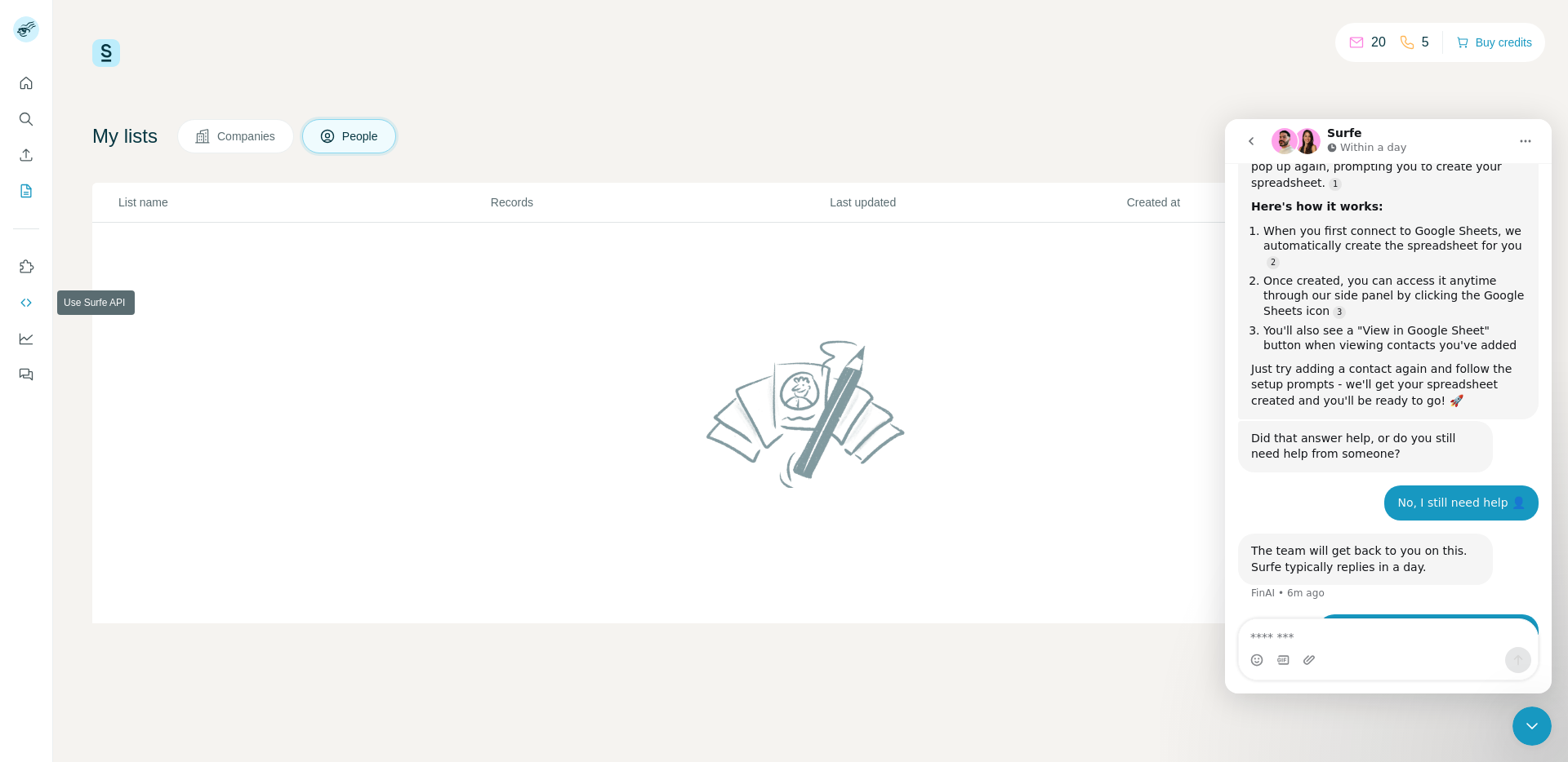
click at [38, 300] on button "Use Surfe API" at bounding box center [26, 303] width 26 height 29
click at [34, 327] on button "Dashboard" at bounding box center [26, 338] width 26 height 29
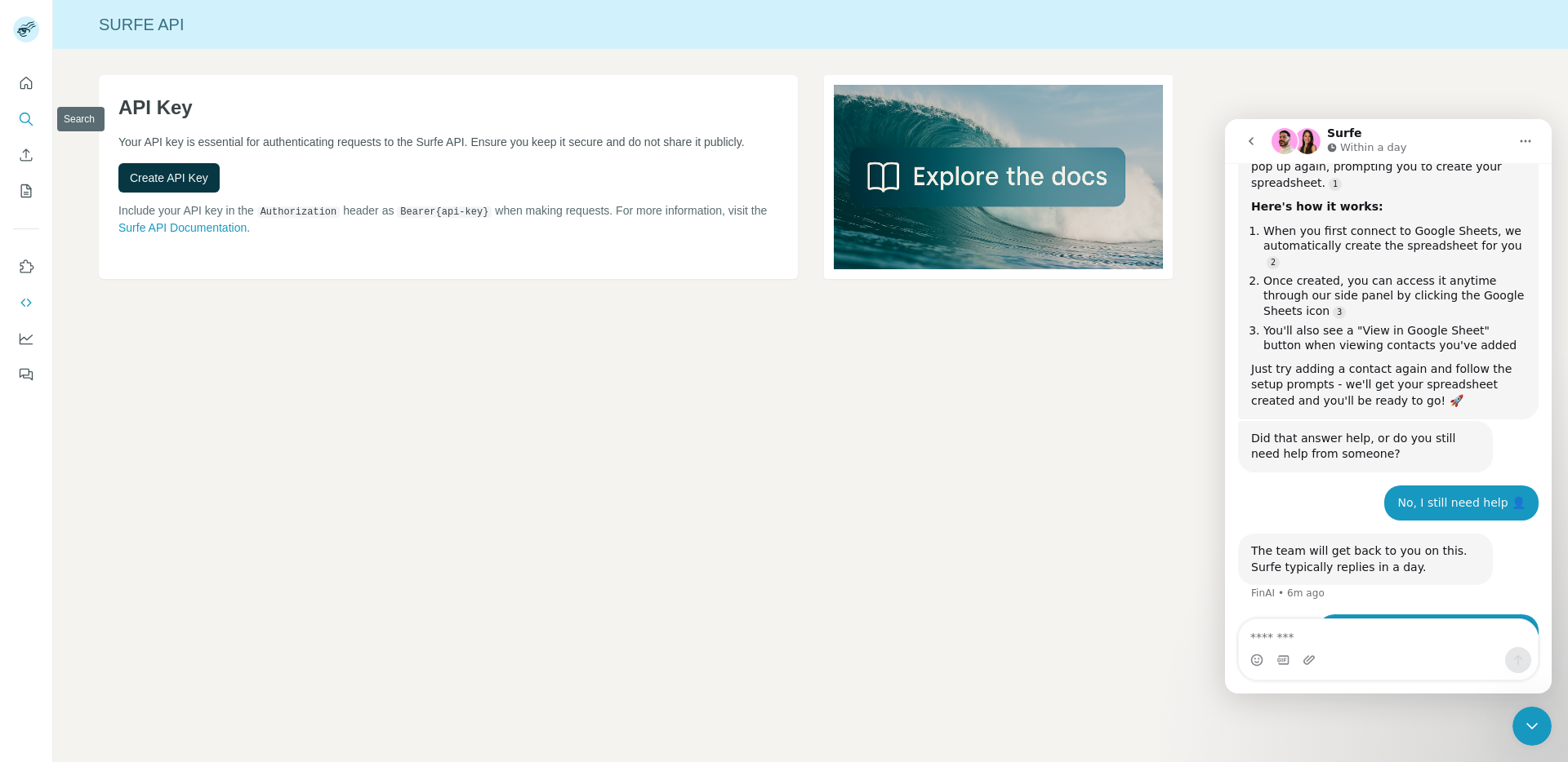
click at [34, 104] on button "Search" at bounding box center [26, 119] width 26 height 29
click at [39, 76] on button "Quick start" at bounding box center [26, 83] width 26 height 29
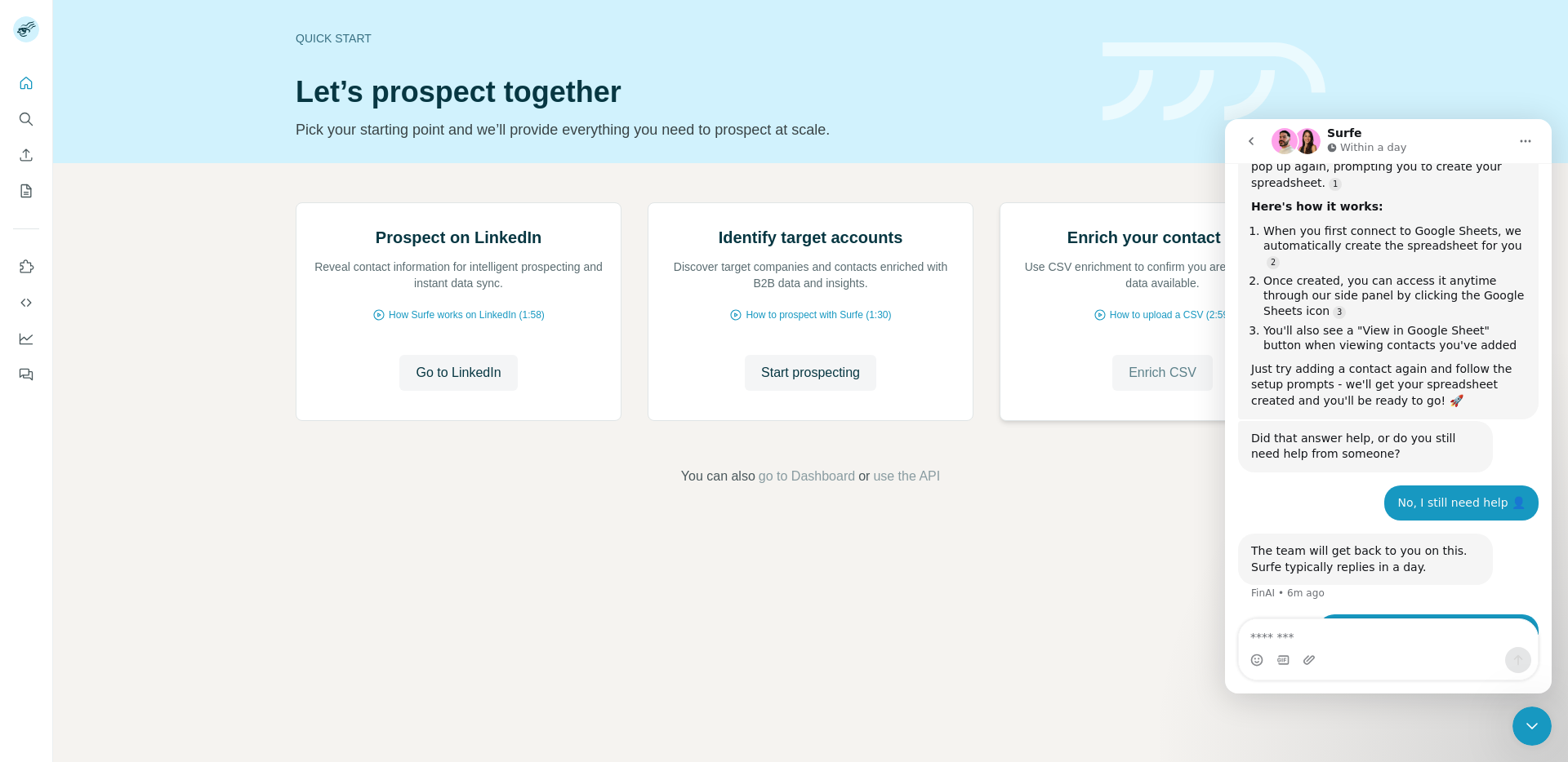
click at [1175, 383] on span "Enrich CSV" at bounding box center [1162, 373] width 68 height 19
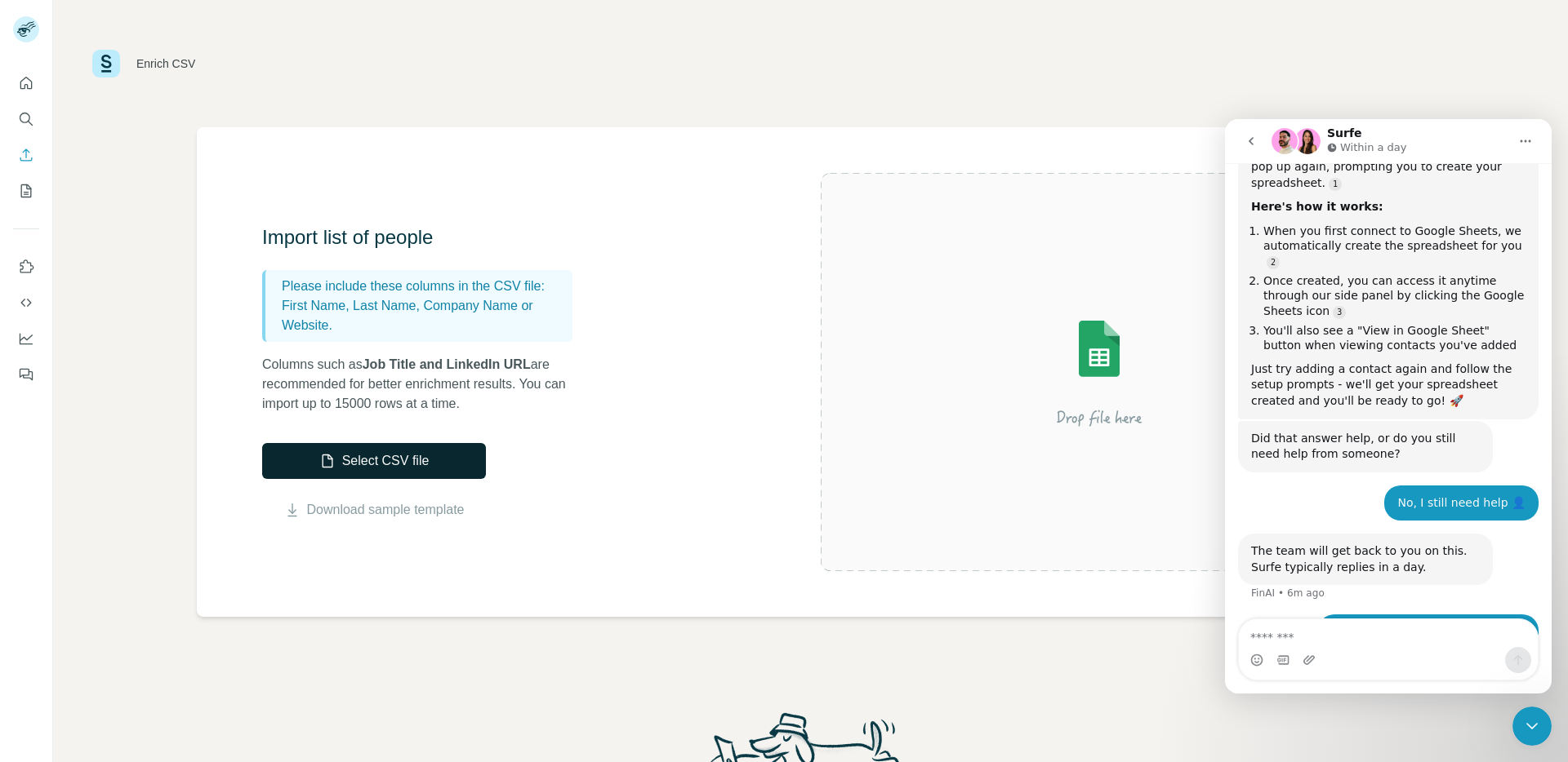
click at [444, 472] on button "Select CSV file" at bounding box center [373, 460] width 223 height 36
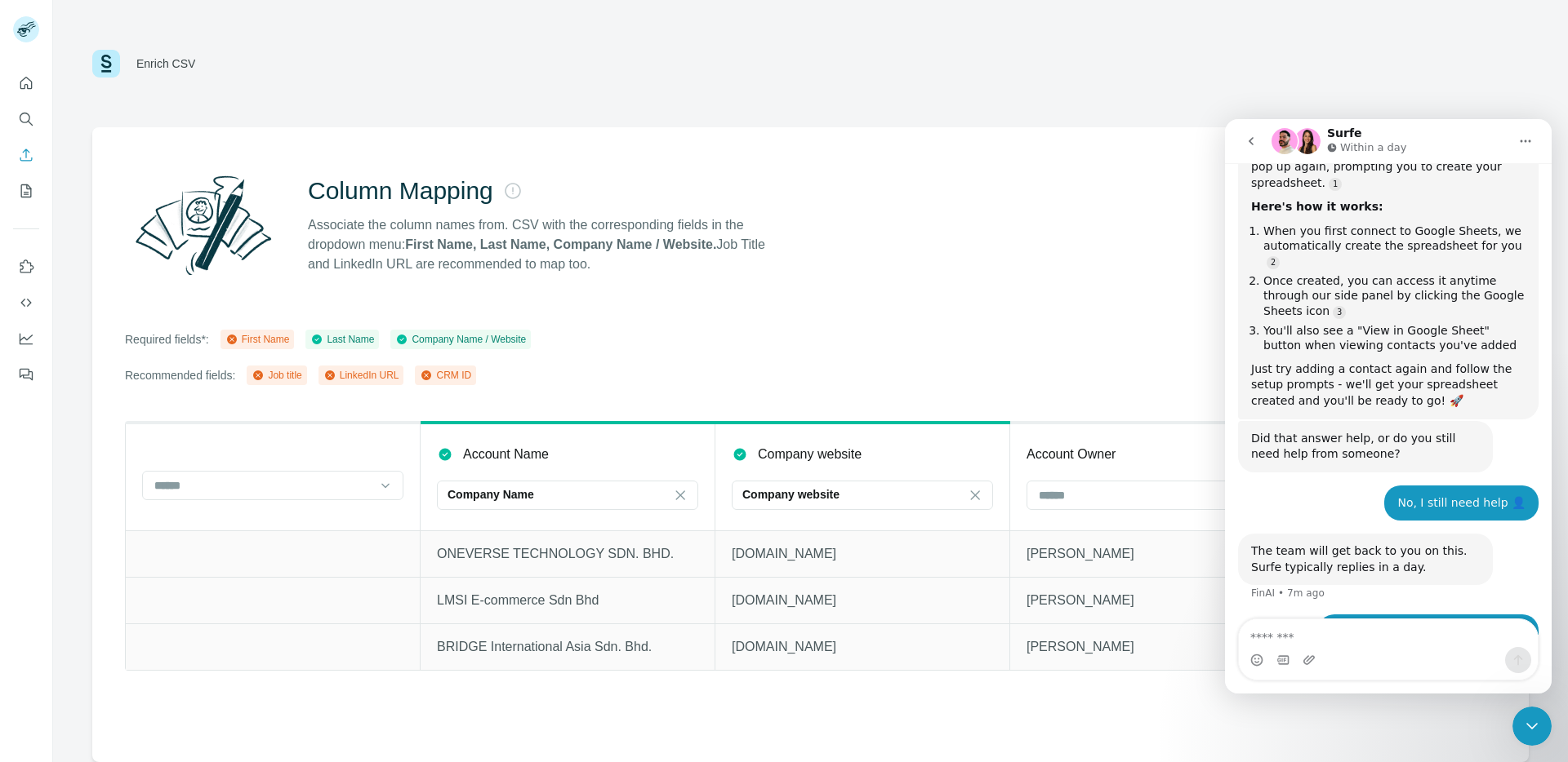
click at [1478, 139] on div "Surfe Within a day" at bounding box center [1389, 142] width 237 height 29
click at [1514, 718] on div "Close Intercom Messenger" at bounding box center [1531, 726] width 40 height 40
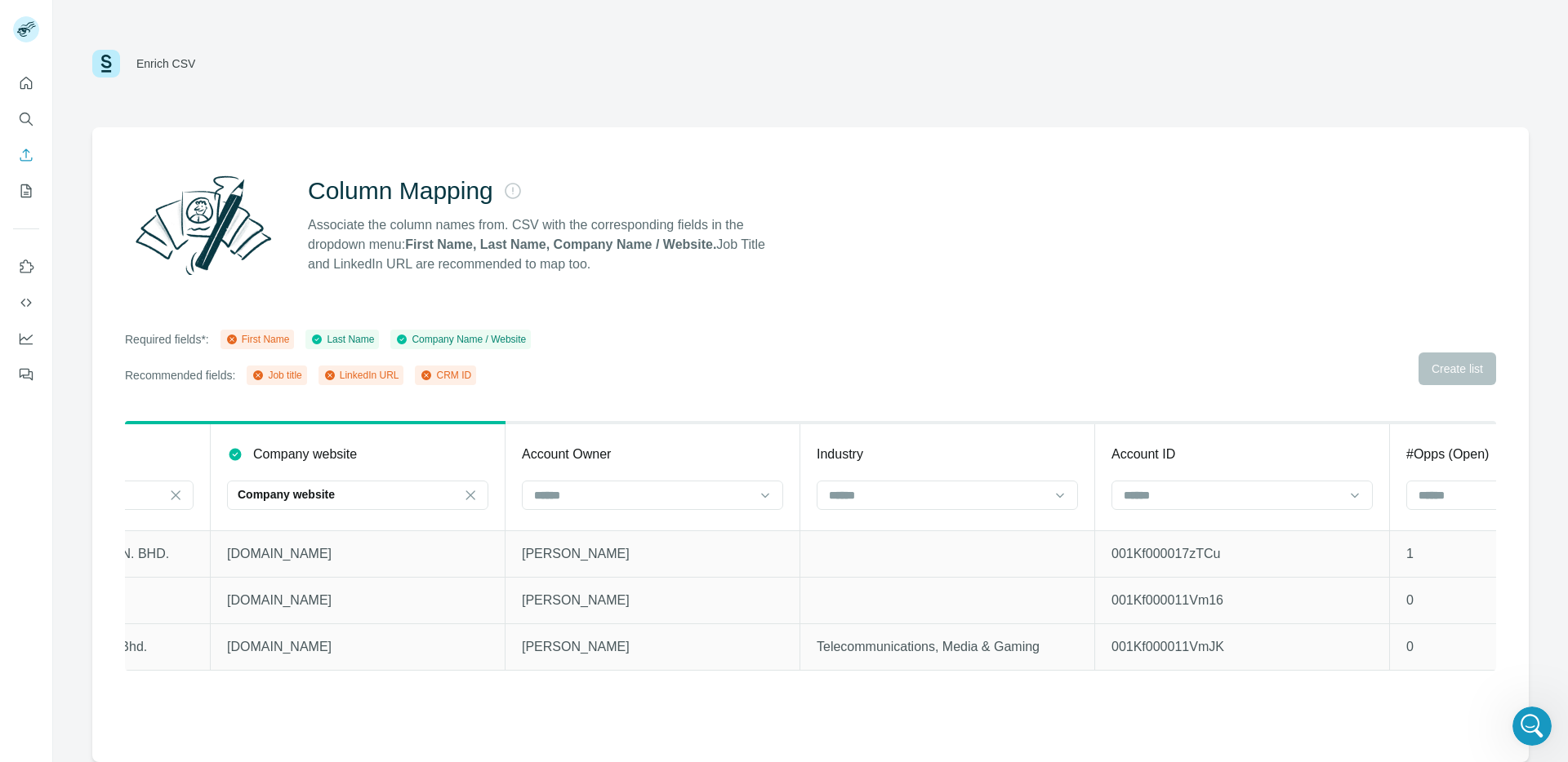
scroll to position [0, 133]
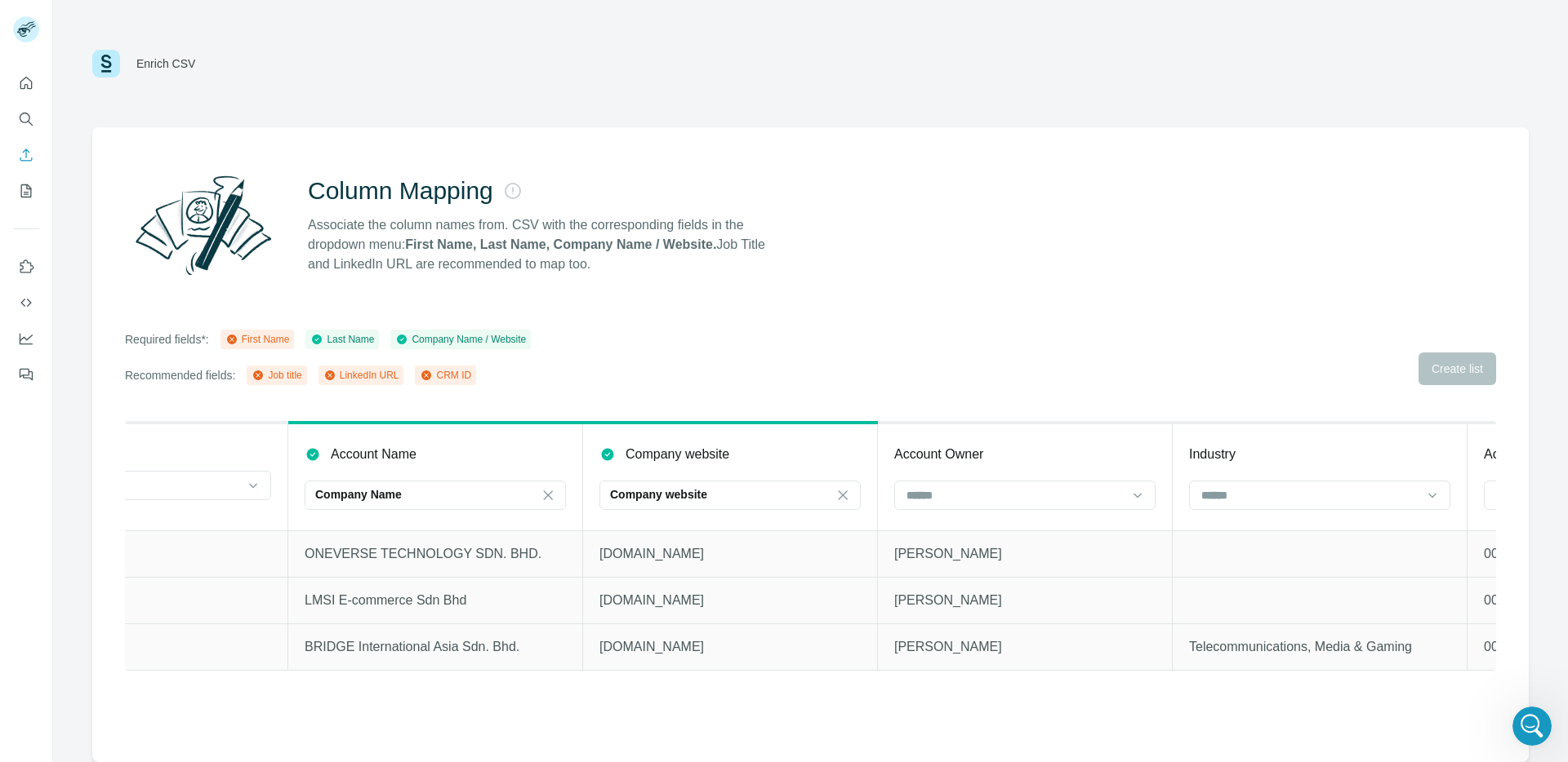
click at [263, 371] on icon at bounding box center [258, 375] width 10 height 10
click at [39, 84] on button "Quick start" at bounding box center [26, 83] width 26 height 29
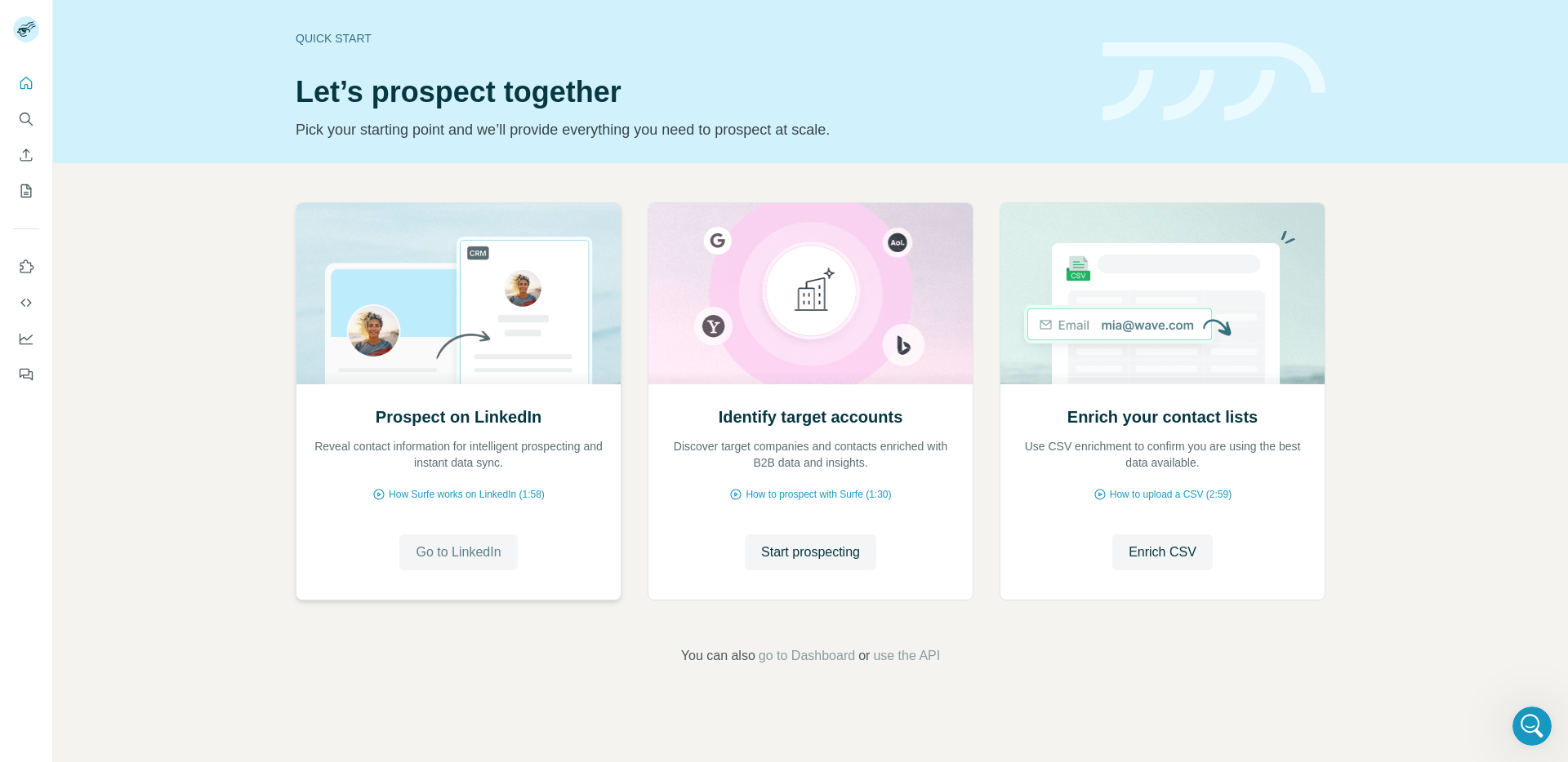
click at [481, 554] on span "Go to LinkedIn" at bounding box center [459, 552] width 85 height 19
click at [471, 487] on span "How Surfe works on LinkedIn (1:58)" at bounding box center [466, 494] width 156 height 15
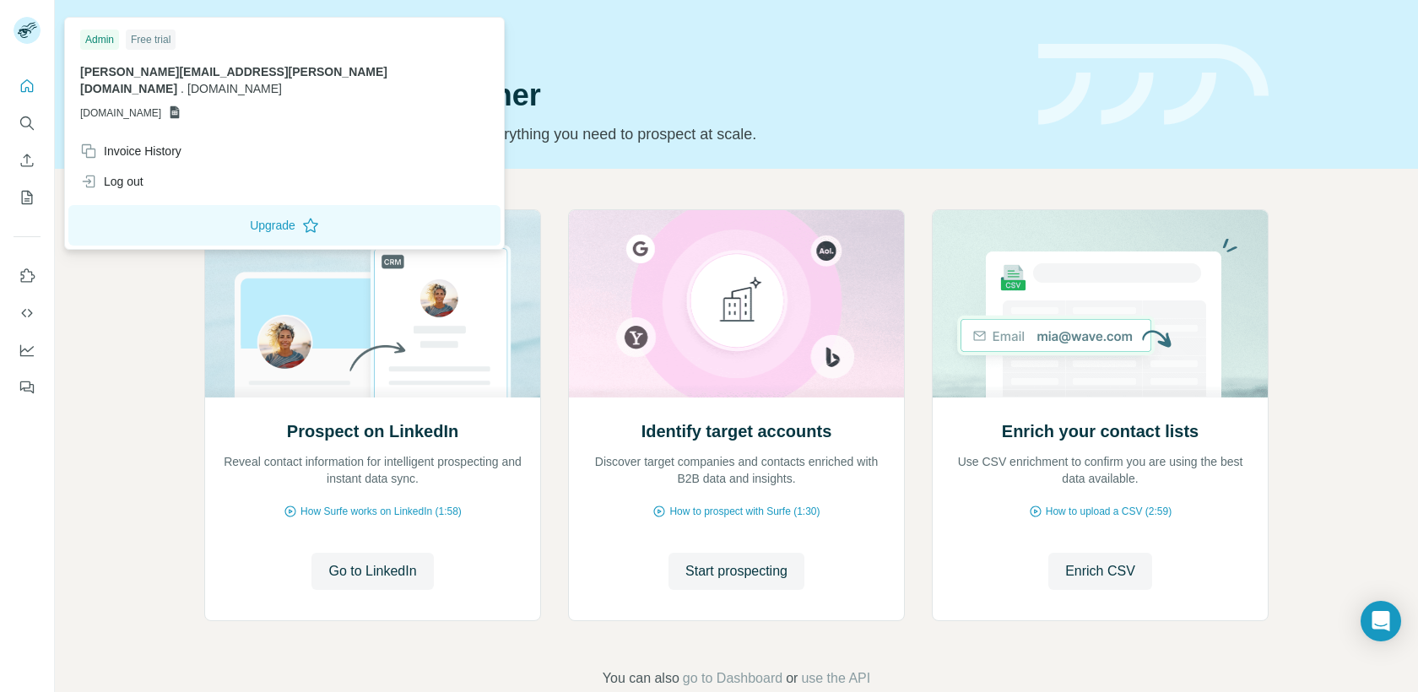
click at [208, 106] on p "[DOMAIN_NAME]" at bounding box center [284, 113] width 409 height 15
click at [180, 106] on icon at bounding box center [174, 112] width 9 height 13
click at [160, 106] on span "[DOMAIN_NAME]" at bounding box center [120, 113] width 81 height 15
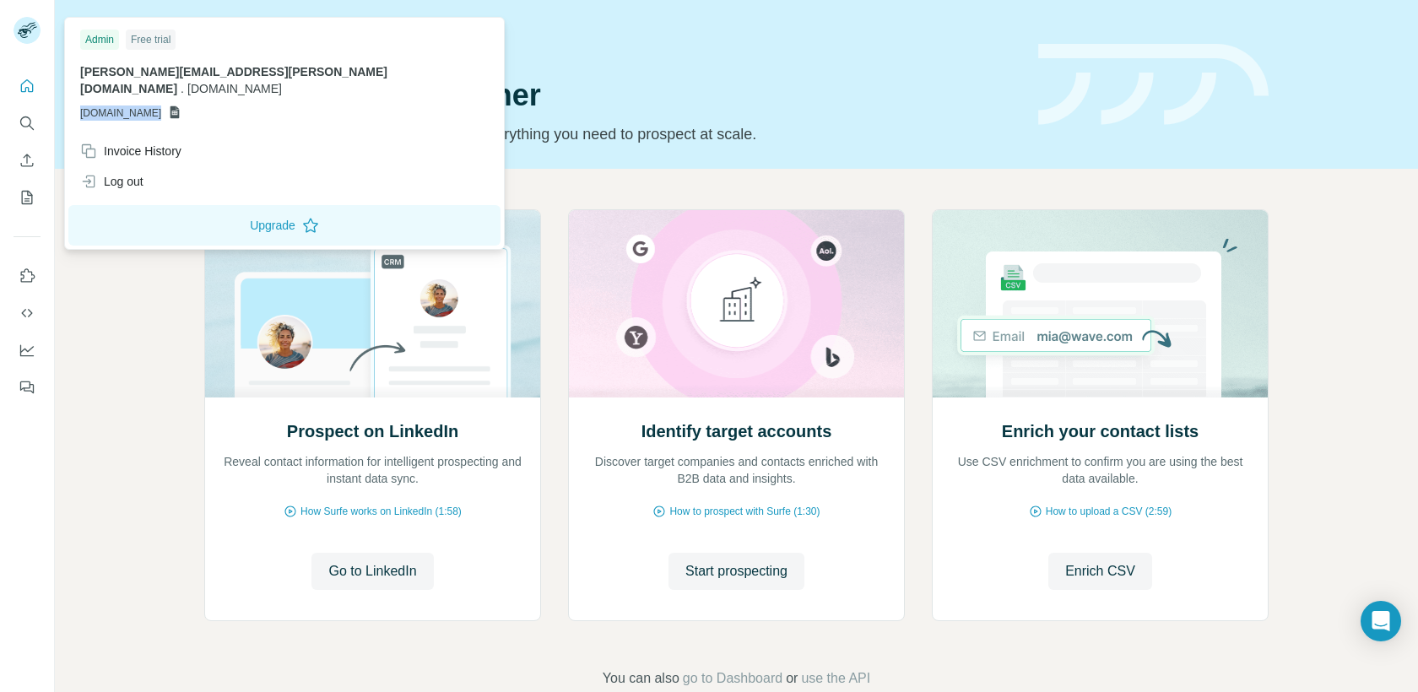
click at [160, 106] on span "[DOMAIN_NAME]" at bounding box center [120, 113] width 81 height 15
copy p "[DOMAIN_NAME]"
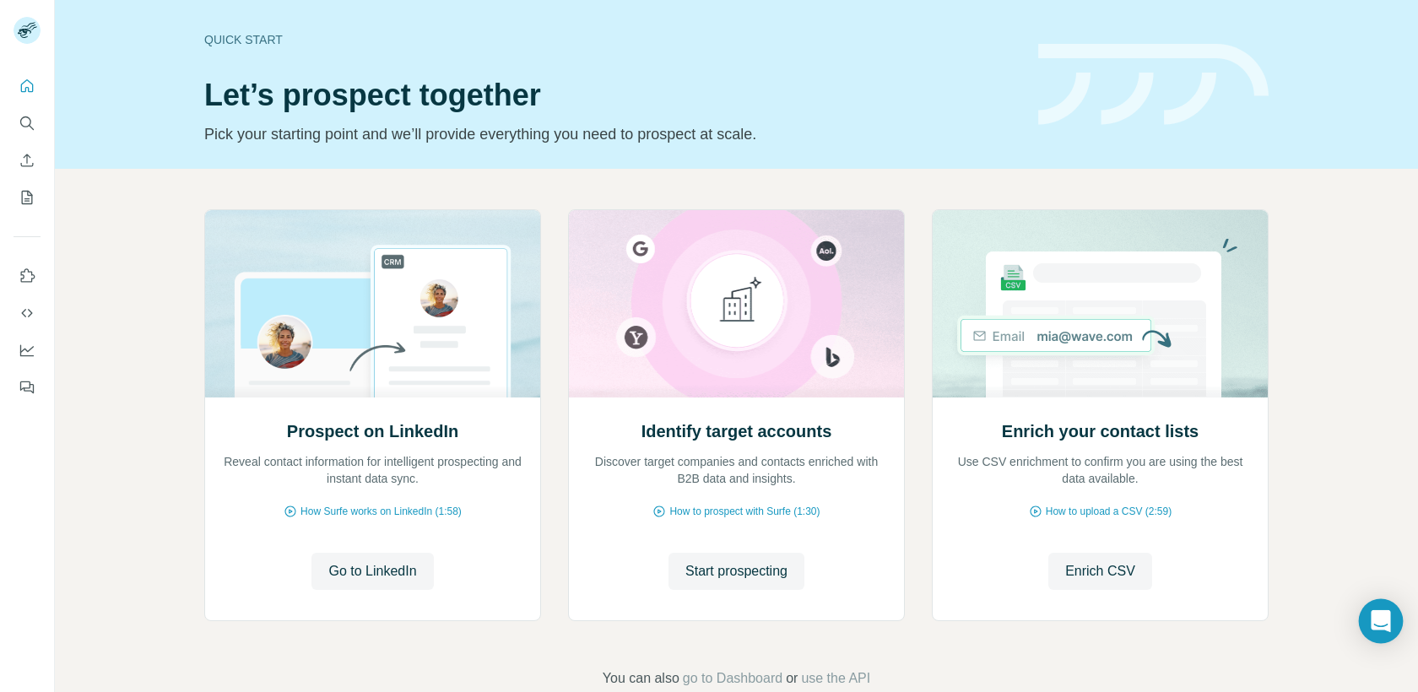
click at [1374, 628] on icon "Open Intercom Messenger" at bounding box center [1381, 621] width 22 height 22
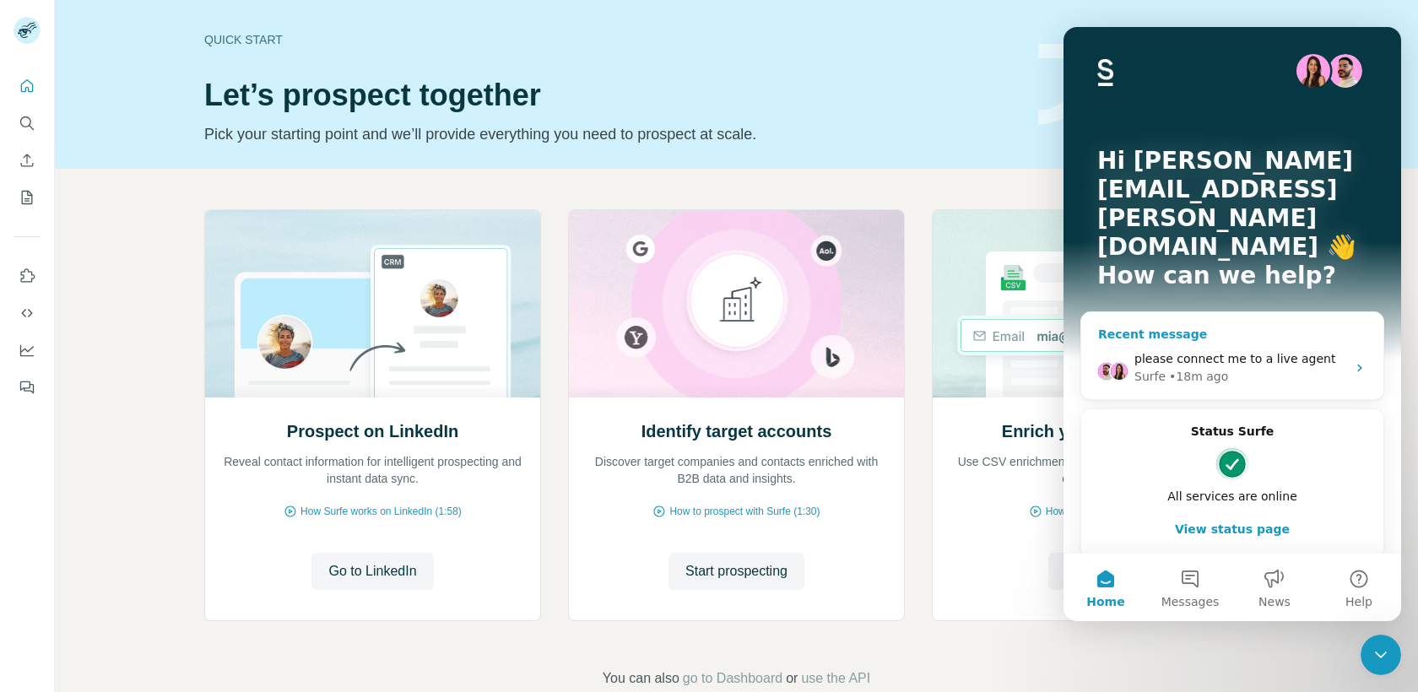
click at [1327, 350] on div "please connect me to a live agent" at bounding box center [1240, 359] width 212 height 18
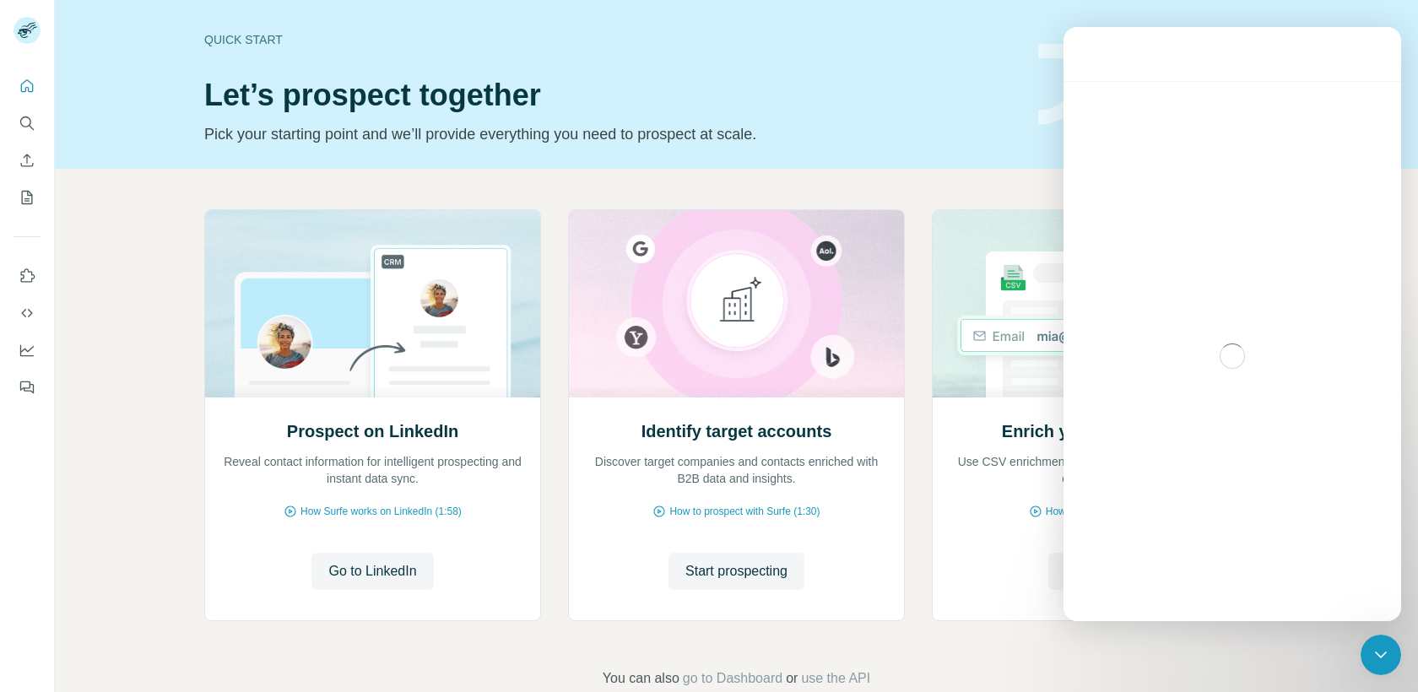
scroll to position [1932, 0]
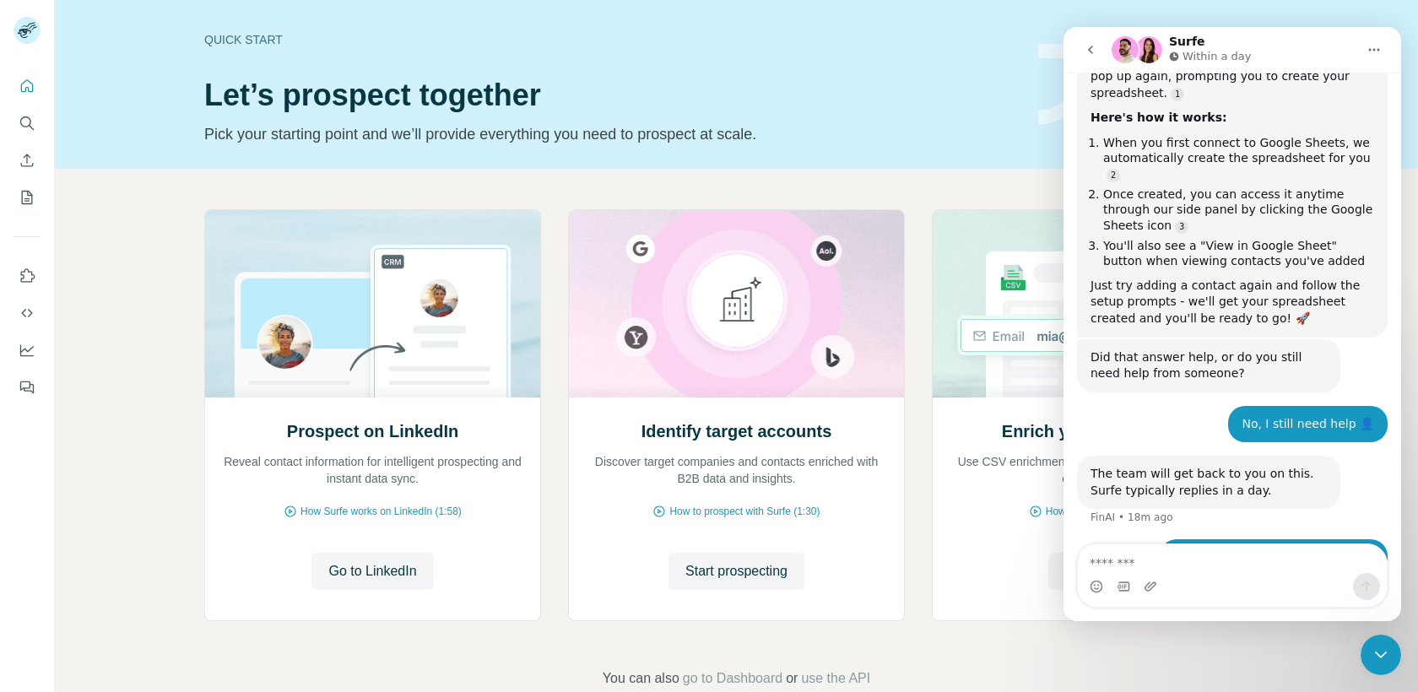
click at [1241, 552] on textarea "Message…" at bounding box center [1232, 558] width 309 height 29
type textarea "*"
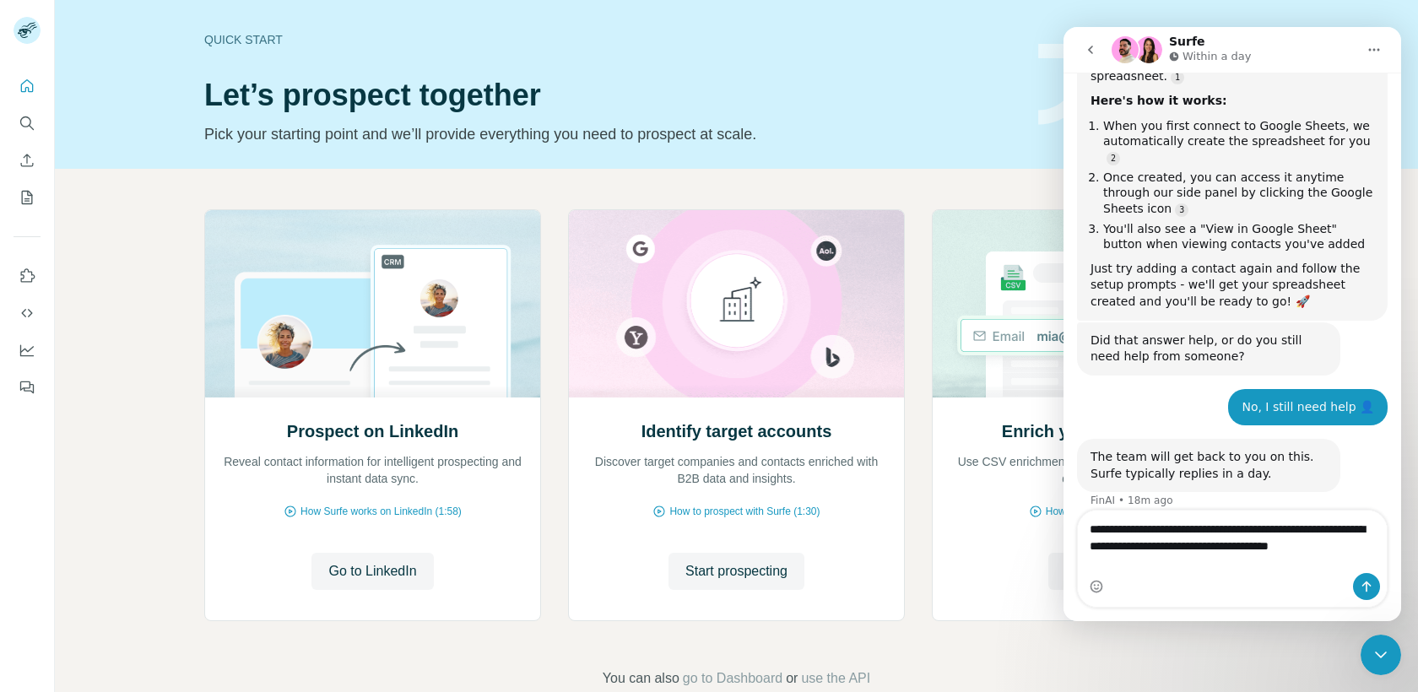
type textarea "**********"
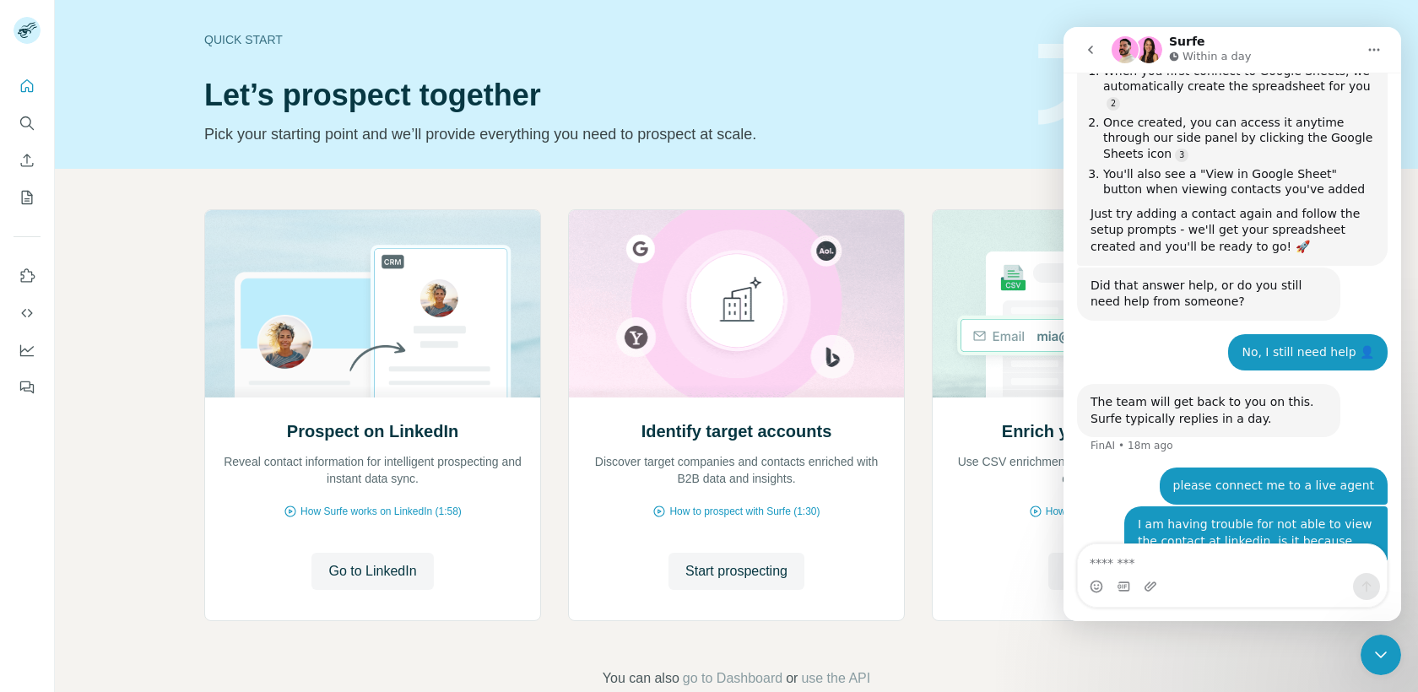
click at [1403, 682] on div "Prospect on LinkedIn Reveal contact information for intelligent prospecting and…" at bounding box center [736, 449] width 1363 height 560
click at [1390, 671] on div "Close Intercom Messenger" at bounding box center [1381, 655] width 41 height 41
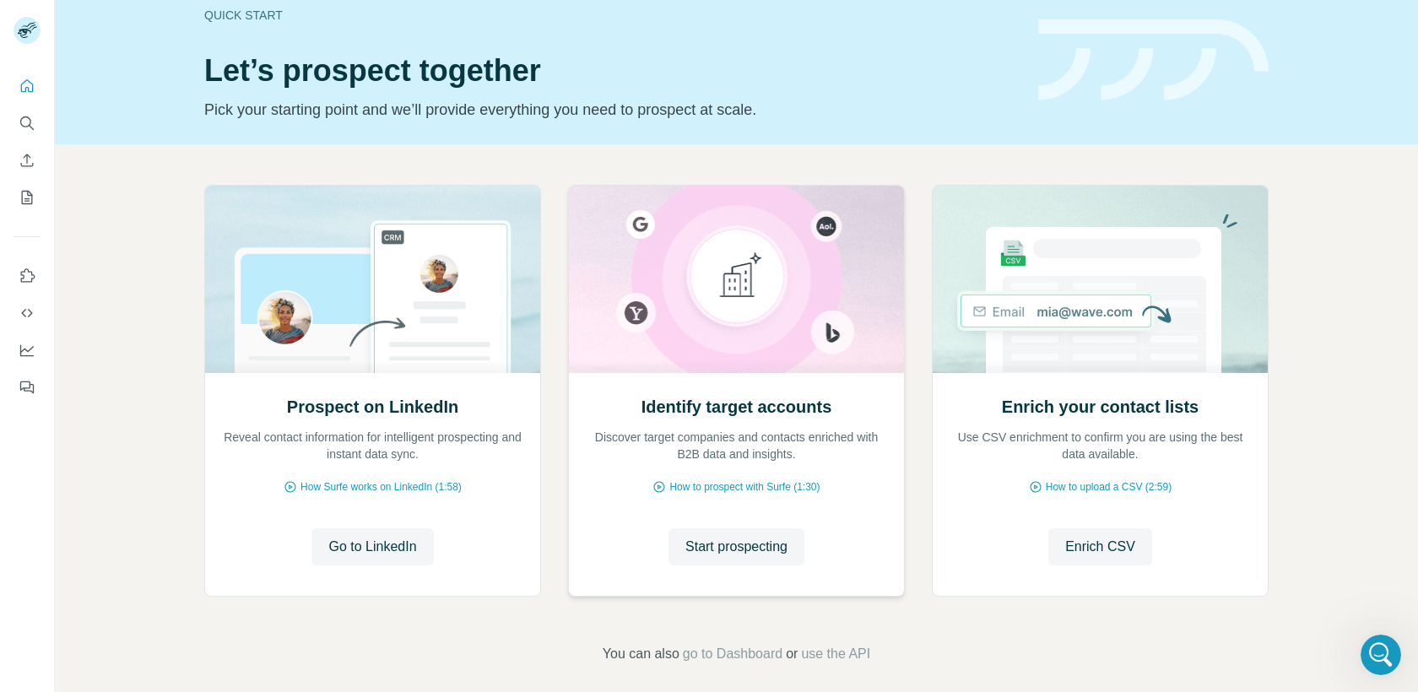
scroll to position [37, 0]
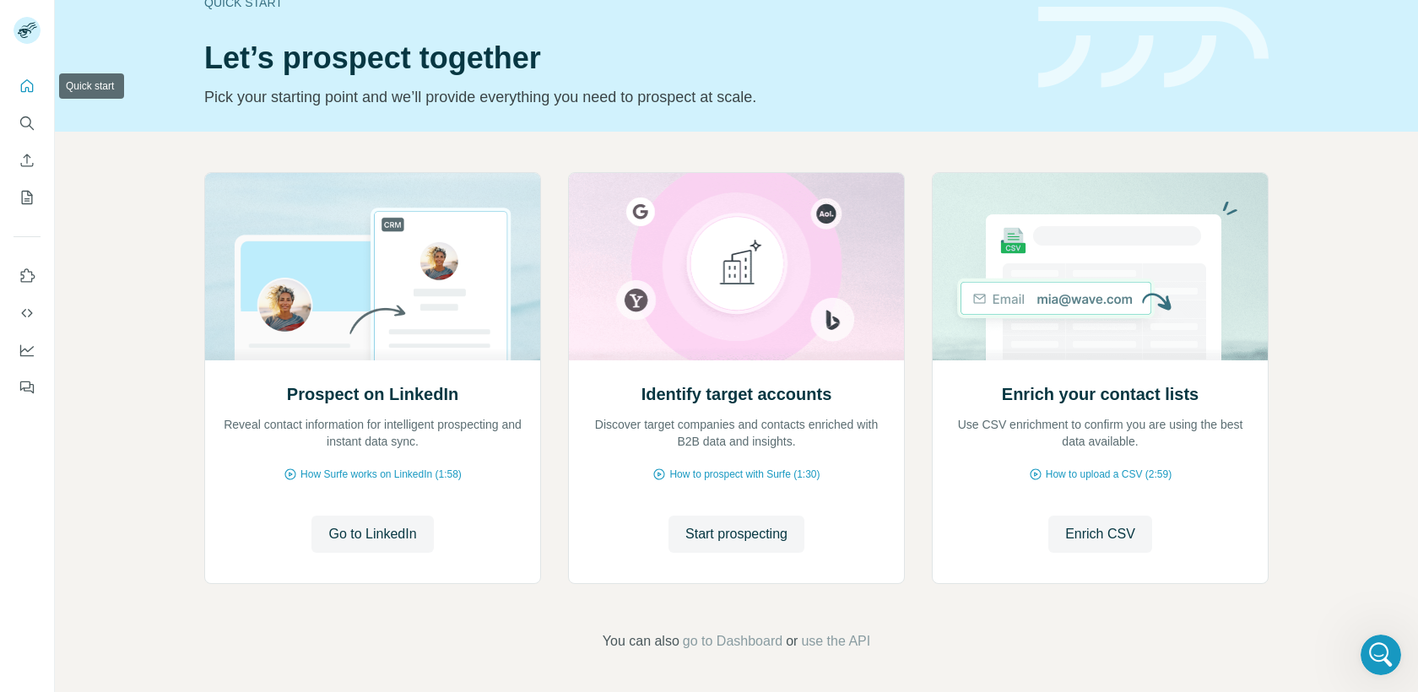
click at [31, 80] on icon "Quick start" at bounding box center [27, 86] width 17 height 17
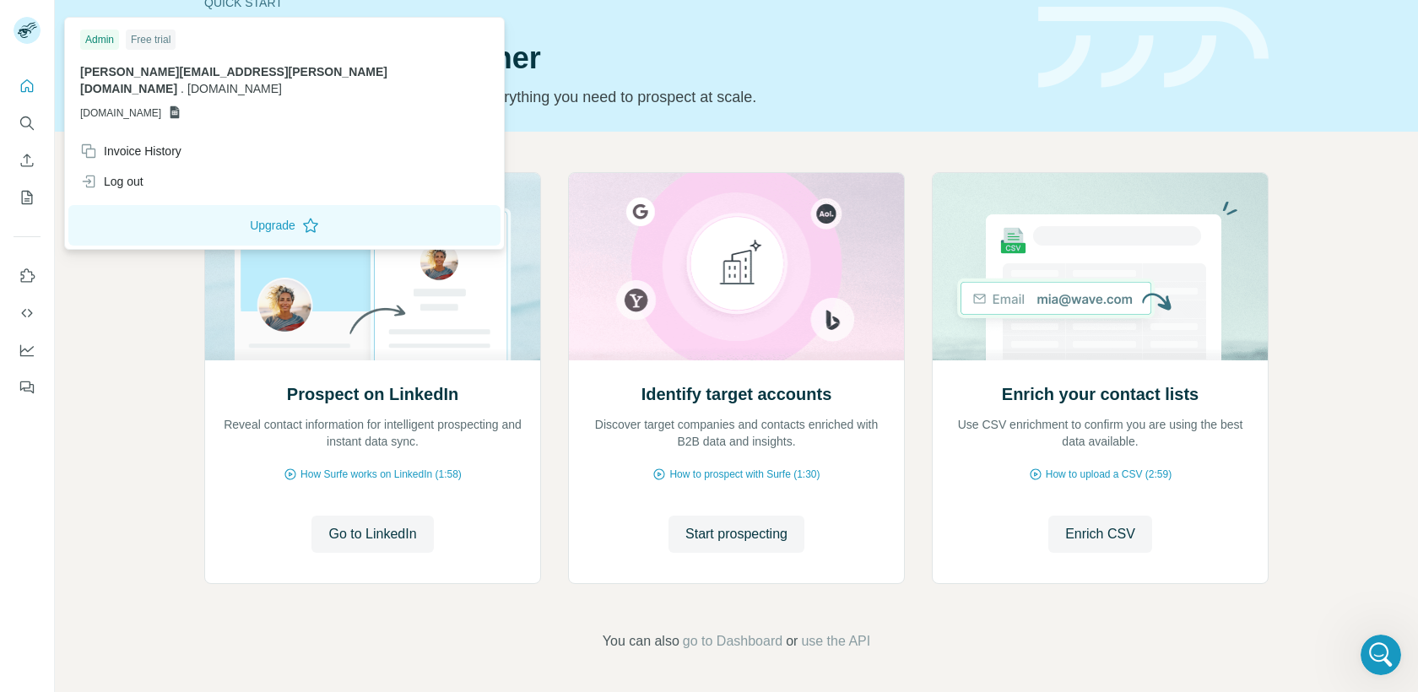
click at [38, 41] on div at bounding box center [27, 30] width 27 height 27
click at [147, 82] on div "tim.loh@tridorian.com . tridorian.com GSHEETSTRIDORIAN.COM" at bounding box center [284, 91] width 409 height 57
click at [149, 106] on span "[DOMAIN_NAME]" at bounding box center [120, 113] width 81 height 15
click at [170, 106] on div "Admin Free trial tim.loh@tridorian.com . tridorian.com GSHEETSTRIDORIAN.COM" at bounding box center [284, 78] width 432 height 115
click at [211, 106] on p "[DOMAIN_NAME]" at bounding box center [284, 113] width 409 height 15
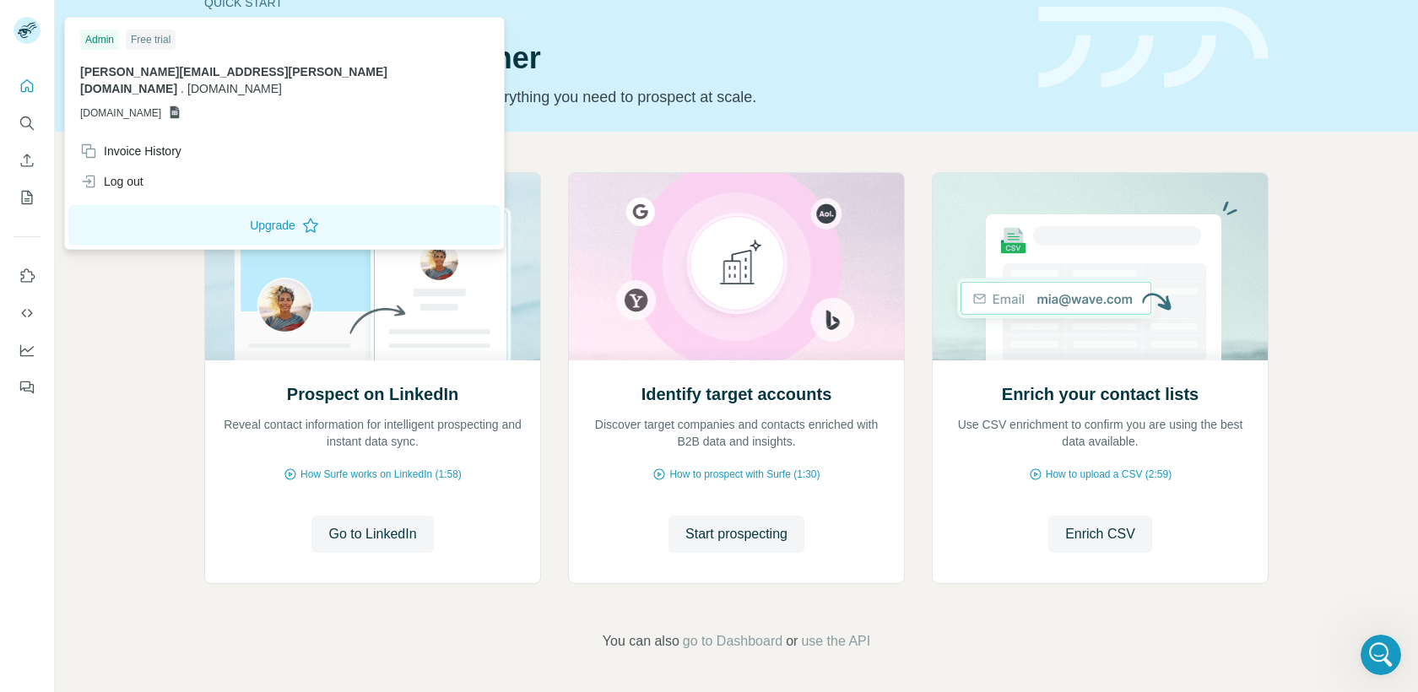
click at [231, 88] on div "tim.loh@tridorian.com . tridorian.com GSHEETSTRIDORIAN.COM" at bounding box center [284, 91] width 409 height 57
click at [243, 82] on span "[DOMAIN_NAME]" at bounding box center [234, 89] width 95 height 14
click at [34, 345] on icon "Dashboard" at bounding box center [27, 350] width 17 height 17
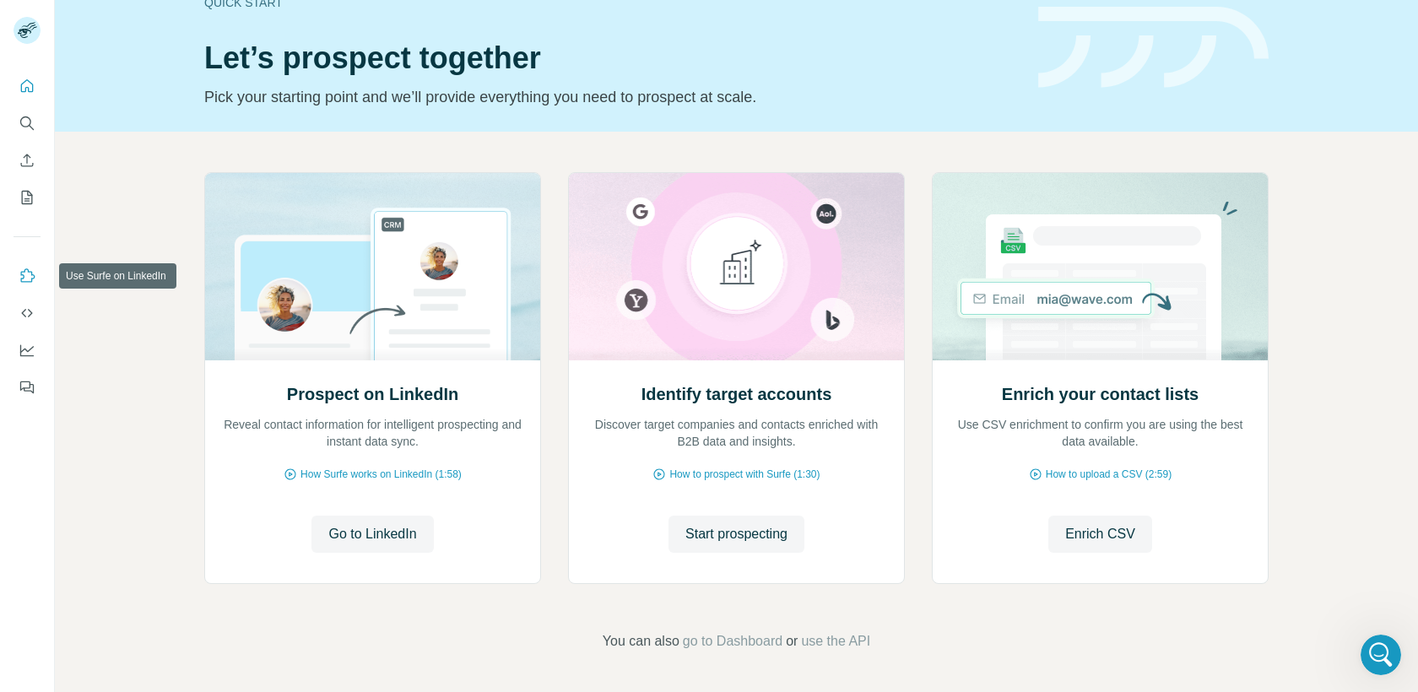
click at [30, 273] on icon "Use Surfe on LinkedIn" at bounding box center [27, 276] width 17 height 17
click at [756, 636] on span "go to Dashboard" at bounding box center [733, 641] width 100 height 20
